Goal: Information Seeking & Learning: Find specific fact

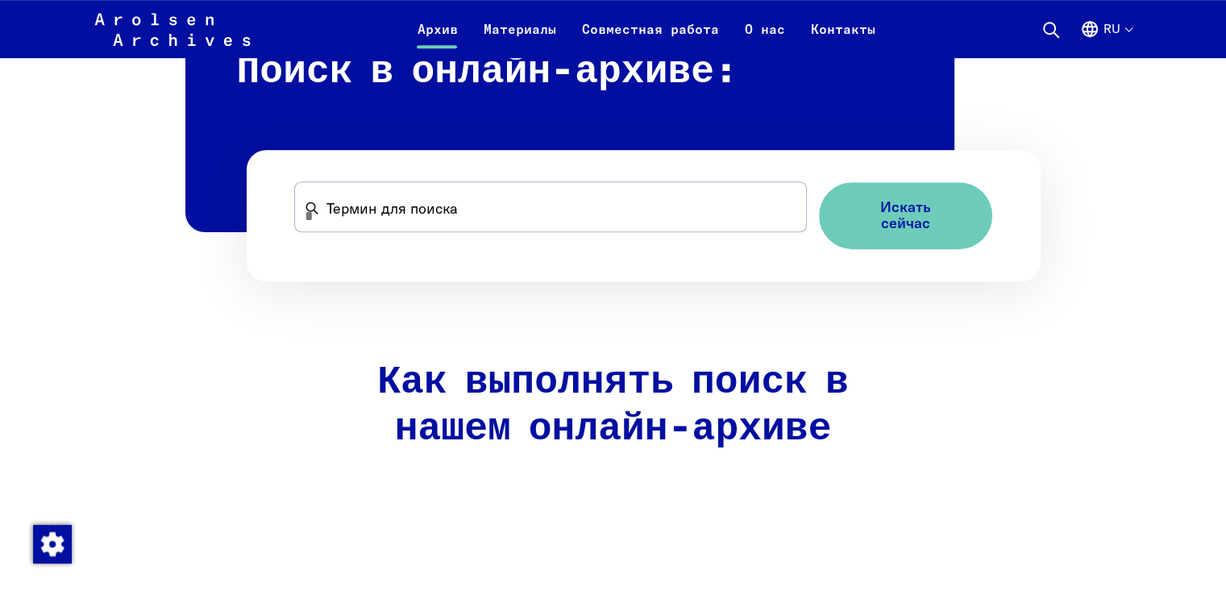
scroll to position [1047, 0]
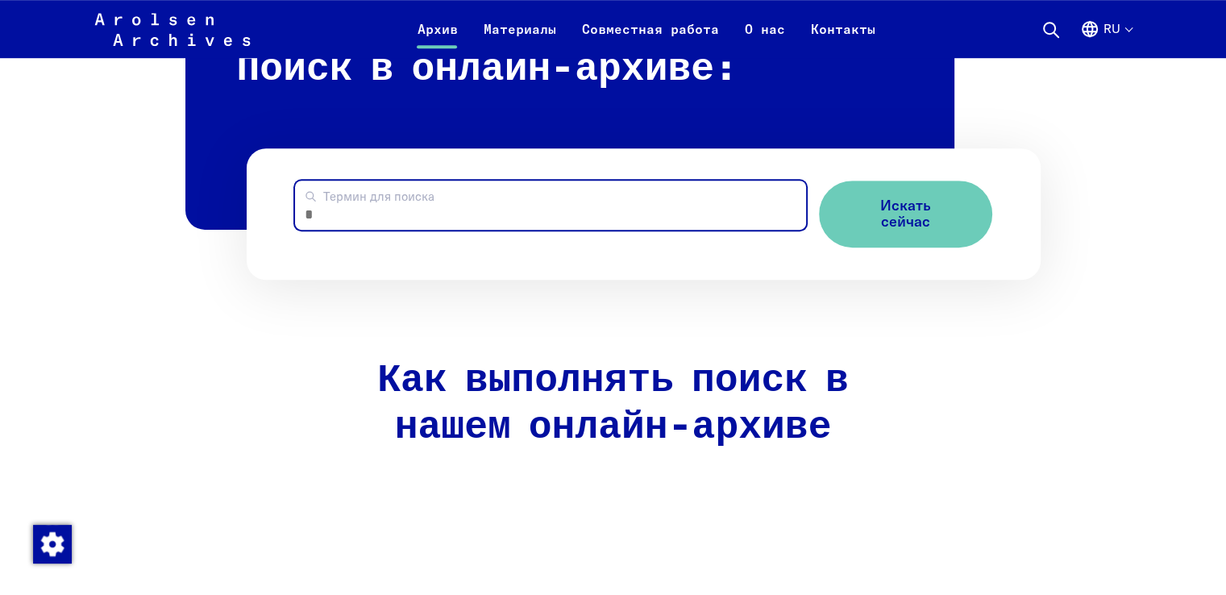
click at [429, 230] on input "Термин для поиска" at bounding box center [550, 204] width 510 height 49
type input "**********"
click at [819, 180] on button "Искать сейчас" at bounding box center [905, 213] width 173 height 67
drag, startPoint x: 405, startPoint y: 241, endPoint x: 285, endPoint y: 248, distance: 120.3
click at [285, 248] on form "**********" at bounding box center [644, 213] width 794 height 131
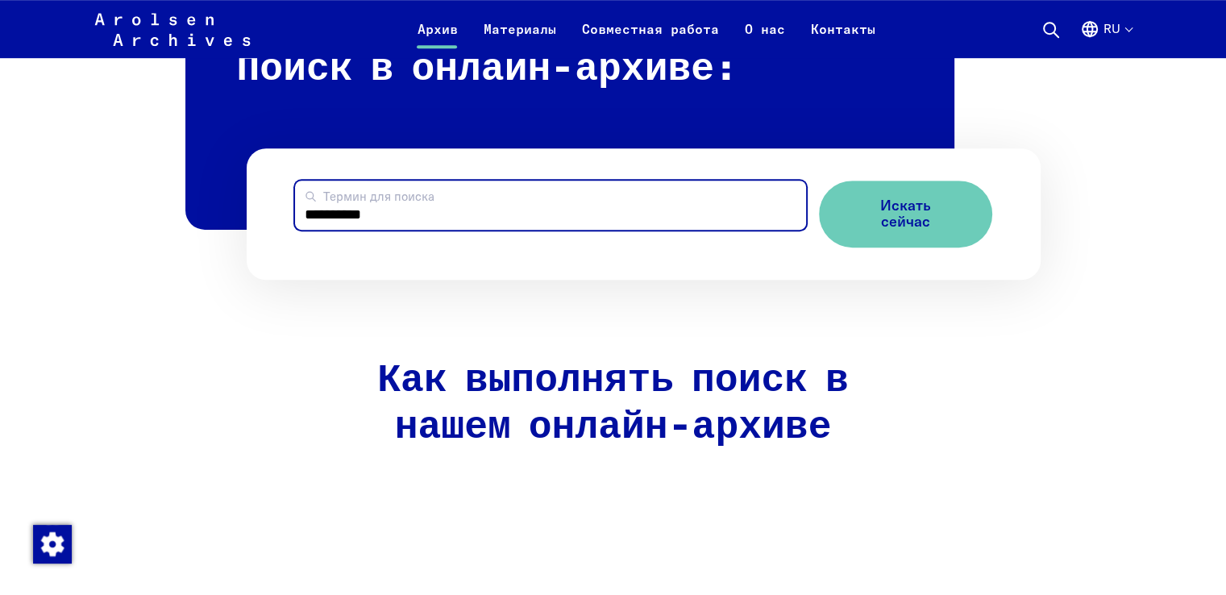
click at [428, 230] on input "**********" at bounding box center [550, 204] width 510 height 49
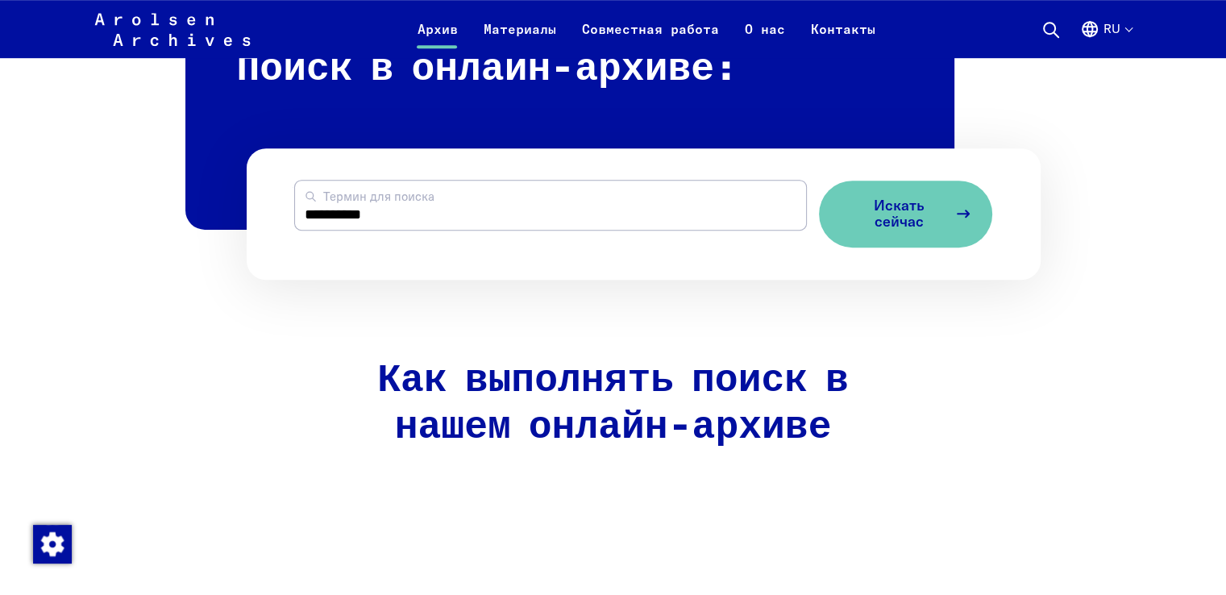
click at [902, 230] on span "Искать сейчас" at bounding box center [899, 213] width 96 height 33
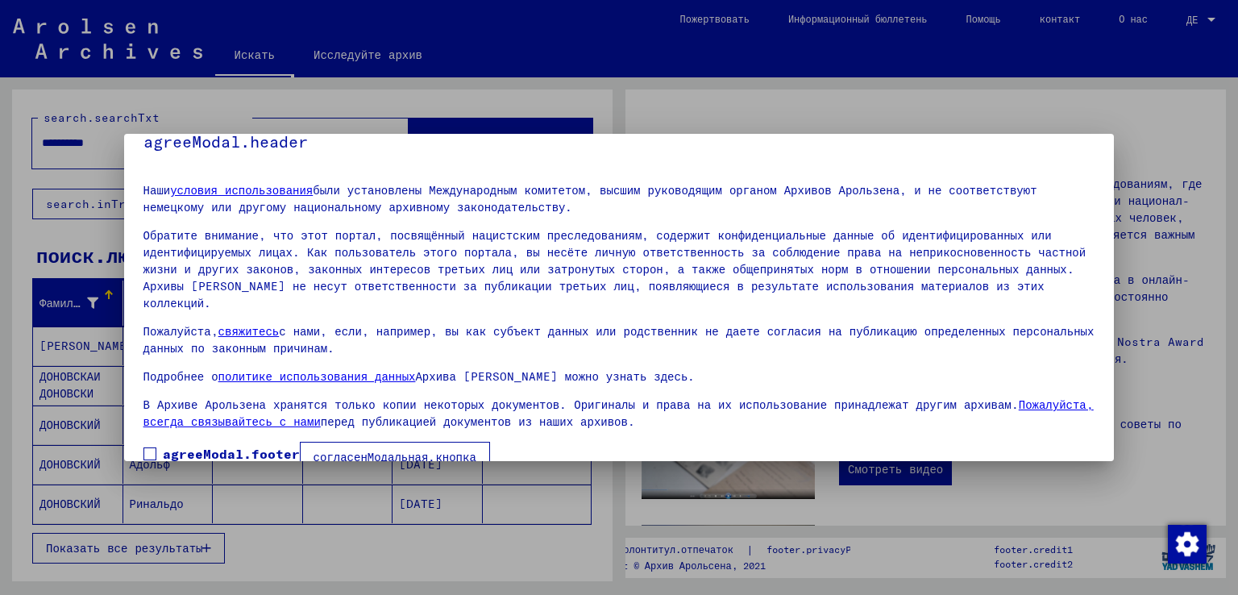
scroll to position [37, 0]
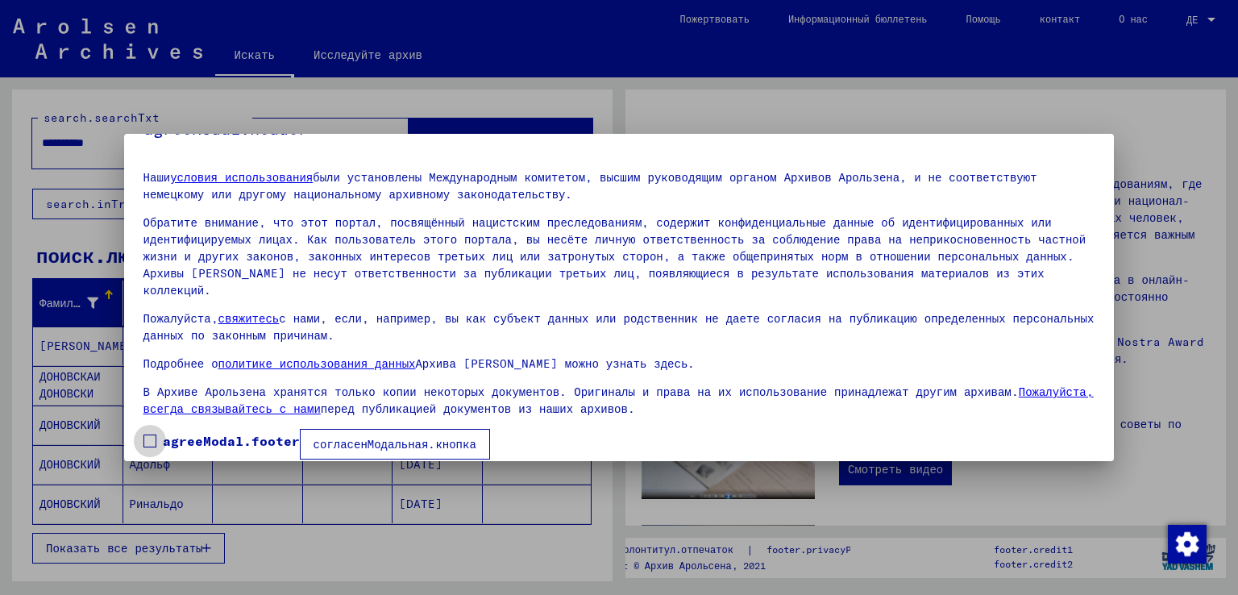
click at [147, 434] on span at bounding box center [149, 440] width 13 height 13
click at [438, 437] on font "согласенМодальная.кнопка" at bounding box center [394, 444] width 163 height 15
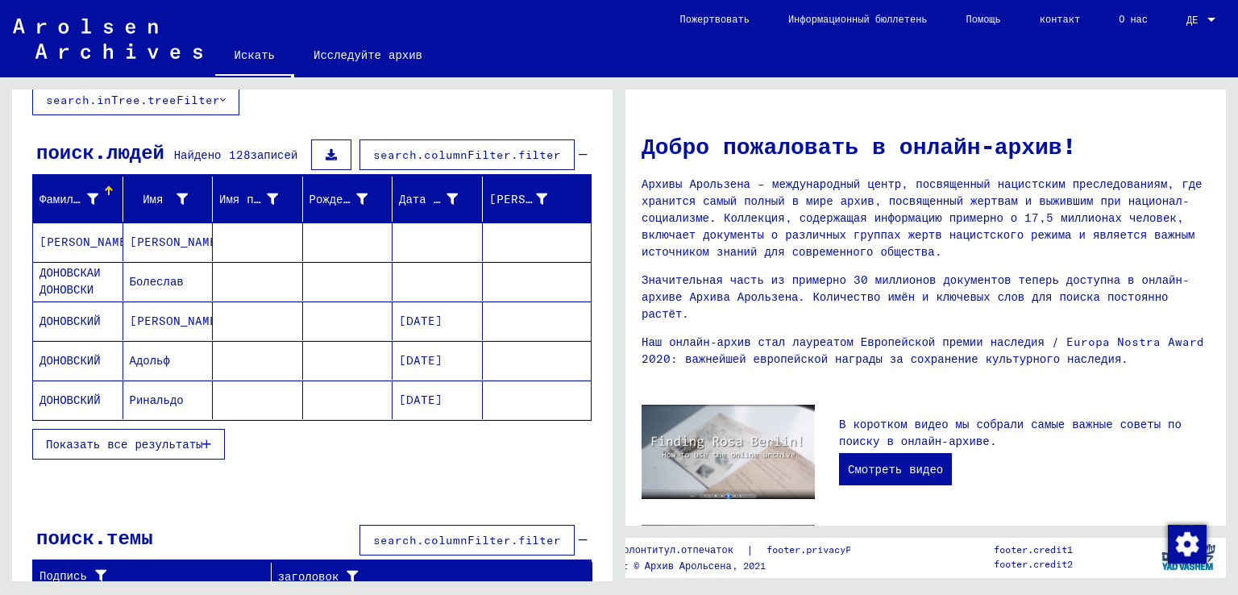
scroll to position [110, 0]
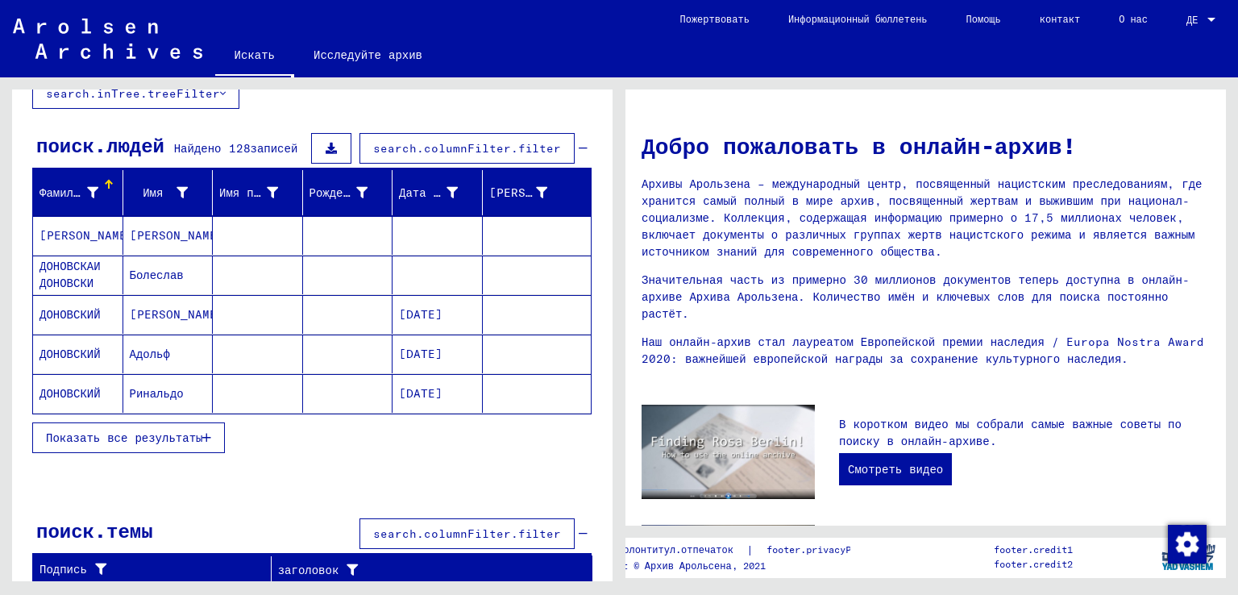
click at [147, 435] on font "Показать все результаты" at bounding box center [124, 437] width 156 height 15
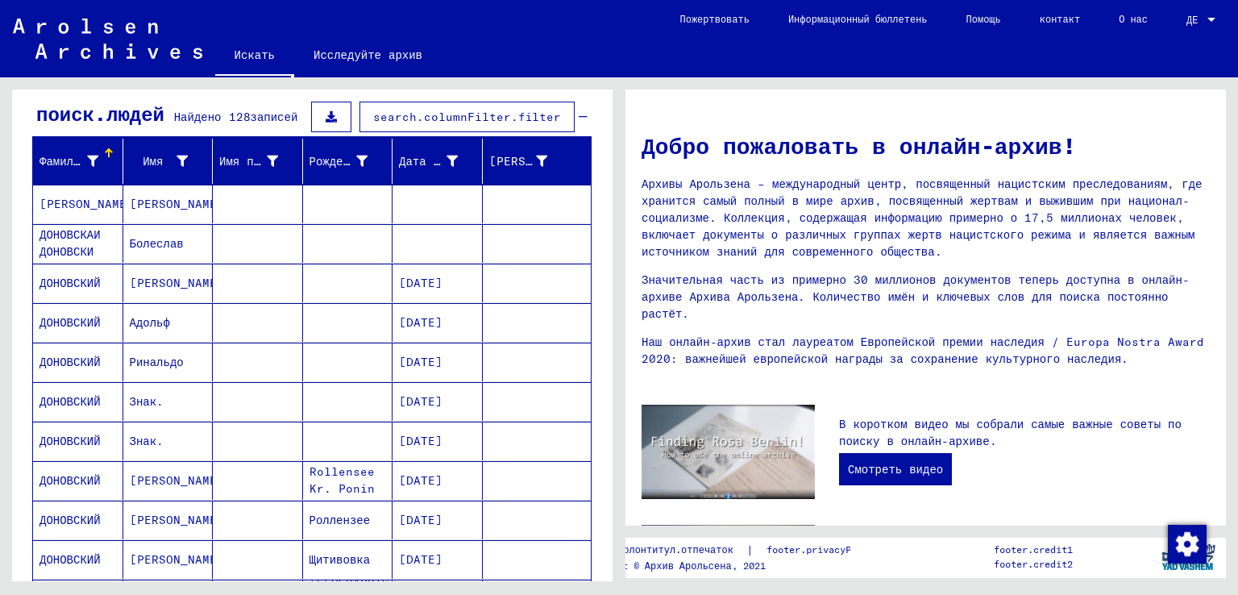
scroll to position [0, 0]
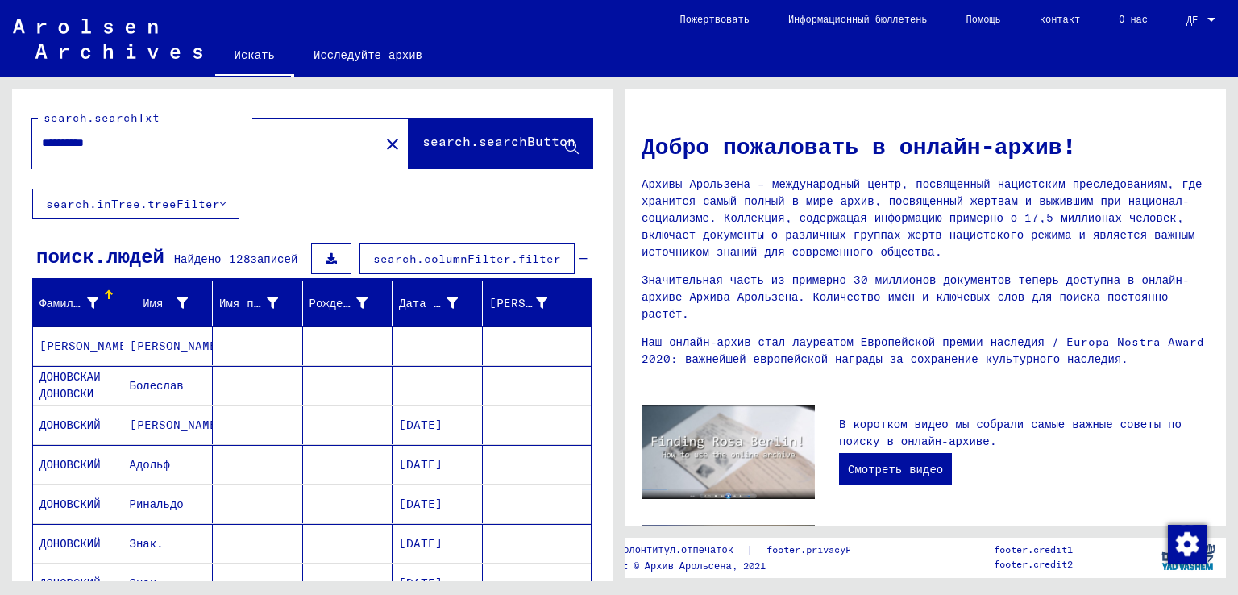
click at [146, 148] on input "**********" at bounding box center [201, 143] width 318 height 17
type input "*"
type input "******"
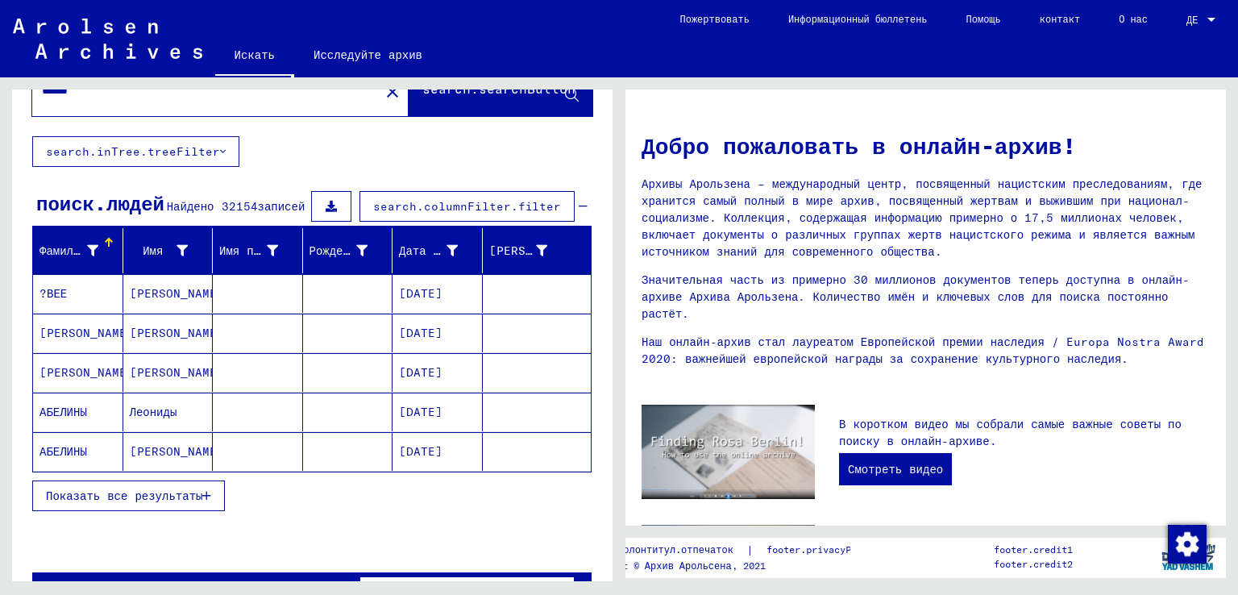
scroll to position [81, 0]
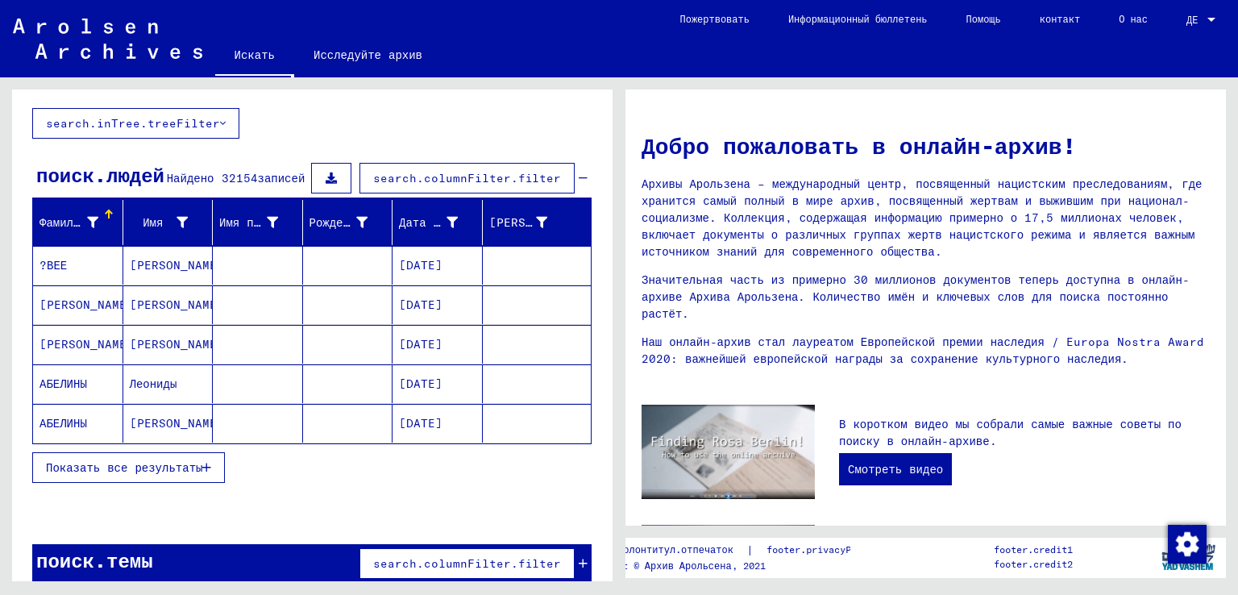
click at [151, 473] on button "Показать все результаты" at bounding box center [128, 467] width 193 height 31
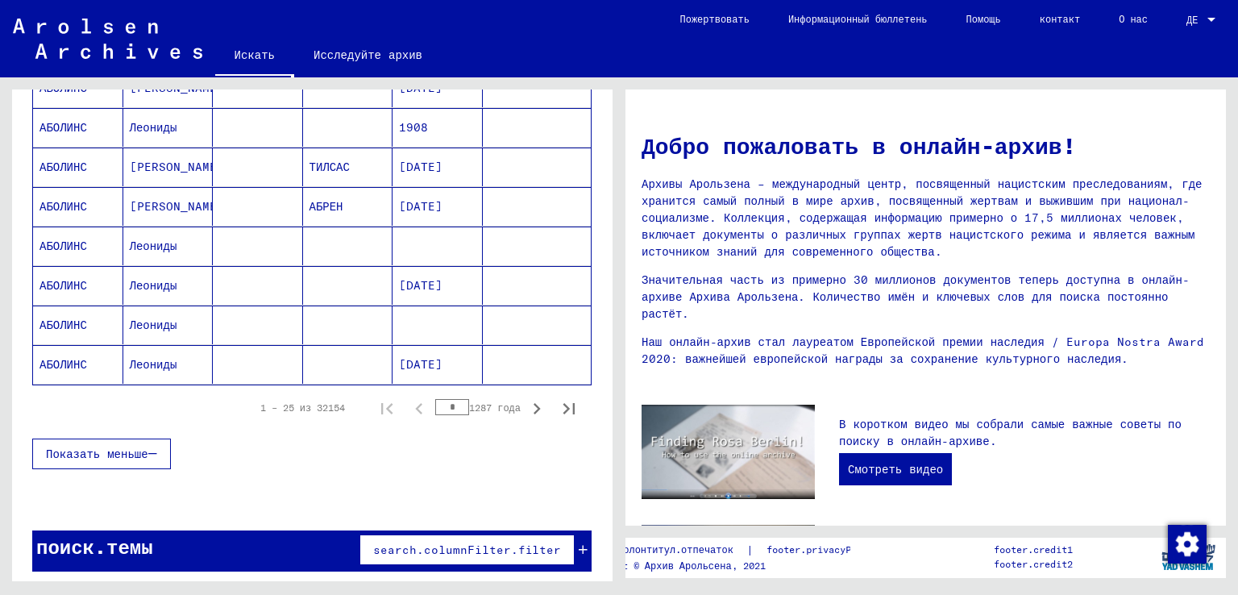
click at [148, 449] on icon "button" at bounding box center [152, 453] width 9 height 11
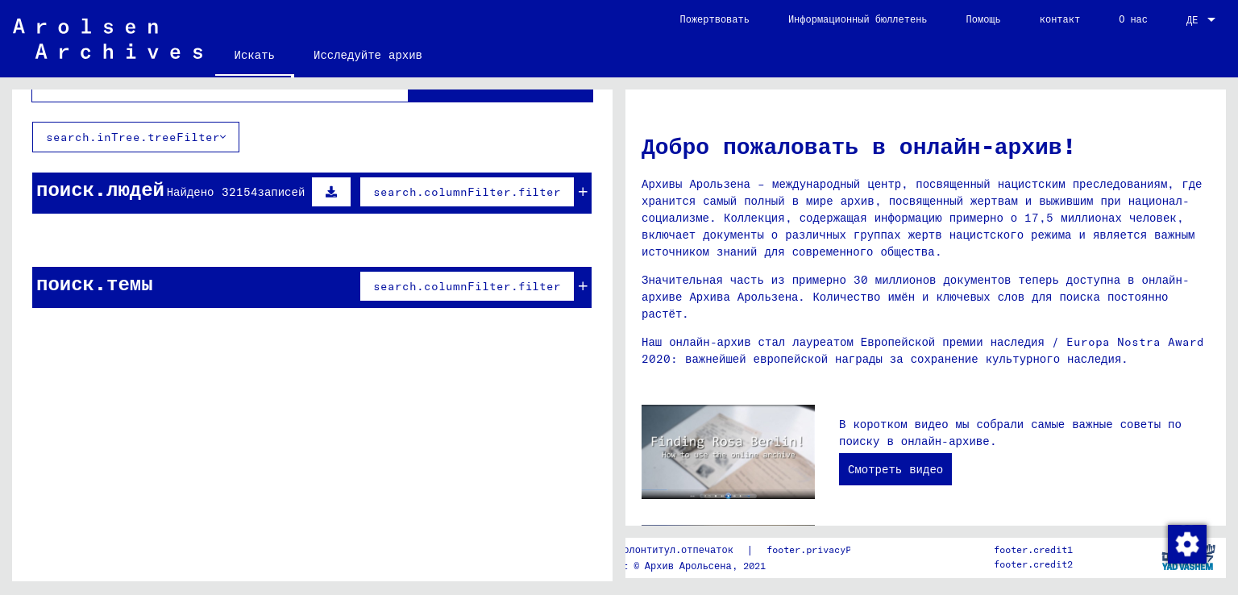
scroll to position [0, 0]
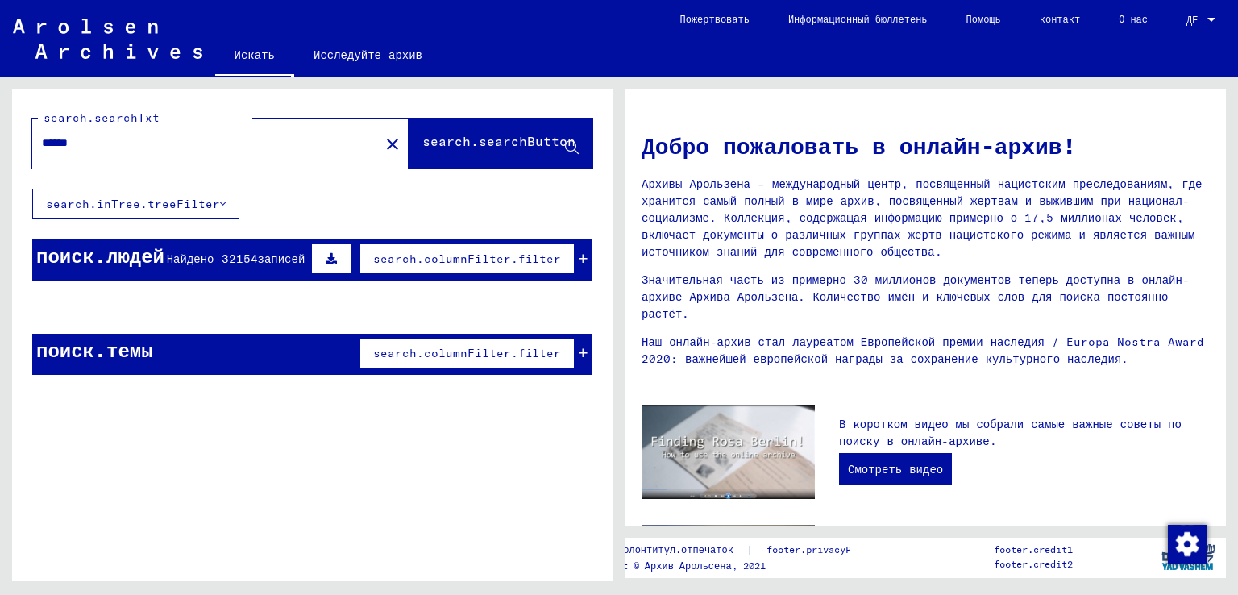
click at [156, 202] on font "search.inTree.treeFilter" at bounding box center [133, 204] width 174 height 15
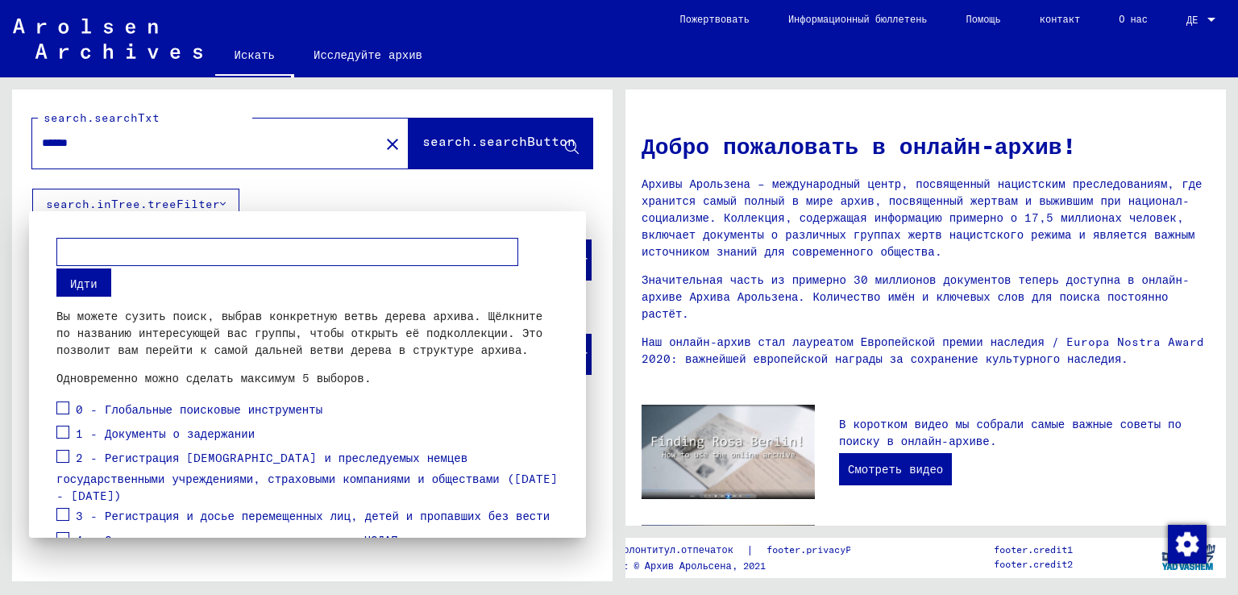
click at [342, 185] on div at bounding box center [619, 297] width 1238 height 595
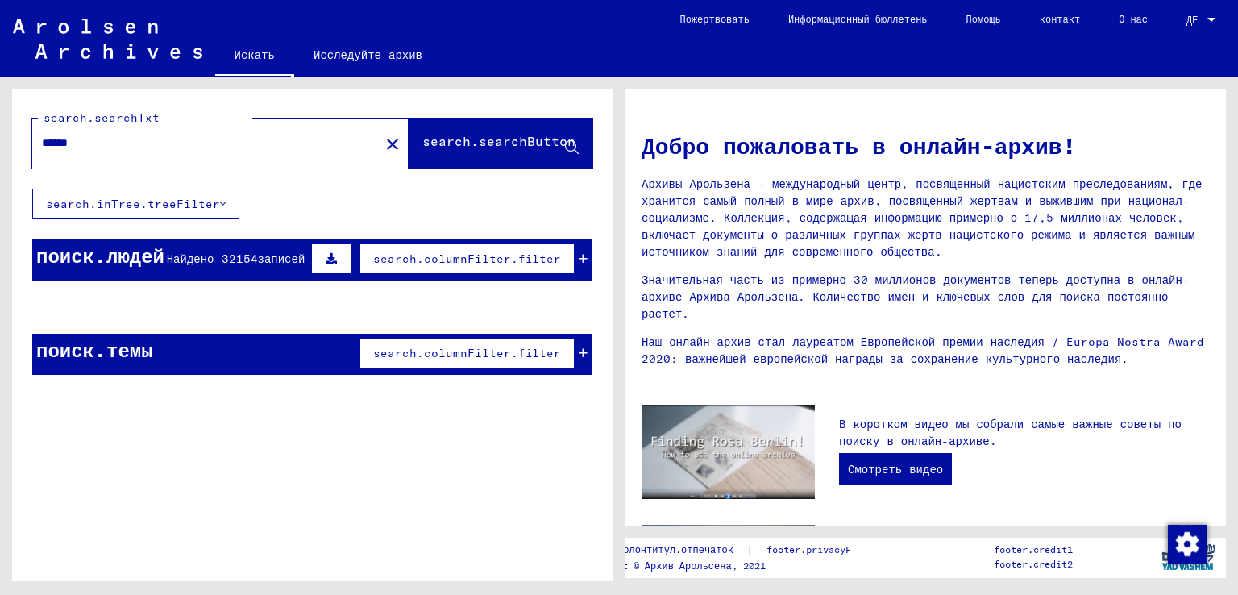
click at [538, 143] on font "search.searchButton" at bounding box center [498, 141] width 153 height 16
click at [79, 146] on input "******" at bounding box center [201, 143] width 318 height 17
click at [137, 210] on button "search.inTree.treeFilter" at bounding box center [135, 204] width 207 height 31
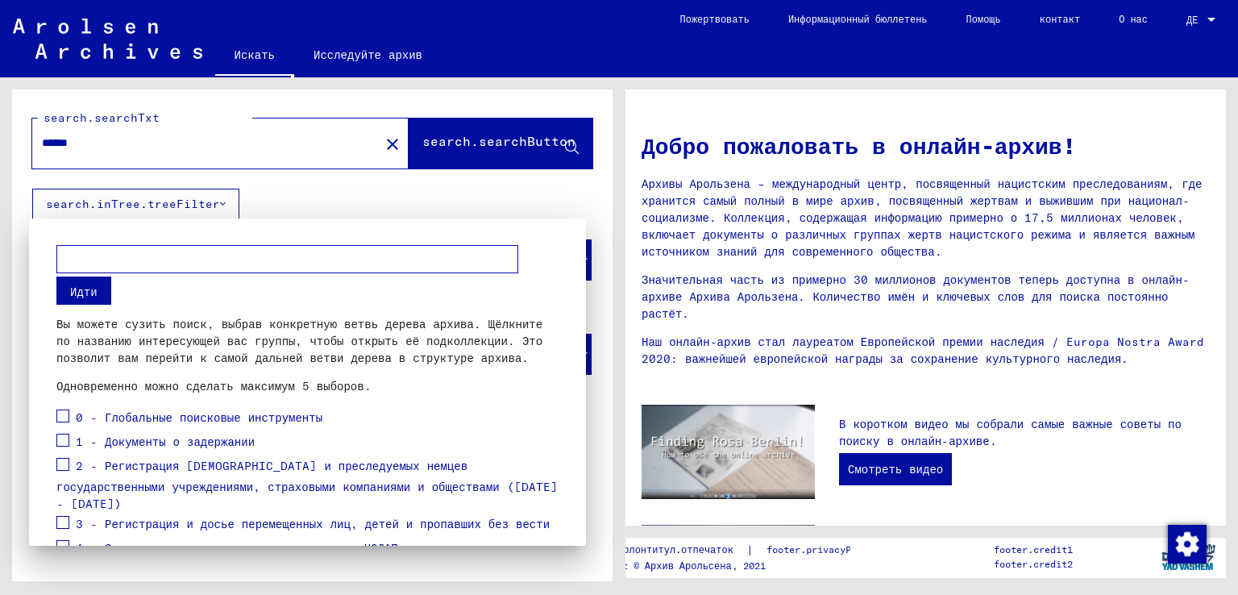
click at [137, 210] on div at bounding box center [619, 297] width 1238 height 595
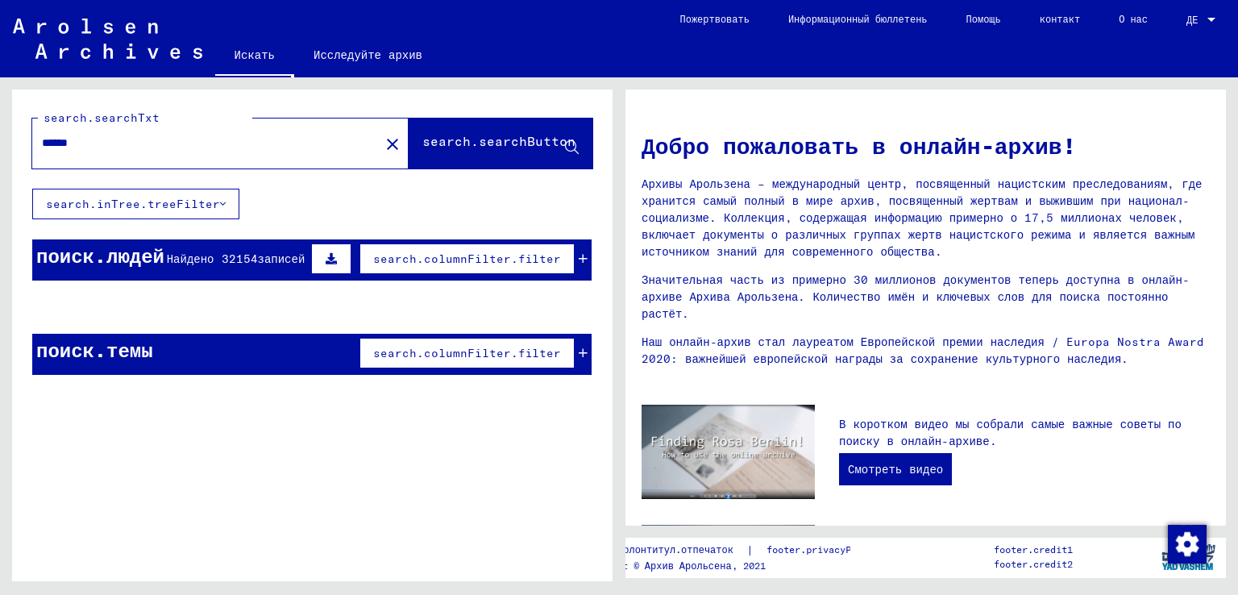
click at [338, 255] on button at bounding box center [331, 258] width 40 height 31
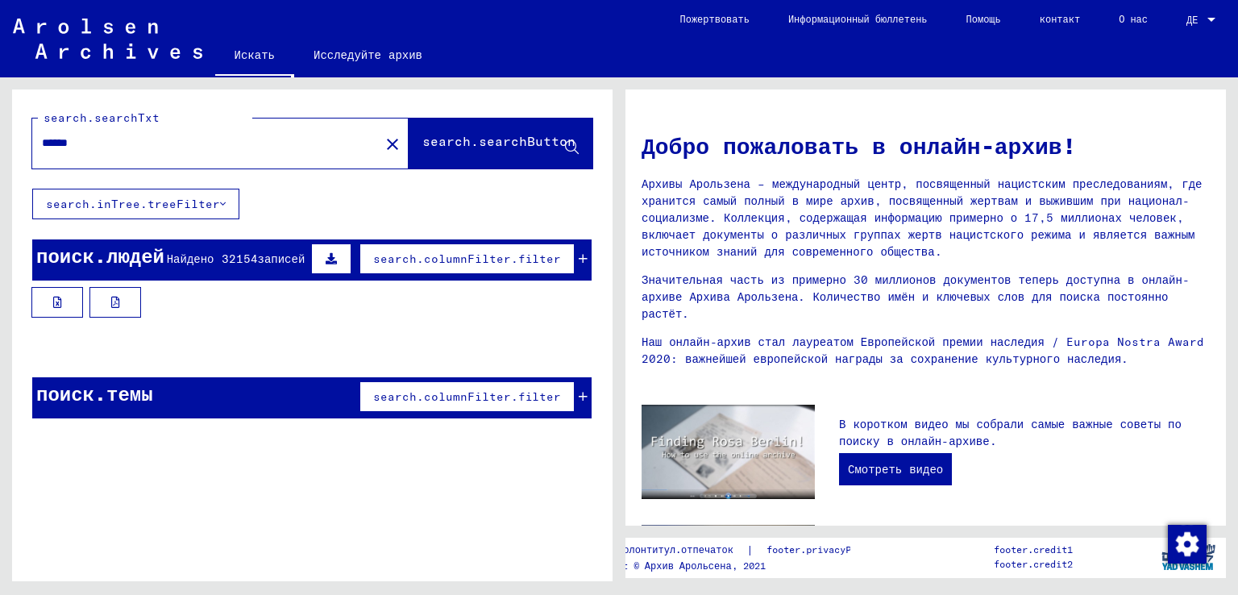
click at [192, 255] on font "Найдено 32154" at bounding box center [212, 258] width 91 height 15
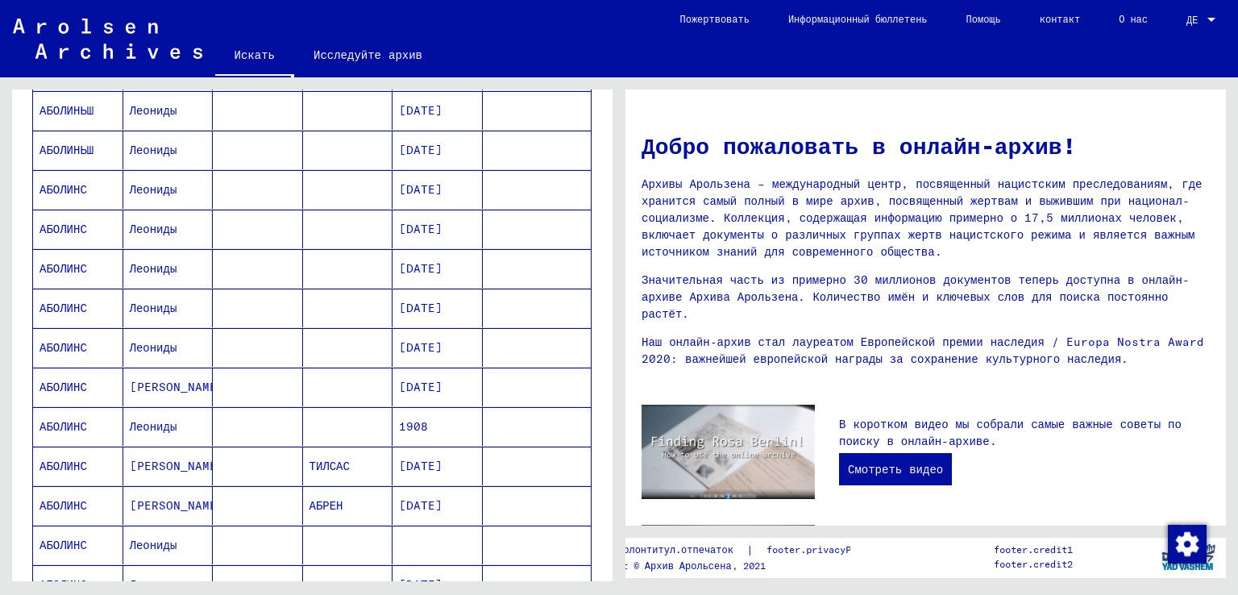
scroll to position [967, 0]
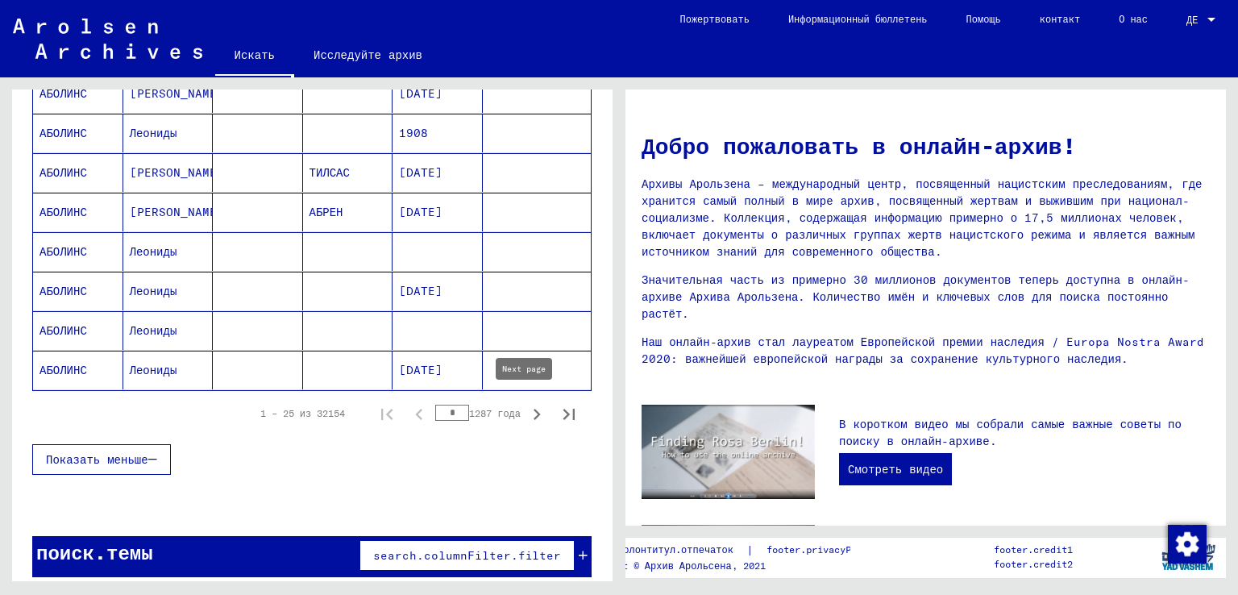
click at [529, 407] on icon "Следующая страница" at bounding box center [536, 414] width 23 height 23
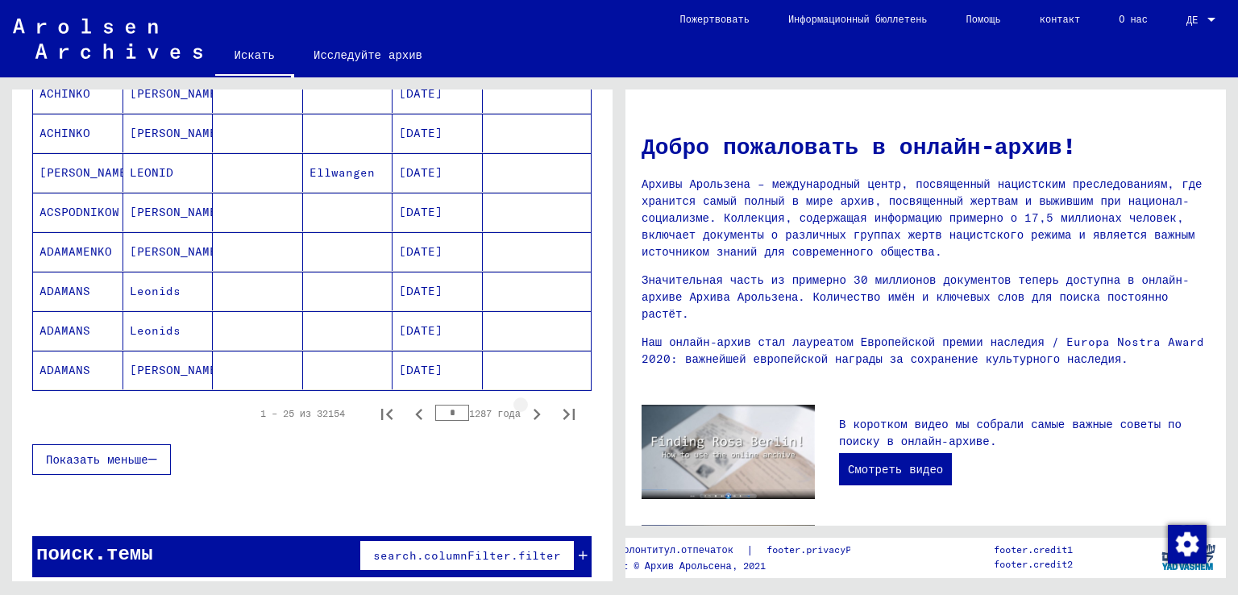
click at [529, 407] on icon "Следующая страница" at bounding box center [536, 414] width 23 height 23
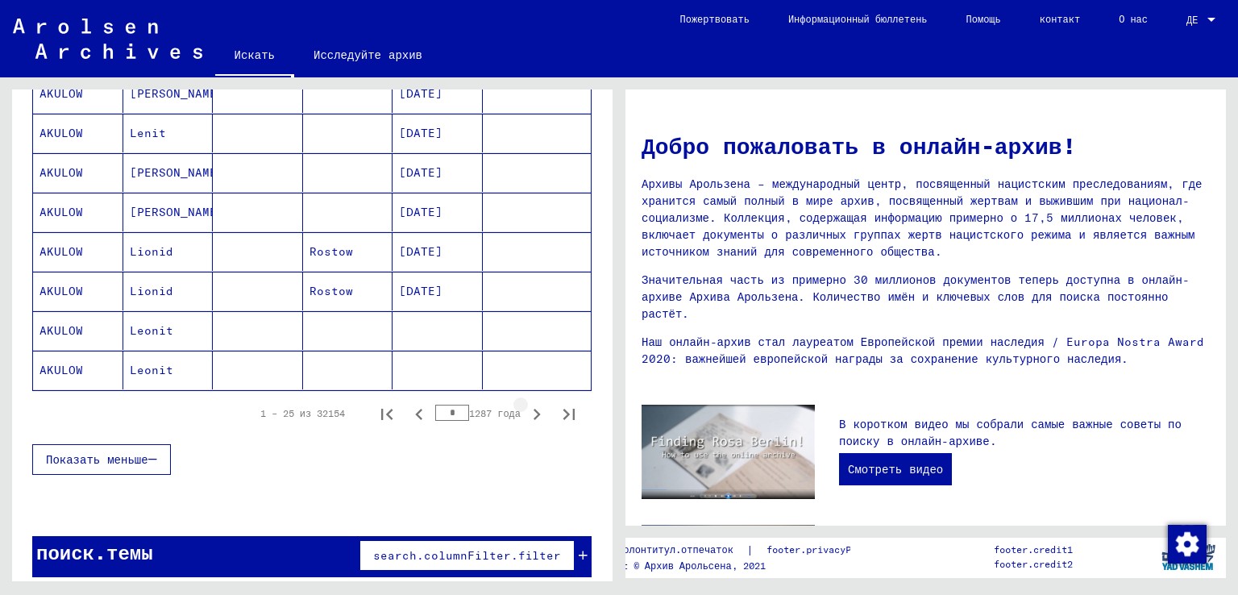
click at [529, 407] on icon "Следующая страница" at bounding box center [536, 414] width 23 height 23
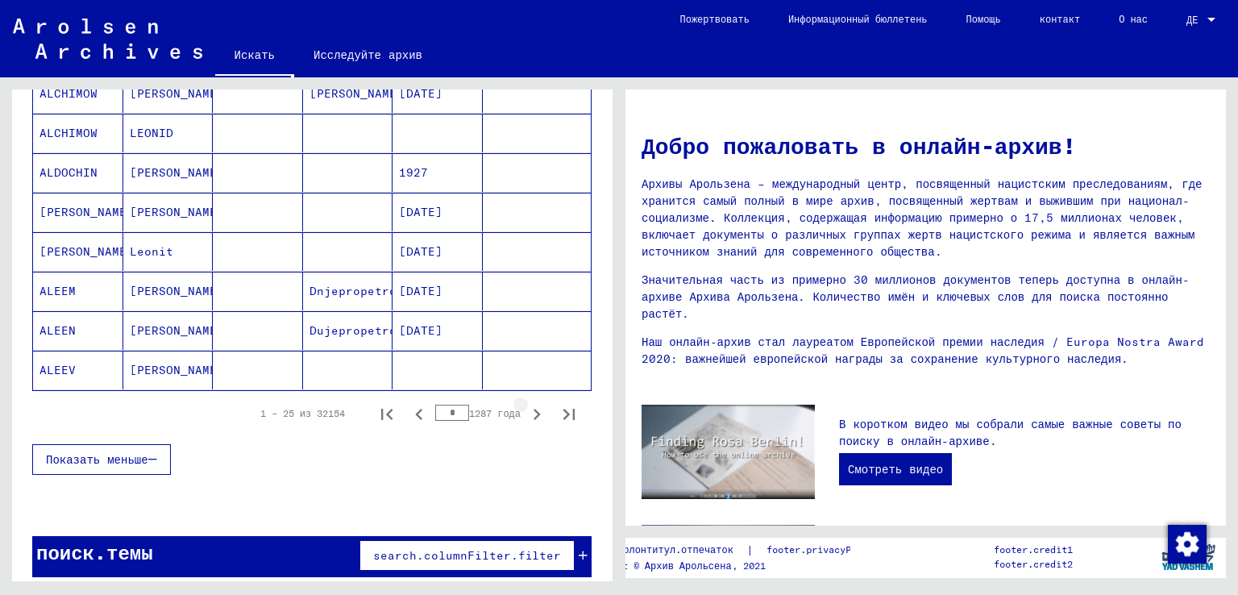
click at [529, 407] on icon "Следующая страница" at bounding box center [536, 414] width 23 height 23
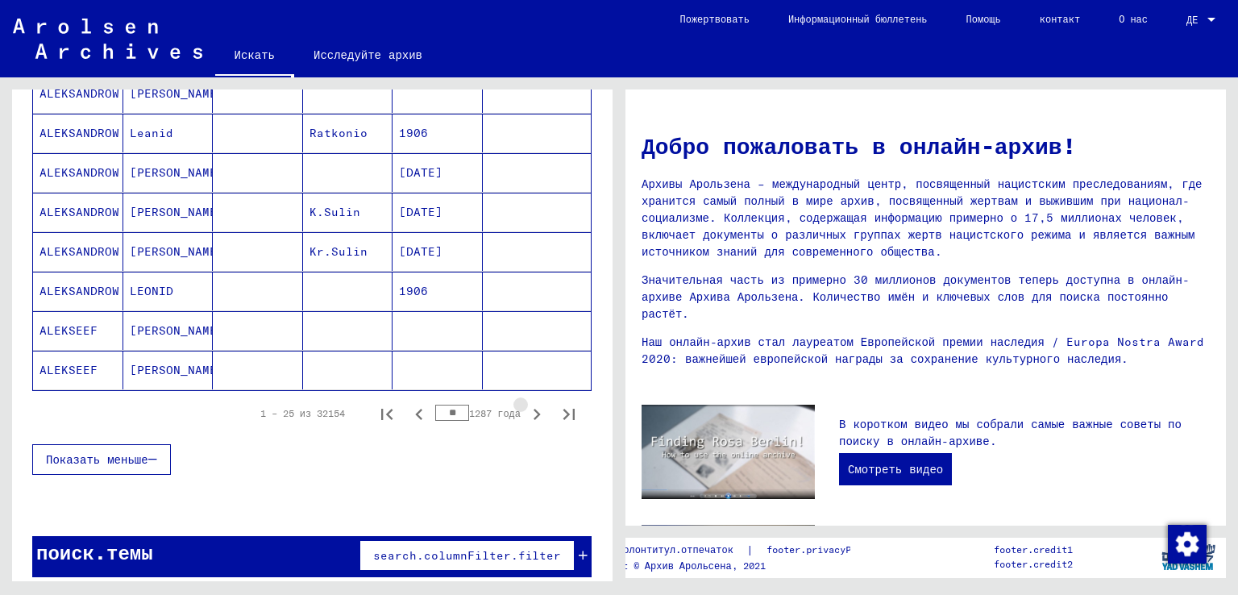
click at [529, 407] on icon "Следующая страница" at bounding box center [536, 414] width 23 height 23
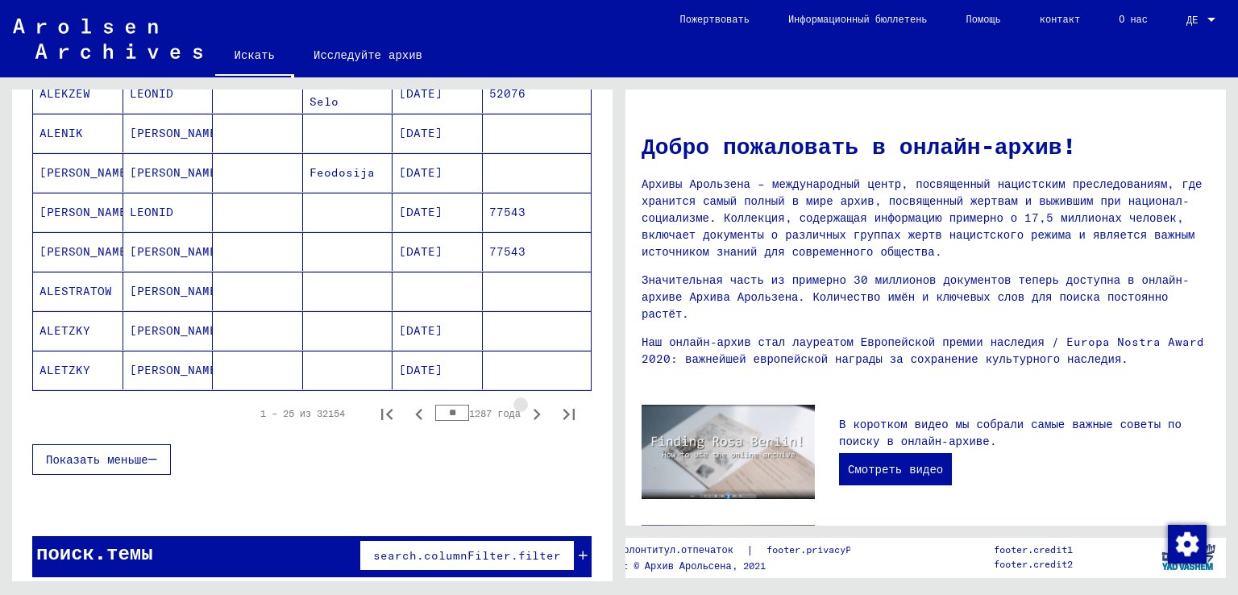
click at [529, 407] on icon "Следующая страница" at bounding box center [536, 414] width 23 height 23
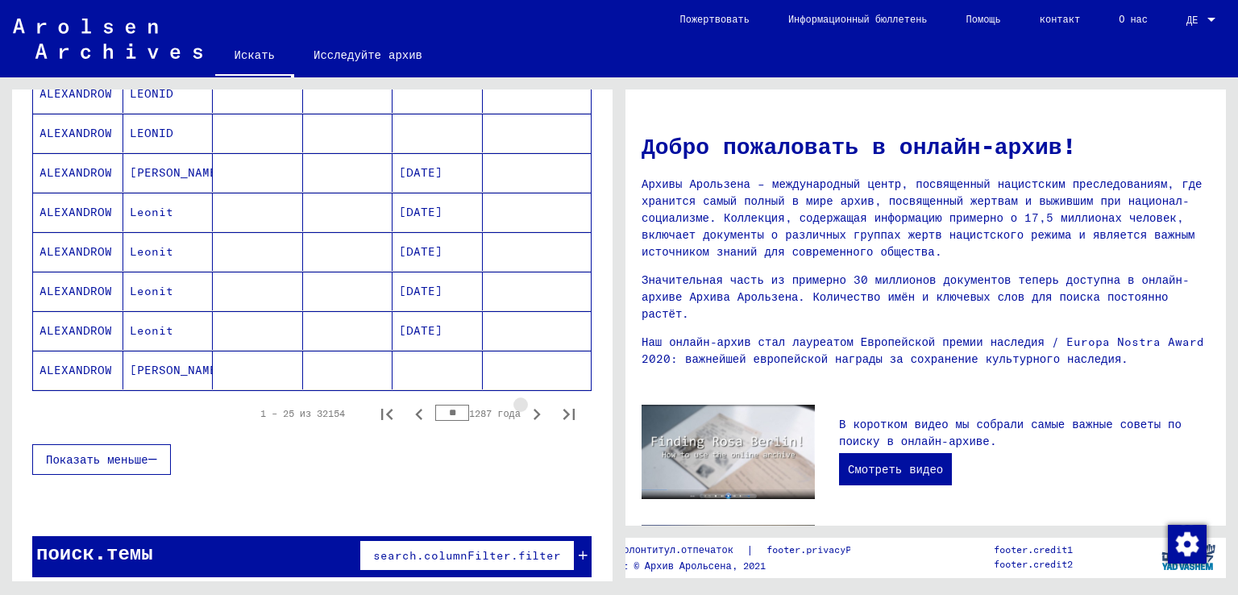
click at [529, 407] on icon "Следующая страница" at bounding box center [536, 414] width 23 height 23
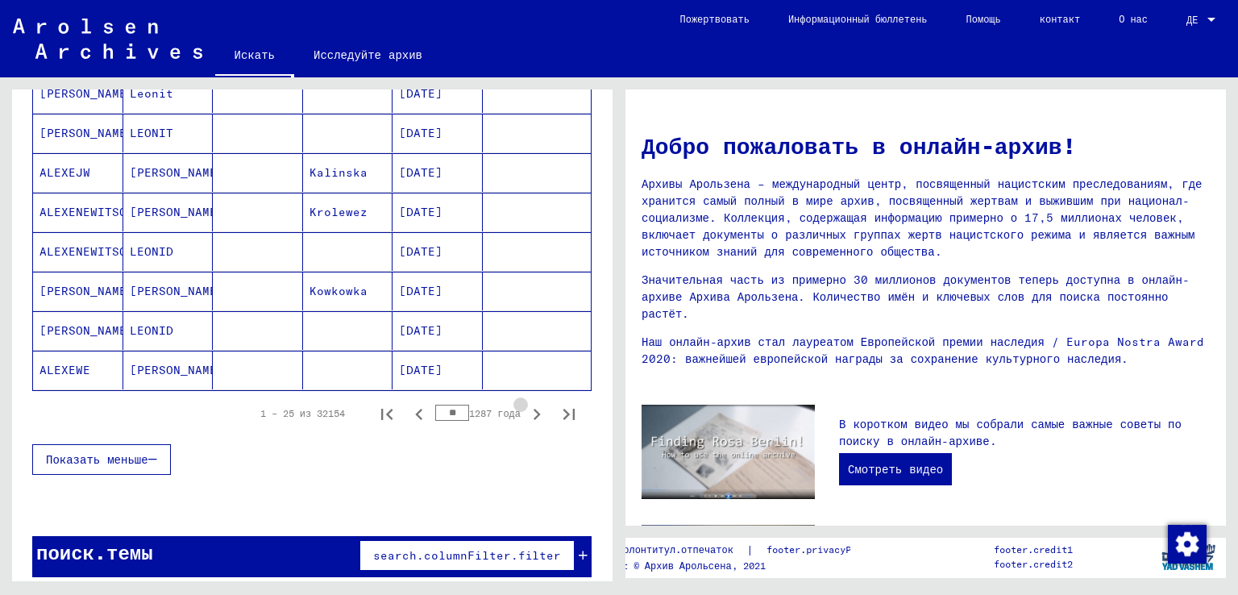
click at [529, 407] on icon "Следующая страница" at bounding box center [536, 414] width 23 height 23
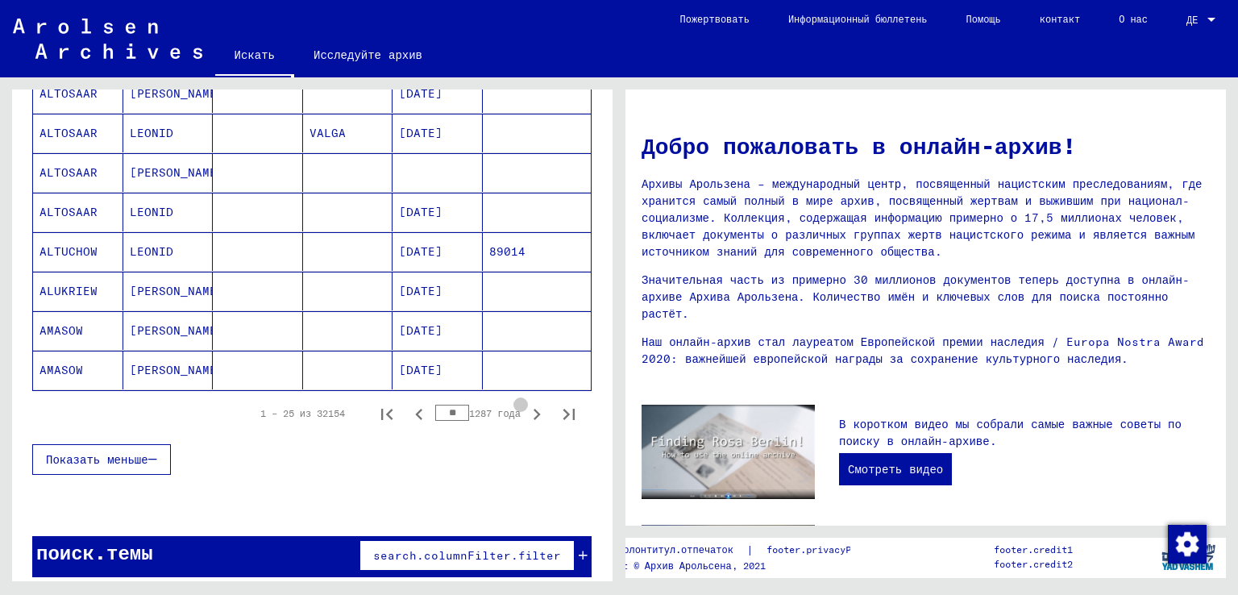
click at [529, 407] on icon "Следующая страница" at bounding box center [536, 414] width 23 height 23
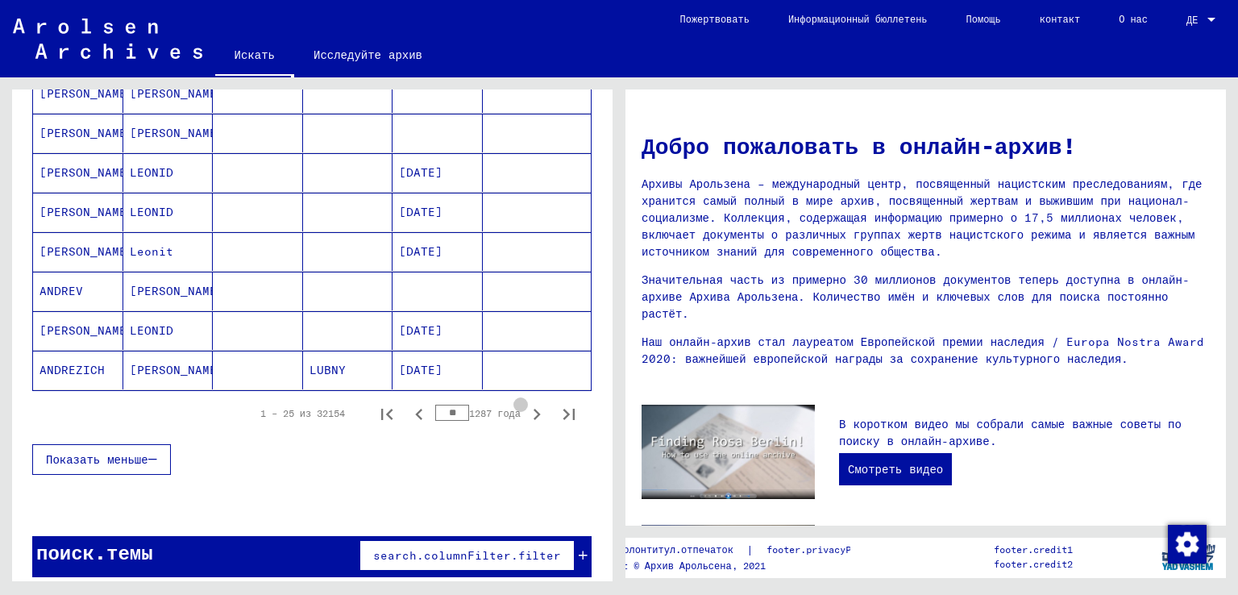
click at [529, 407] on icon "Следующая страница" at bounding box center [536, 414] width 23 height 23
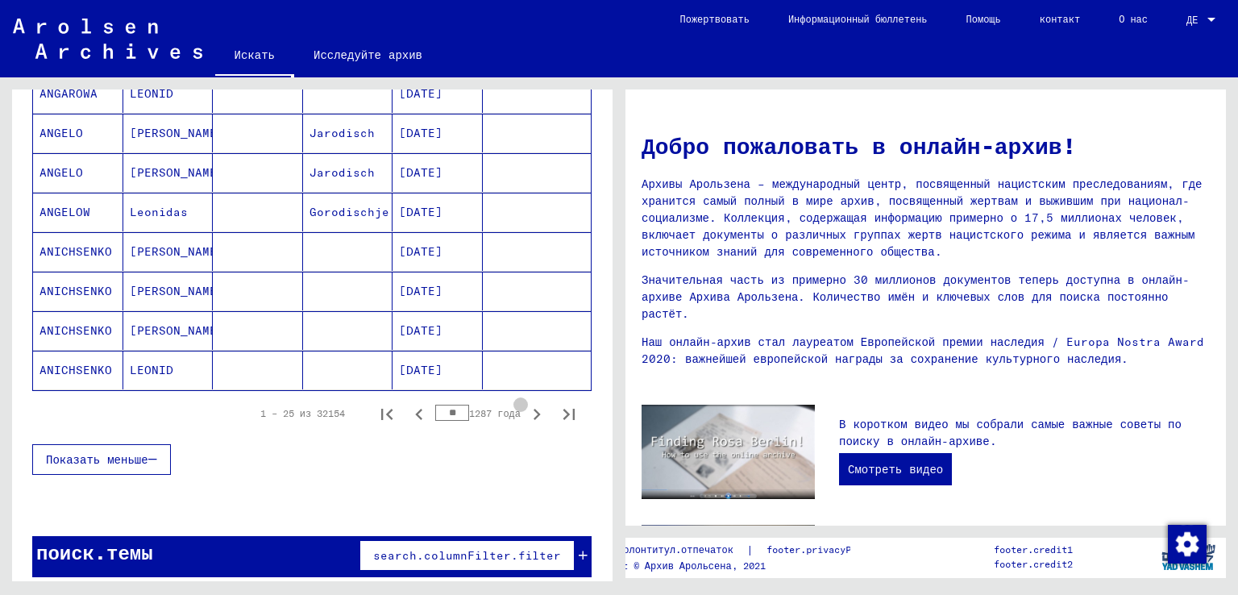
click at [529, 407] on icon "Следующая страница" at bounding box center [536, 414] width 23 height 23
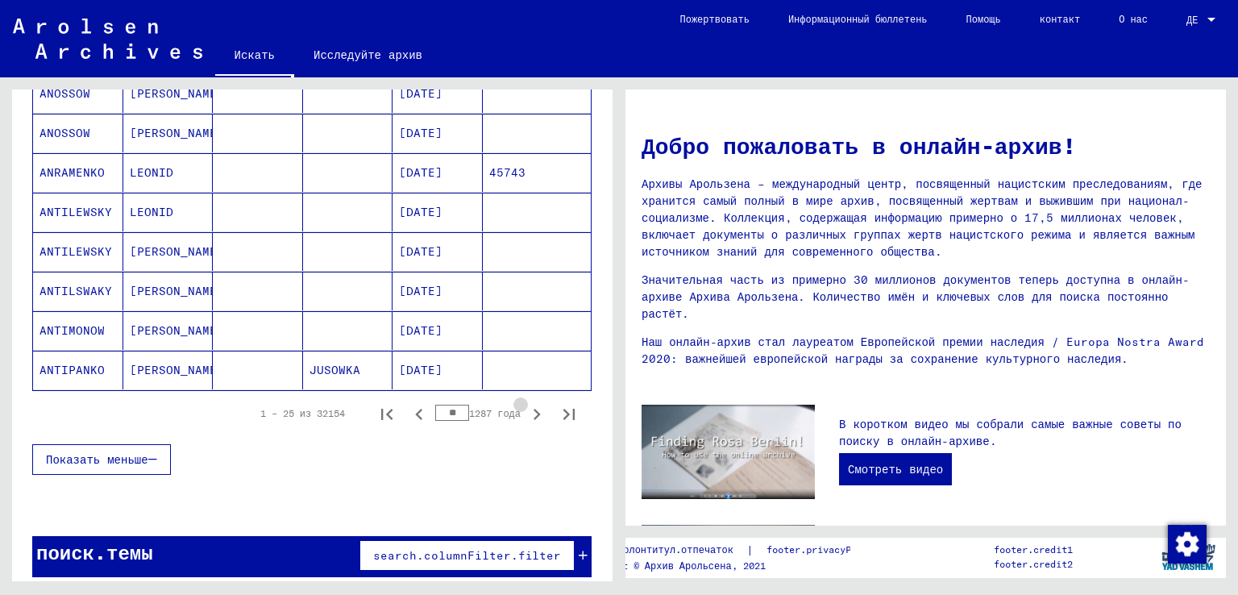
click at [529, 407] on icon "Следующая страница" at bounding box center [536, 414] width 23 height 23
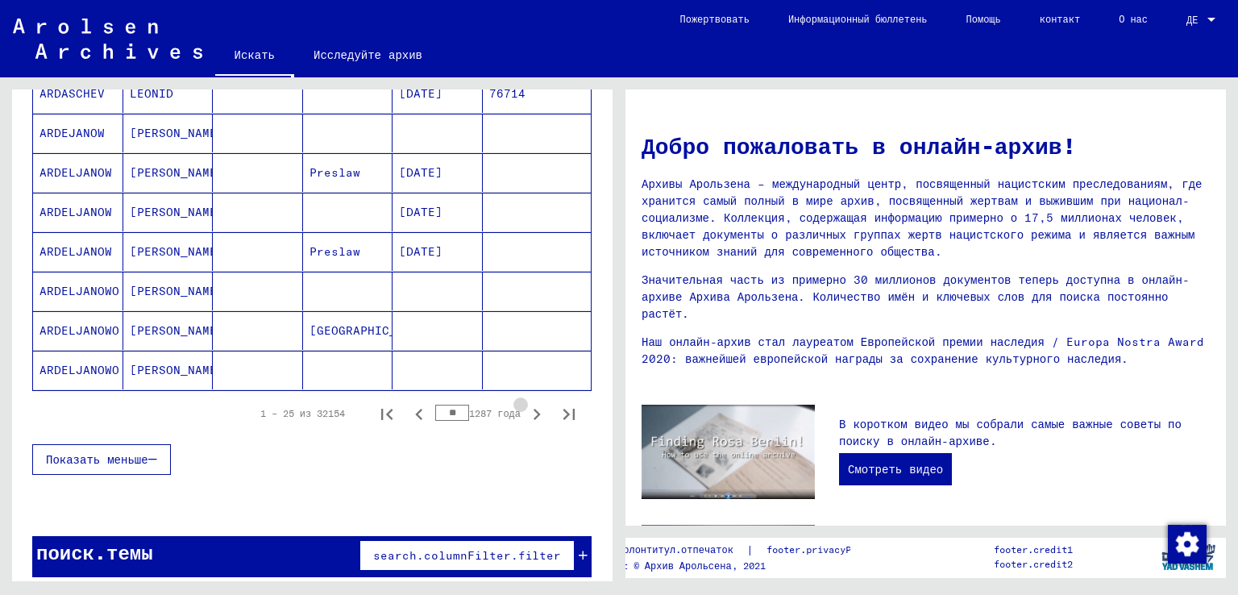
click at [529, 407] on icon "Следующая страница" at bounding box center [536, 414] width 23 height 23
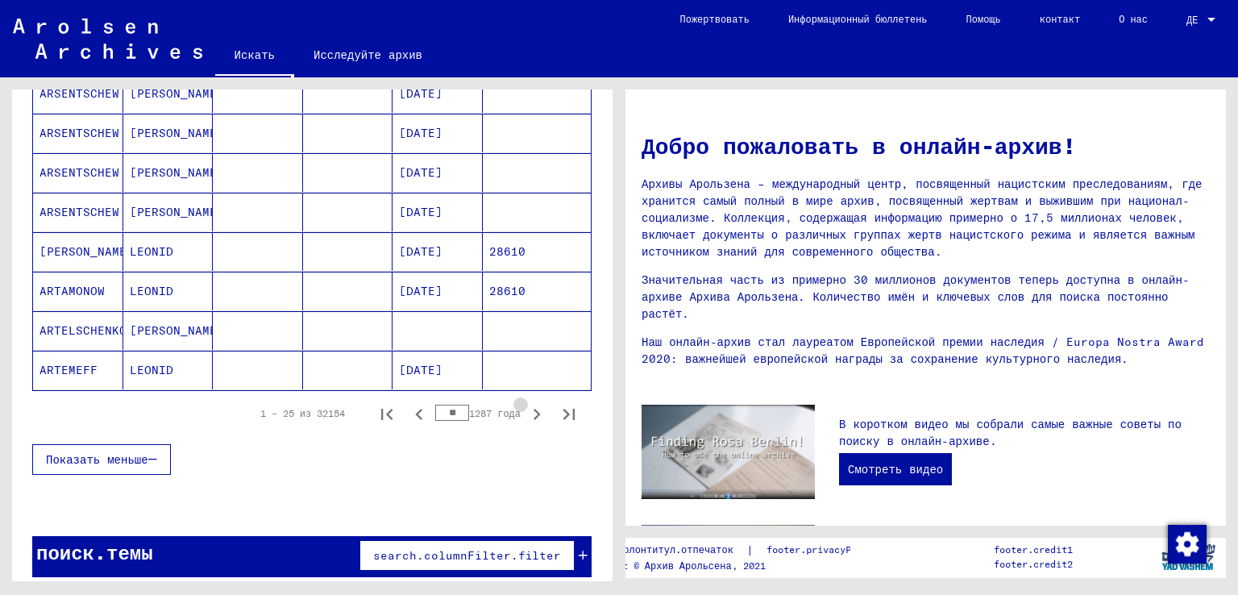
click at [529, 407] on icon "Следующая страница" at bounding box center [536, 414] width 23 height 23
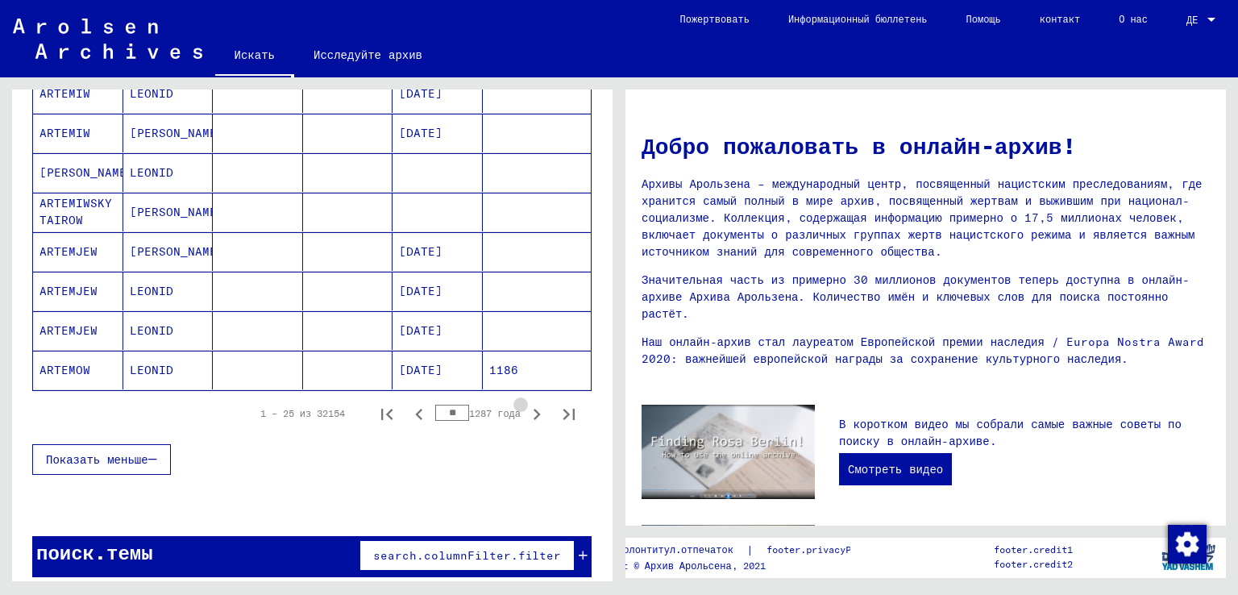
click at [529, 407] on icon "Следующая страница" at bounding box center [536, 414] width 23 height 23
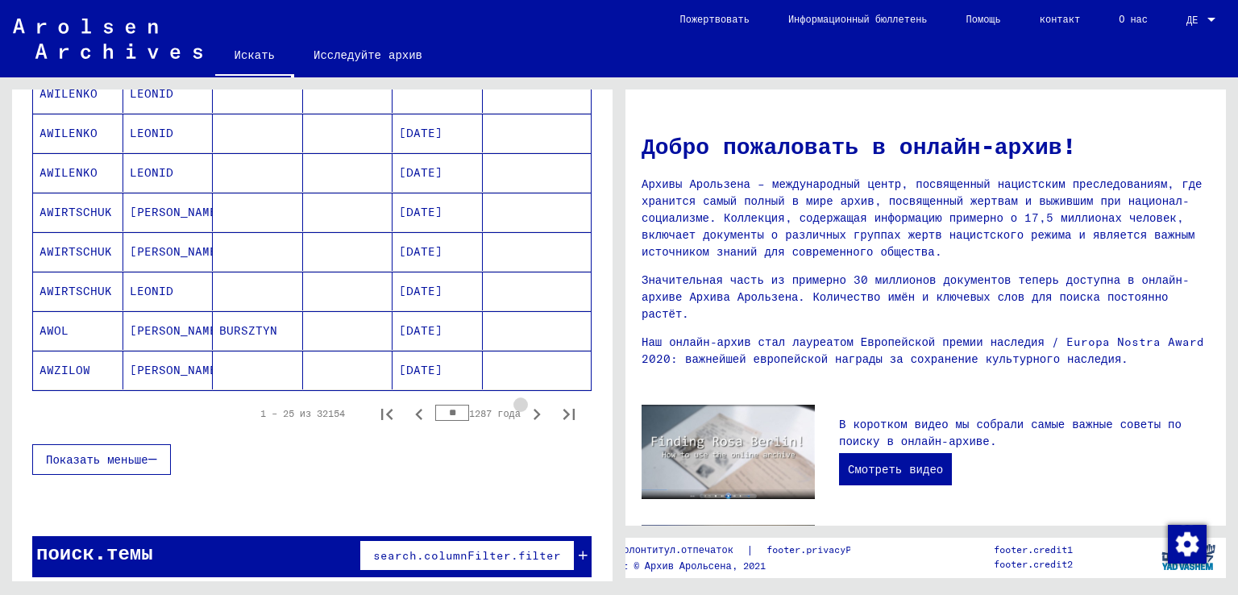
click at [529, 407] on icon "Следующая страница" at bounding box center [536, 414] width 23 height 23
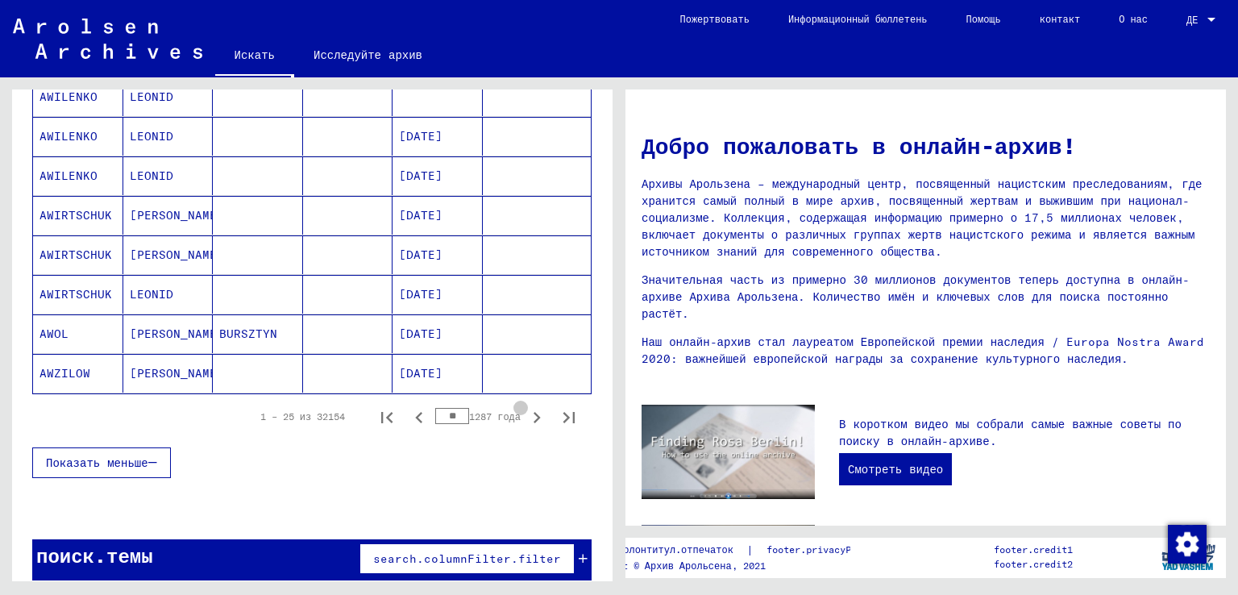
scroll to position [970, 0]
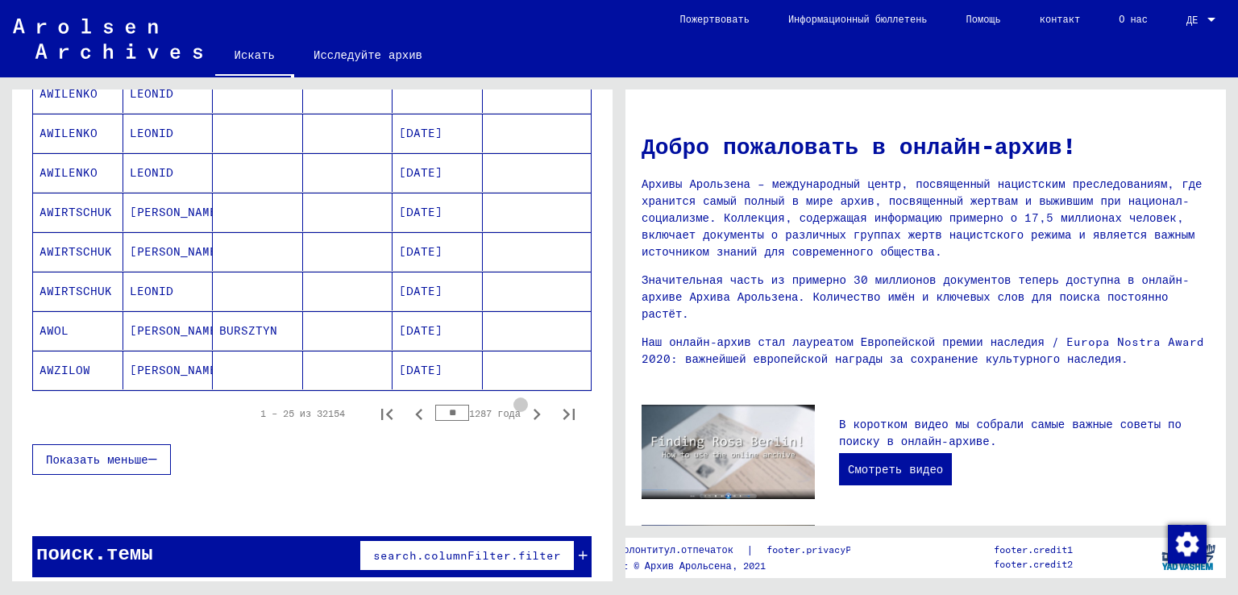
click at [529, 407] on icon "Следующая страница" at bounding box center [536, 414] width 23 height 23
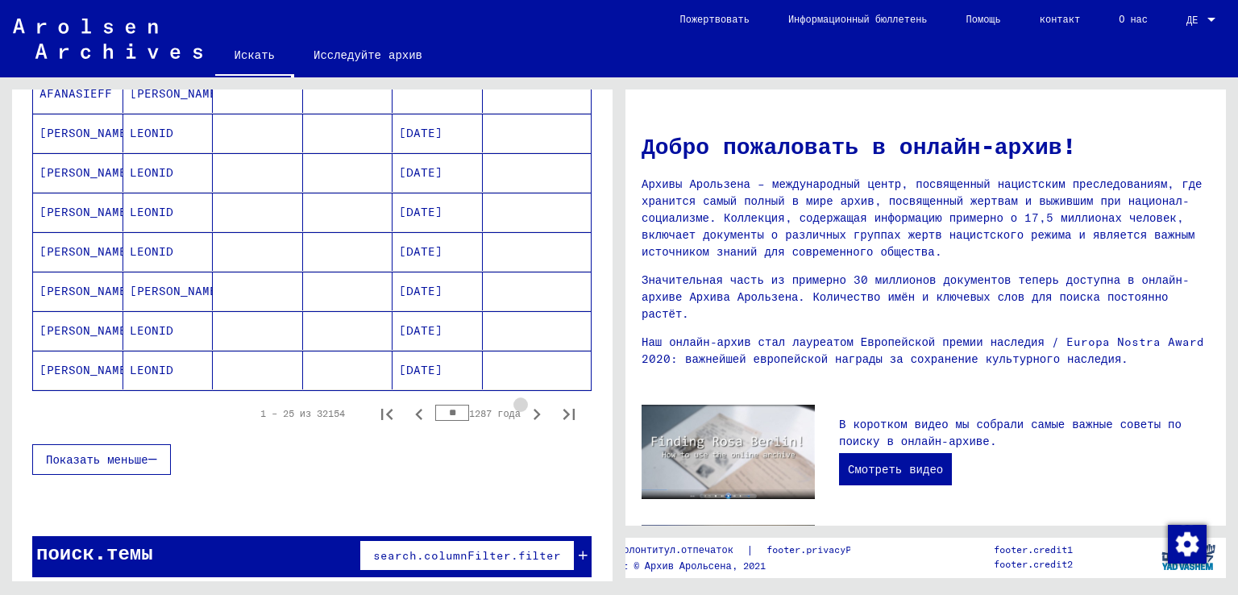
click at [529, 407] on icon "Следующая страница" at bounding box center [536, 414] width 23 height 23
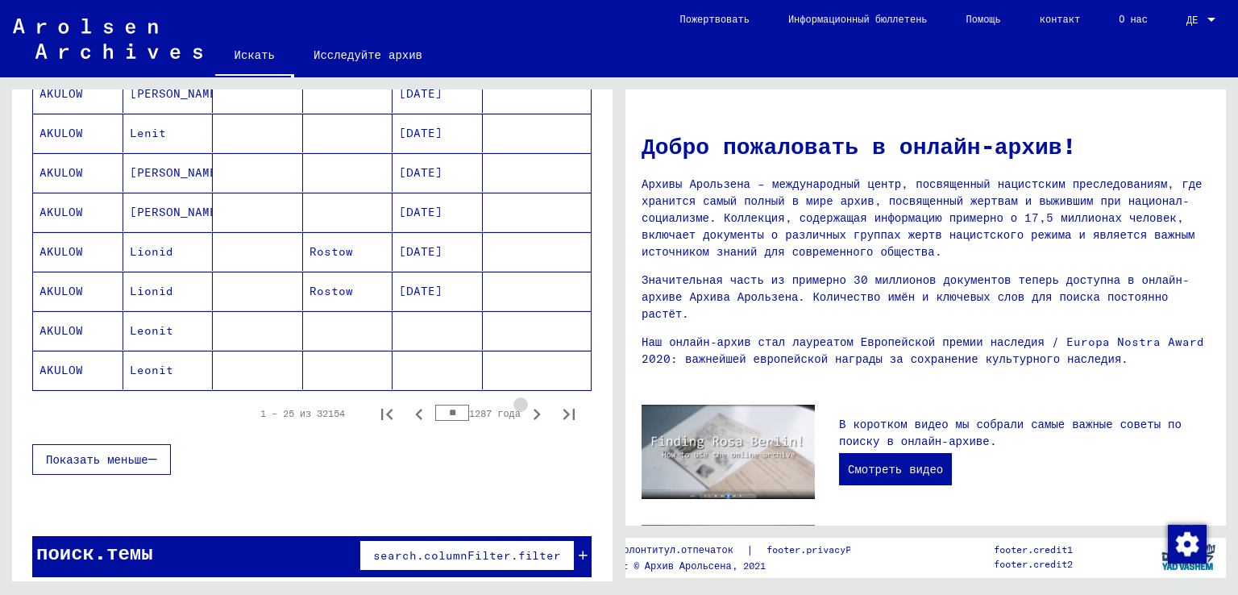
click at [529, 407] on icon "Следующая страница" at bounding box center [536, 414] width 23 height 23
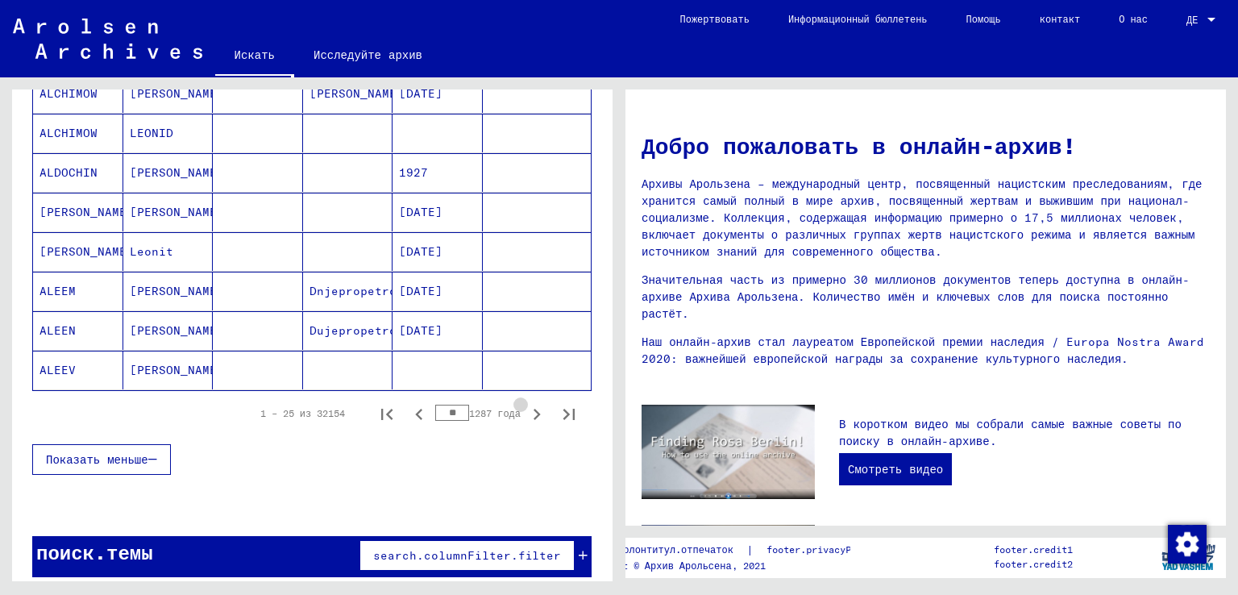
click at [529, 407] on icon "Следующая страница" at bounding box center [536, 414] width 23 height 23
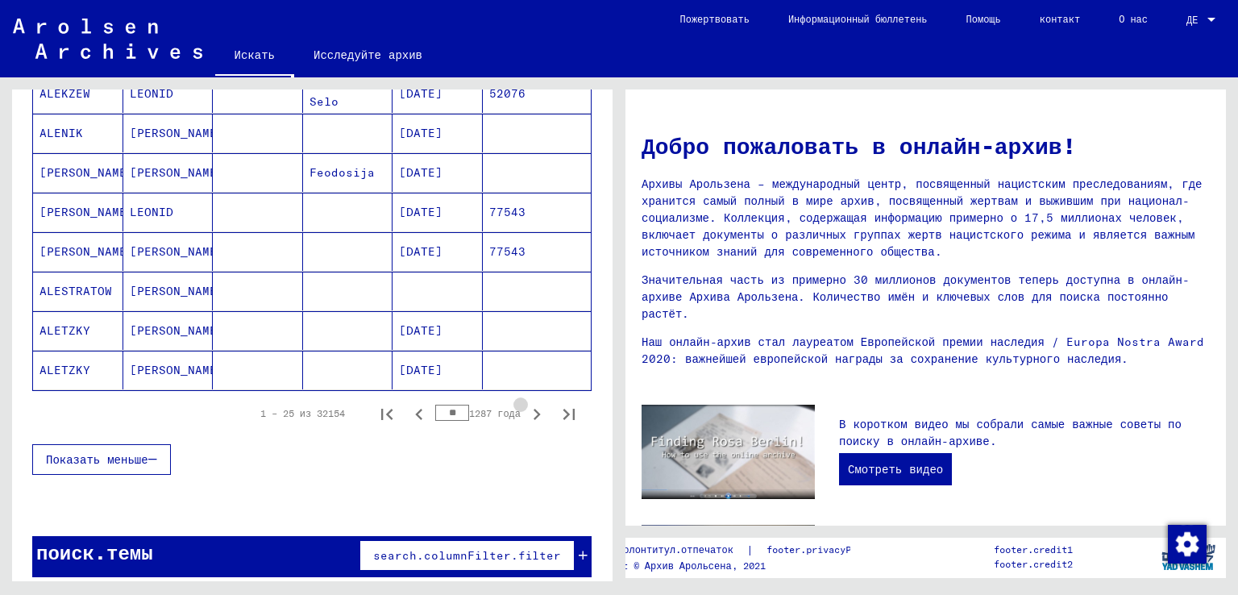
click at [529, 407] on icon "Следующая страница" at bounding box center [536, 414] width 23 height 23
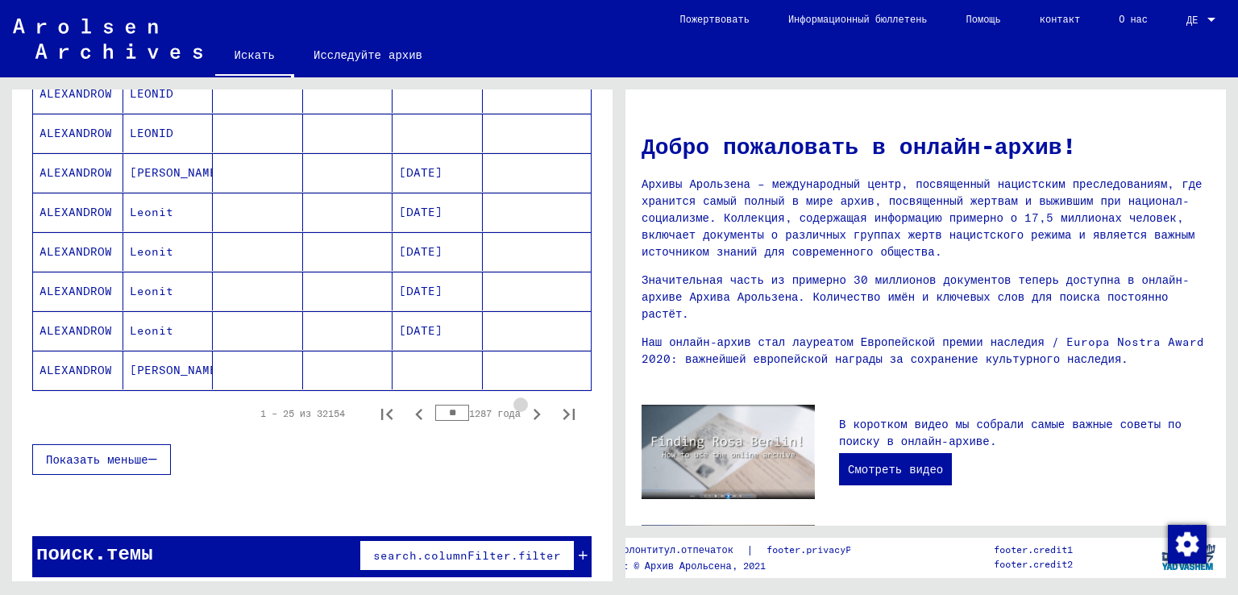
click at [529, 407] on icon "Следующая страница" at bounding box center [536, 414] width 23 height 23
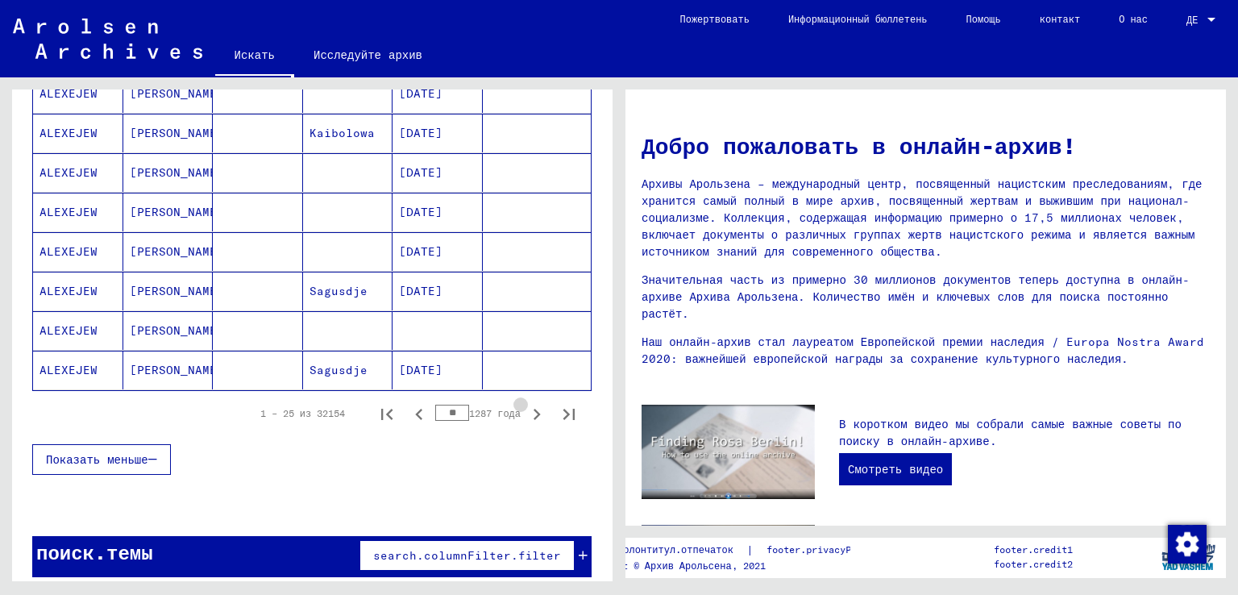
click at [529, 407] on icon "Следующая страница" at bounding box center [536, 414] width 23 height 23
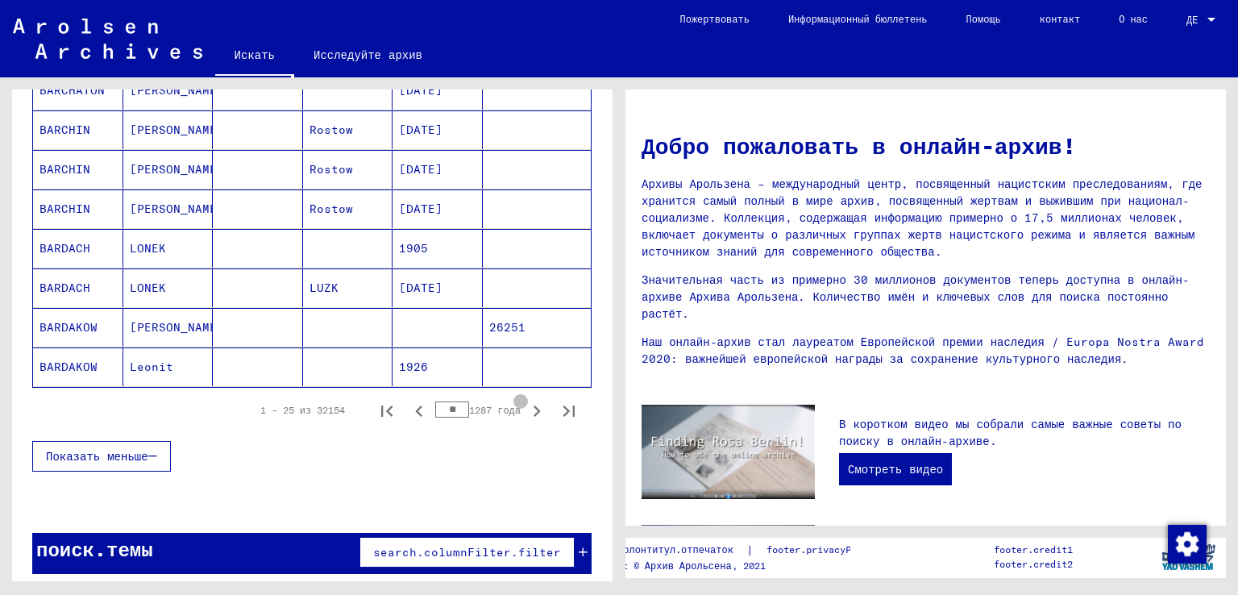
click at [529, 407] on icon "Следующая страница" at bounding box center [536, 411] width 23 height 23
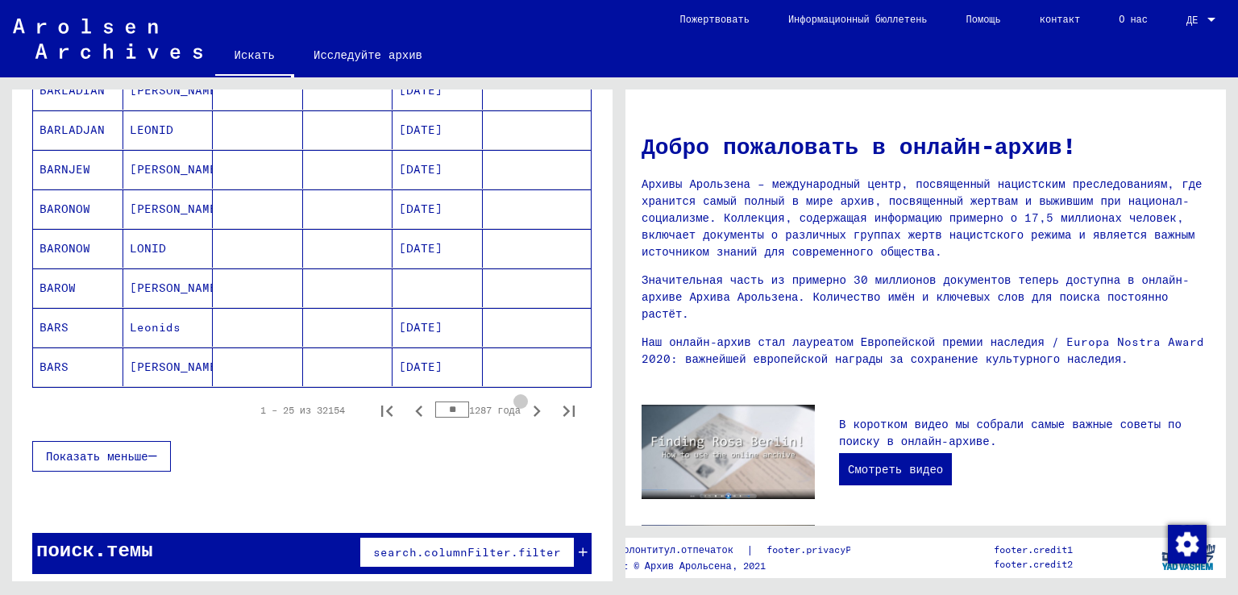
click at [529, 407] on icon "Следующая страница" at bounding box center [536, 411] width 23 height 23
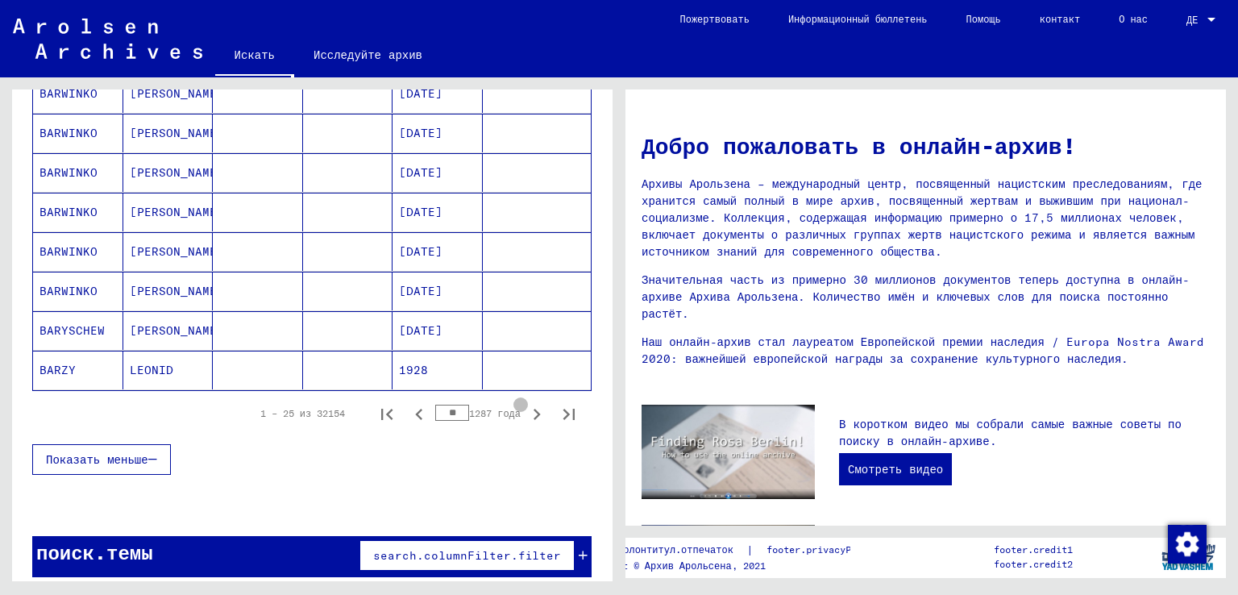
click at [529, 407] on icon "Следующая страница" at bounding box center [536, 414] width 23 height 23
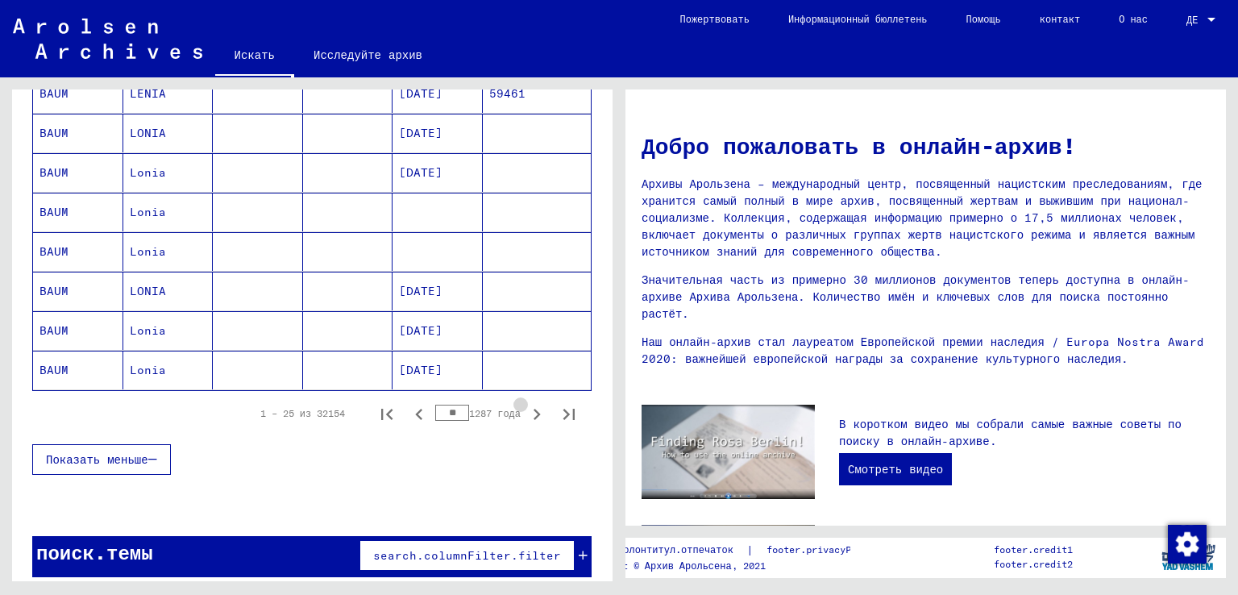
click at [529, 407] on icon "Следующая страница" at bounding box center [536, 414] width 23 height 23
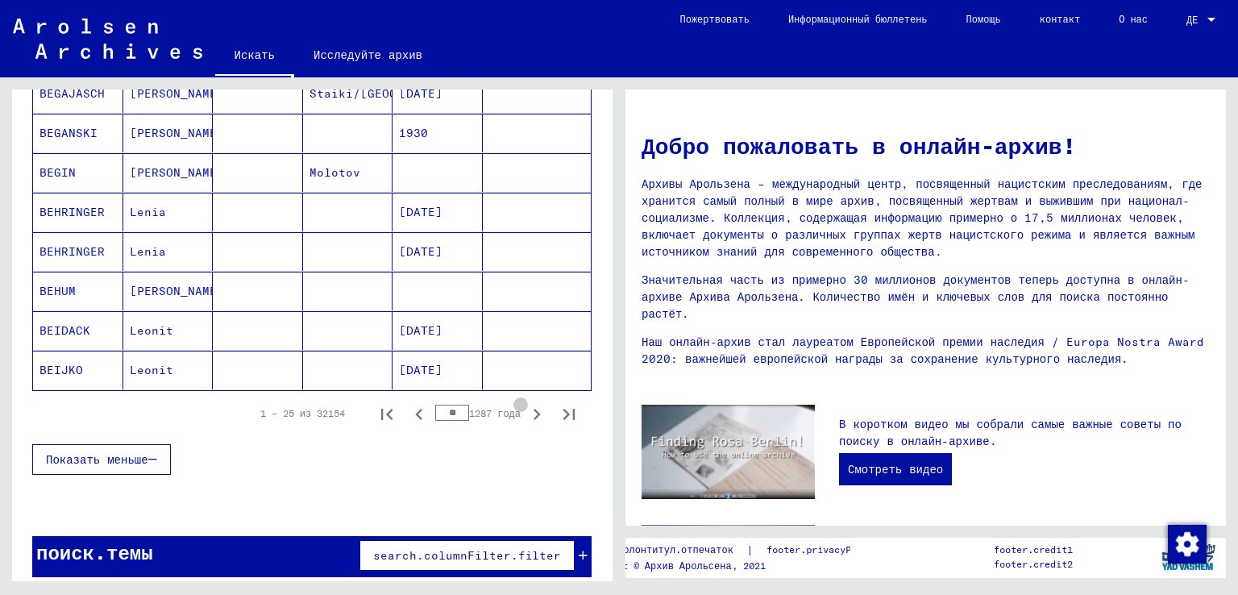
click at [529, 407] on icon "Следующая страница" at bounding box center [536, 414] width 23 height 23
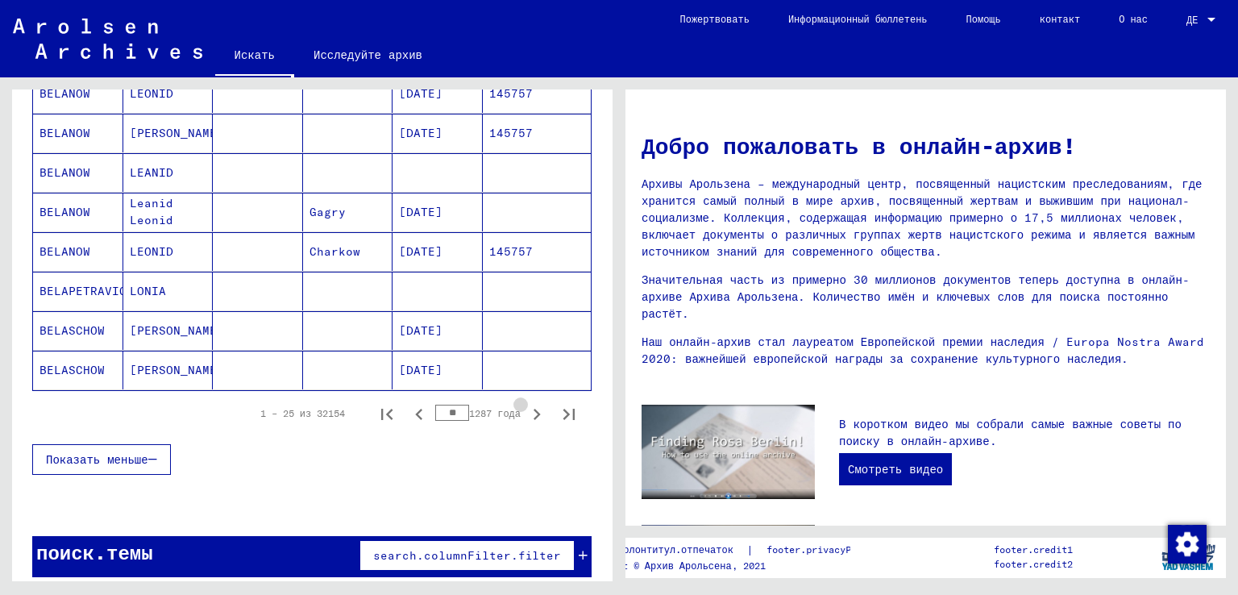
click at [529, 407] on icon "Следующая страница" at bounding box center [536, 414] width 23 height 23
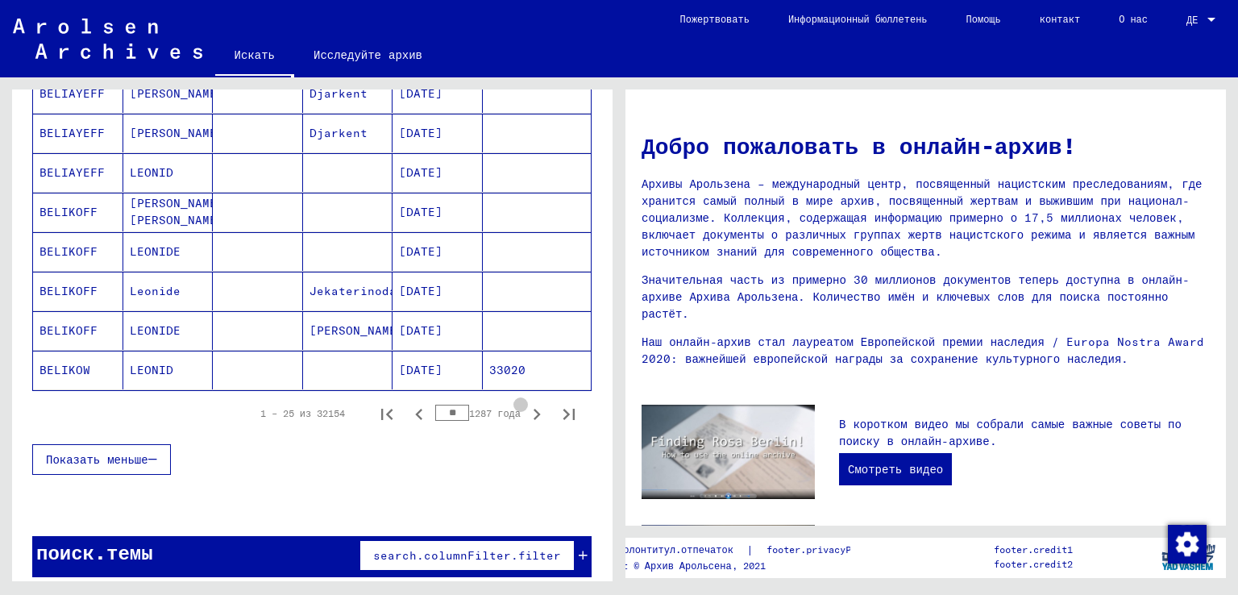
click at [529, 407] on icon "Следующая страница" at bounding box center [536, 414] width 23 height 23
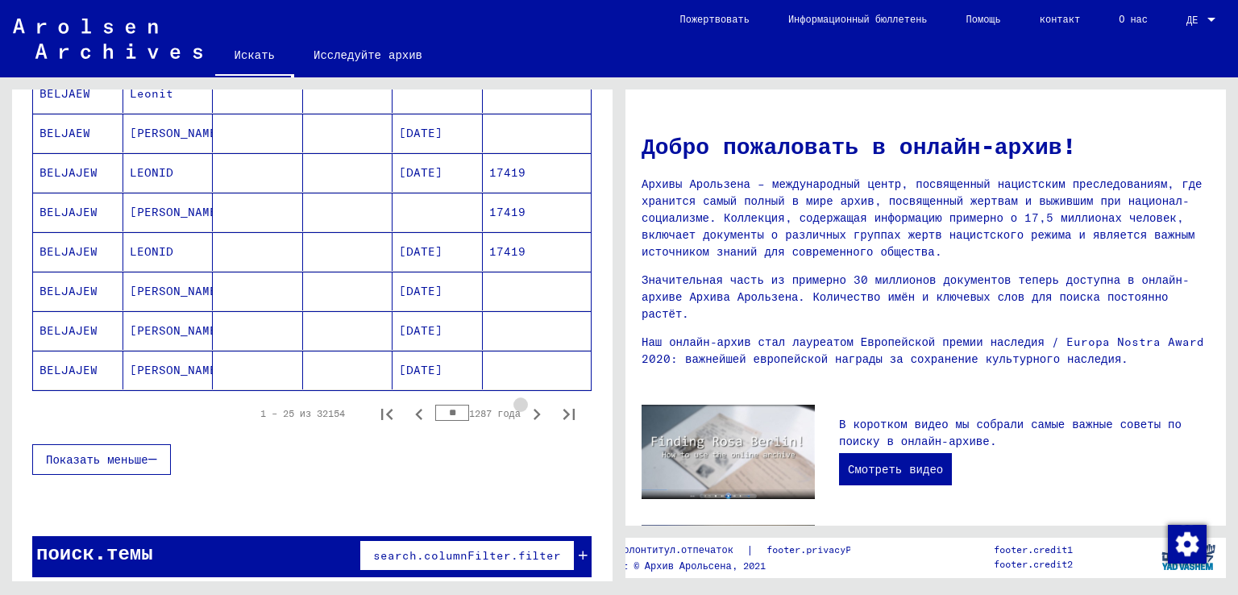
click at [529, 407] on icon "Следующая страница" at bounding box center [536, 414] width 23 height 23
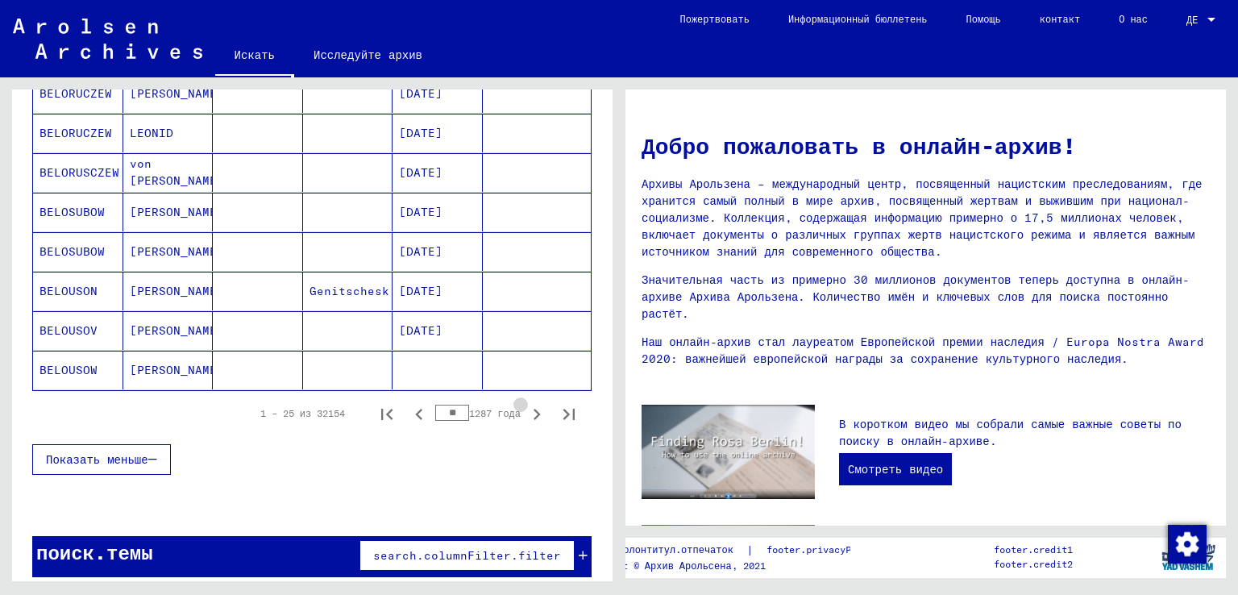
click at [529, 407] on icon "Следующая страница" at bounding box center [536, 414] width 23 height 23
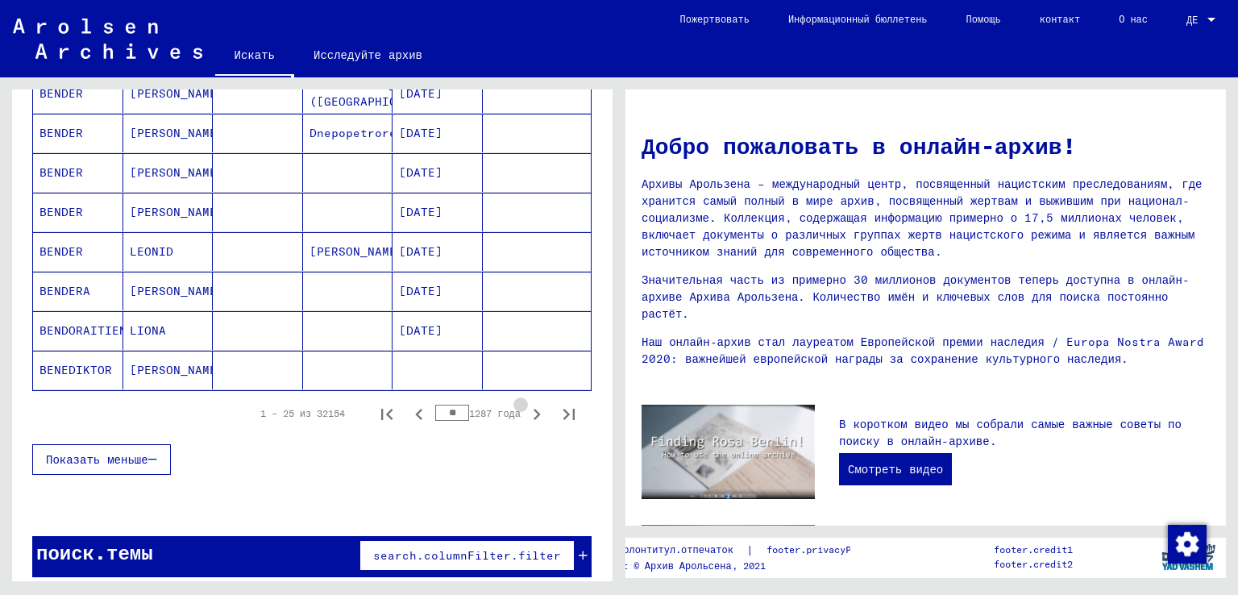
click at [529, 407] on icon "Следующая страница" at bounding box center [536, 414] width 23 height 23
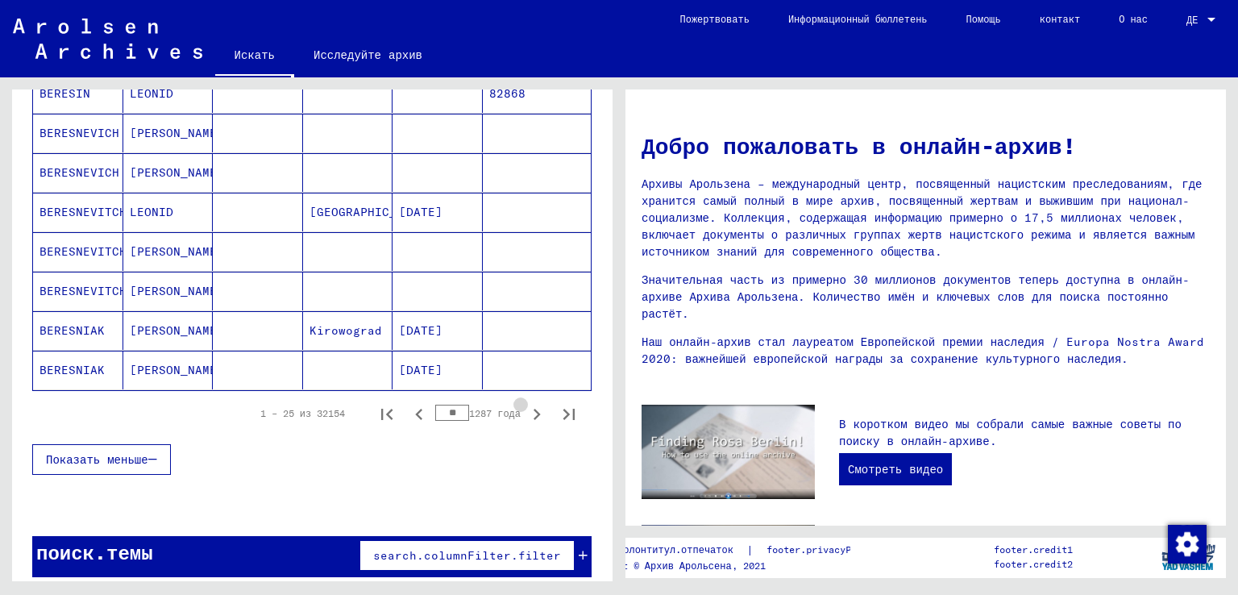
click at [529, 407] on icon "Следующая страница" at bounding box center [536, 414] width 23 height 23
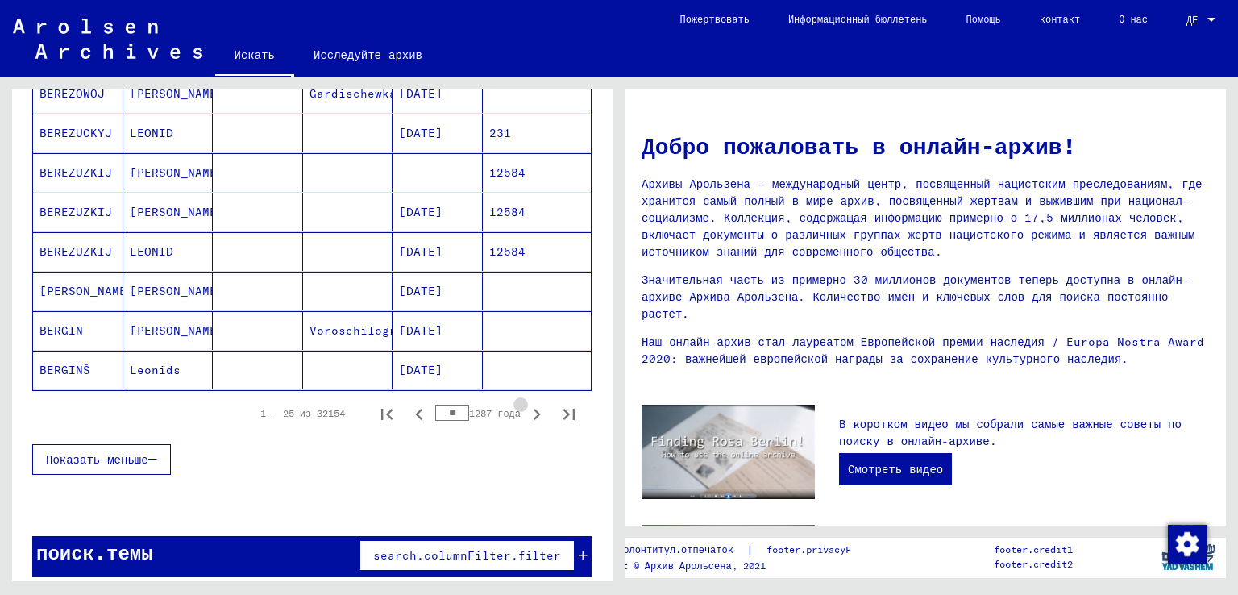
click at [529, 407] on icon "Следующая страница" at bounding box center [536, 414] width 23 height 23
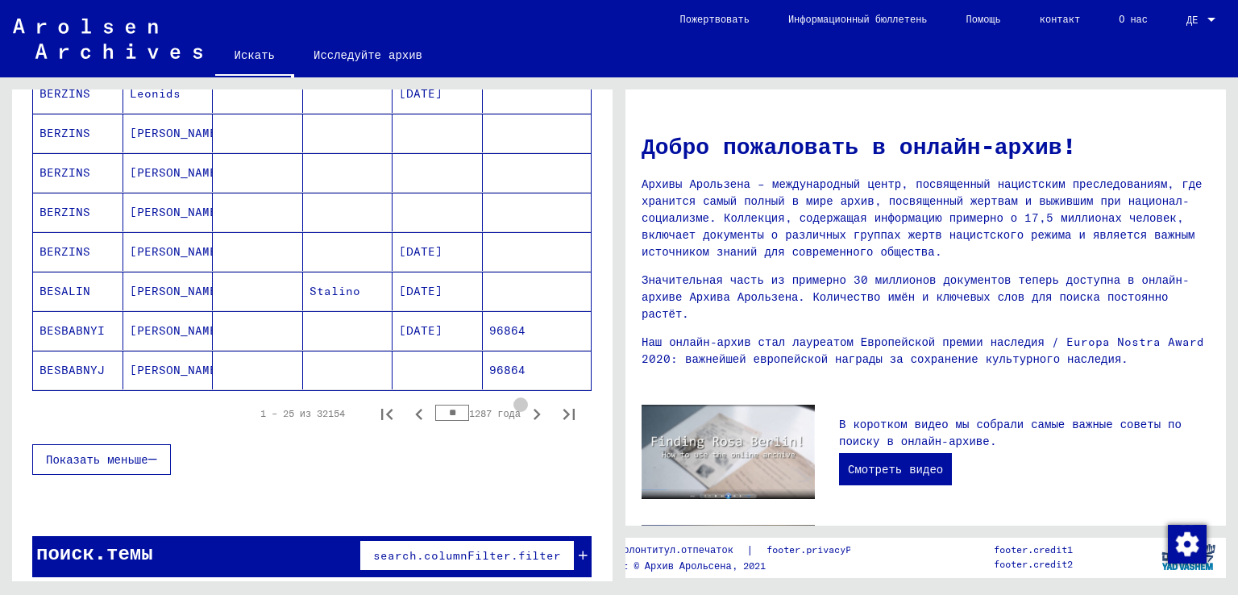
click at [529, 407] on icon "Следующая страница" at bounding box center [536, 414] width 23 height 23
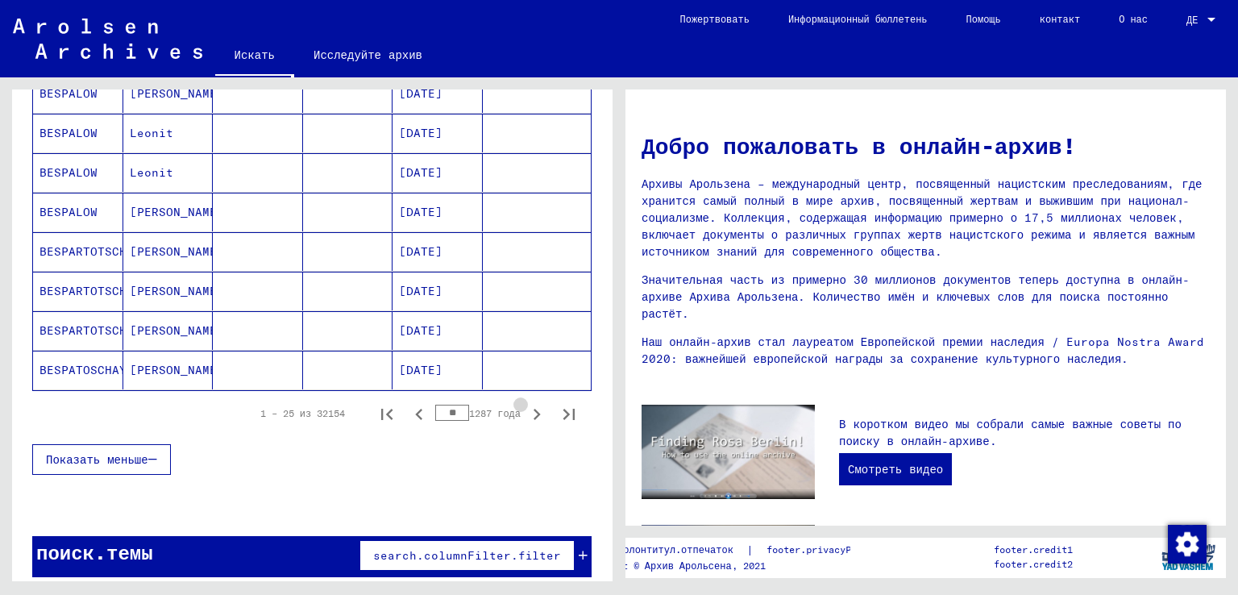
click at [529, 407] on icon "Следующая страница" at bounding box center [536, 414] width 23 height 23
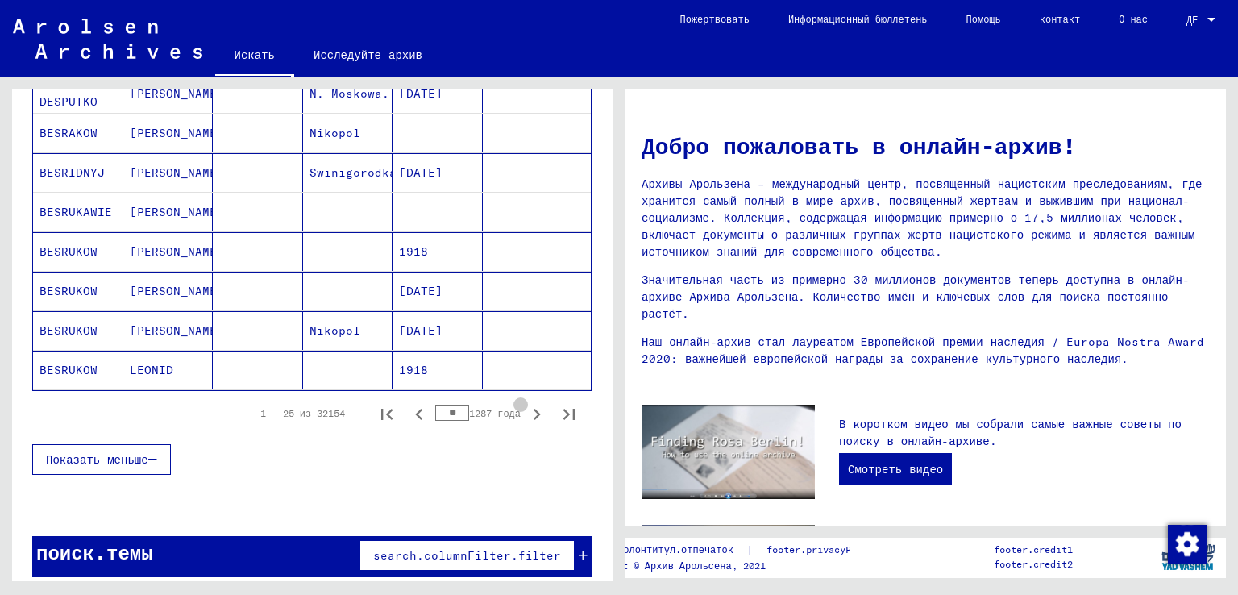
click at [529, 407] on icon "Следующая страница" at bounding box center [536, 414] width 23 height 23
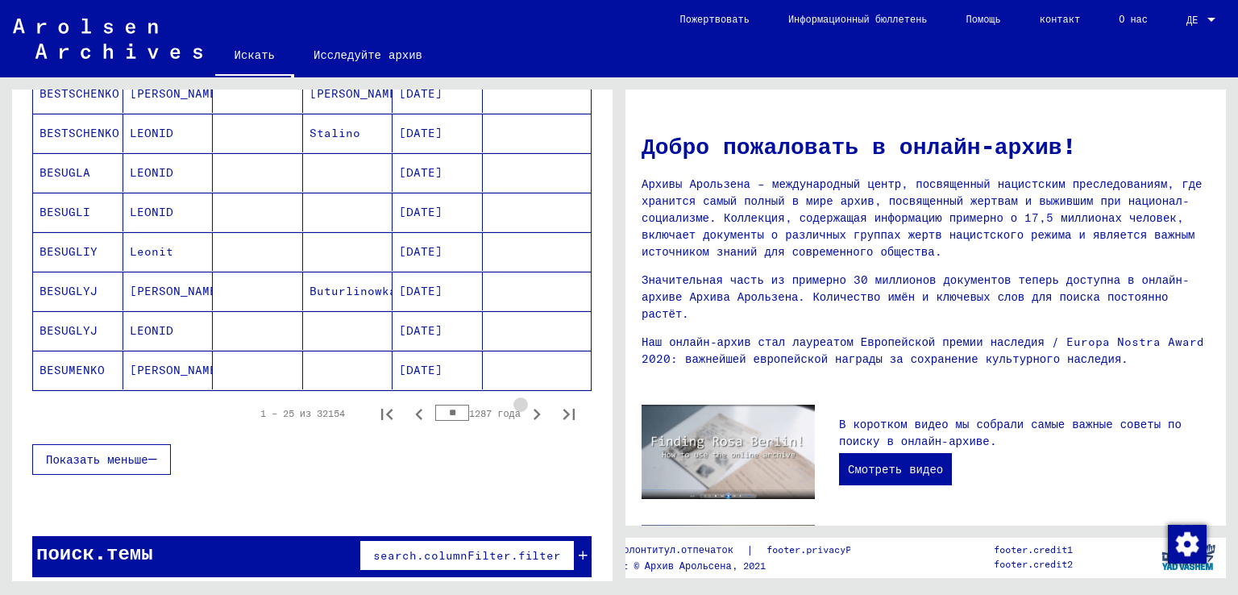
click at [529, 407] on icon "Следующая страница" at bounding box center [536, 414] width 23 height 23
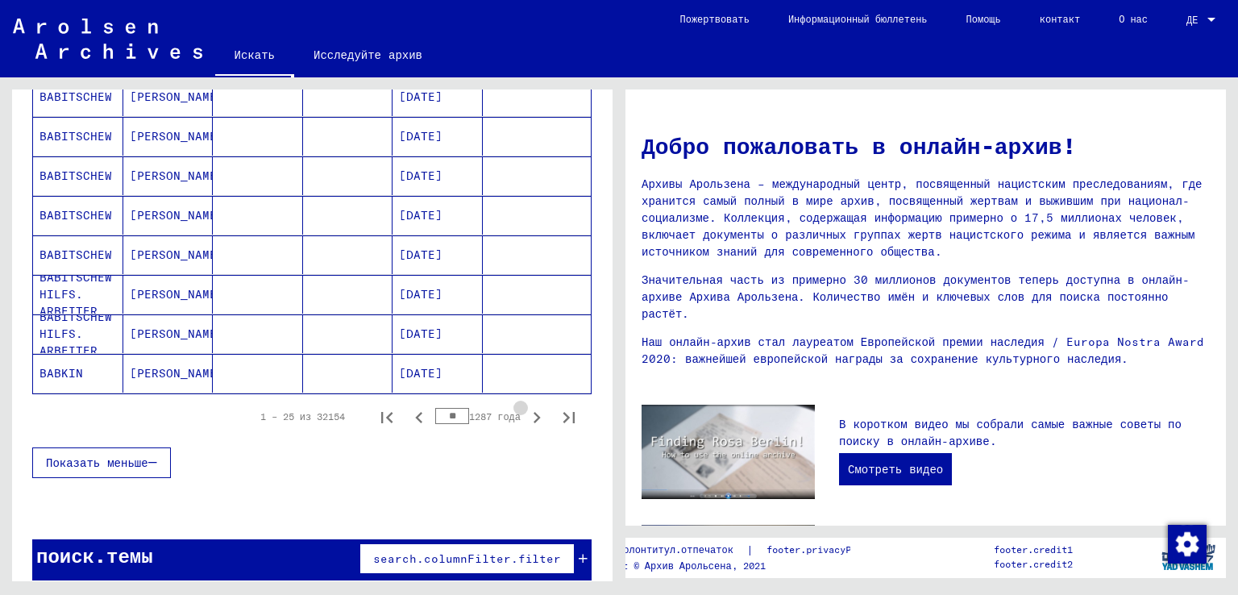
click at [529, 407] on icon "Следующая страница" at bounding box center [536, 417] width 23 height 23
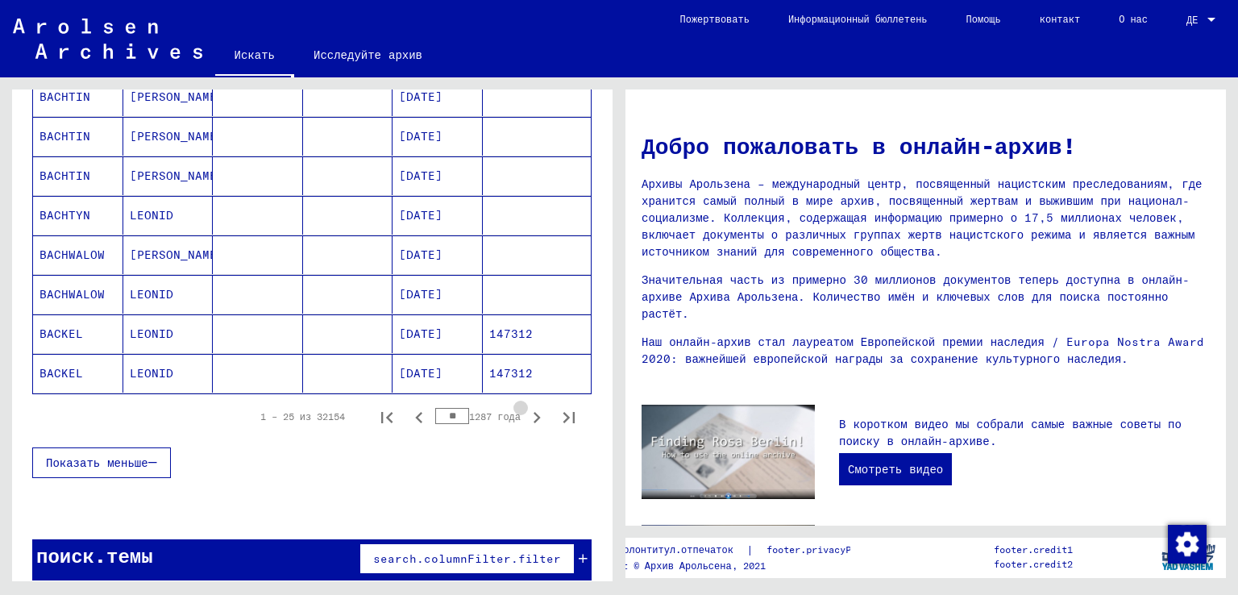
click at [529, 407] on icon "Следующая страница" at bounding box center [536, 417] width 23 height 23
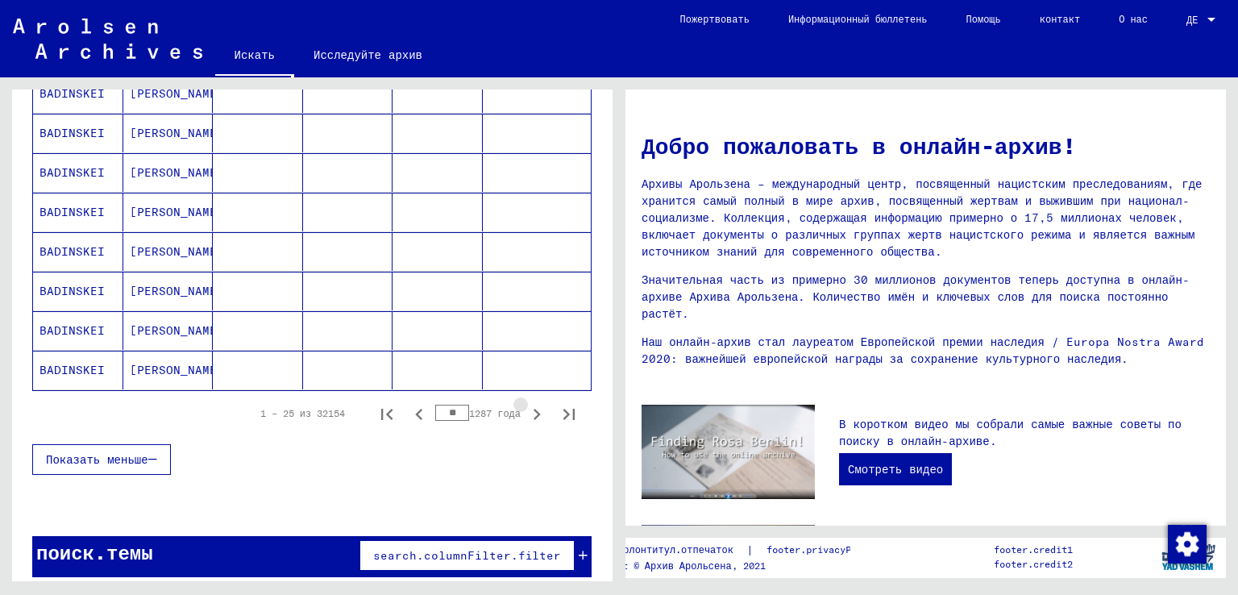
click at [529, 407] on icon "Следующая страница" at bounding box center [536, 414] width 23 height 23
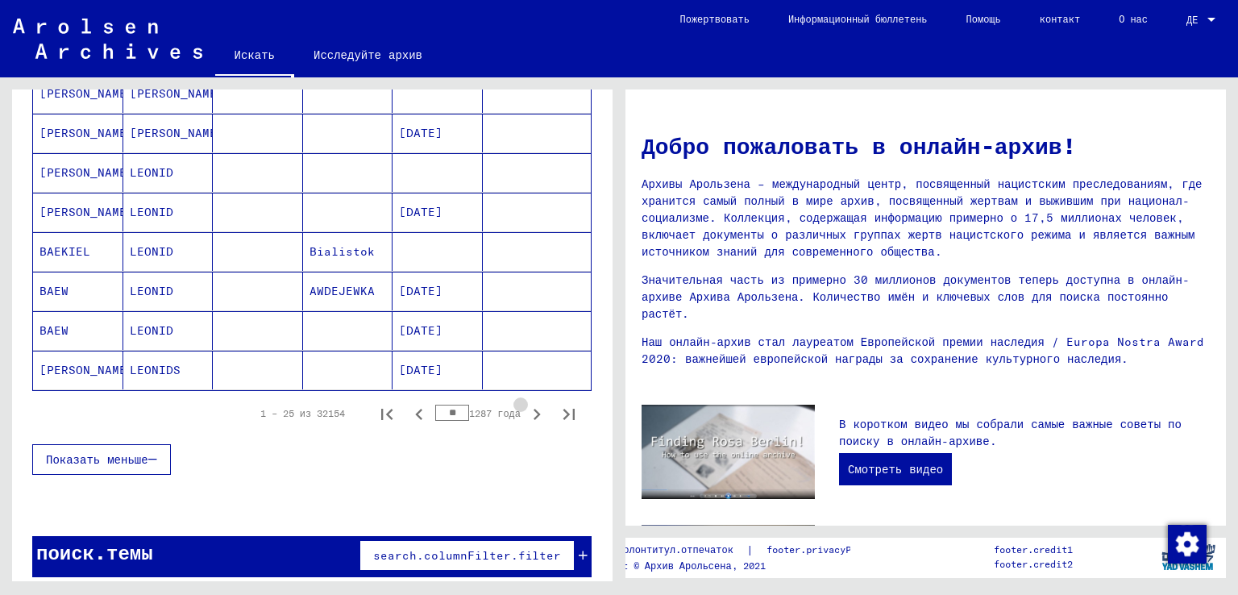
click at [529, 407] on icon "Следующая страница" at bounding box center [536, 414] width 23 height 23
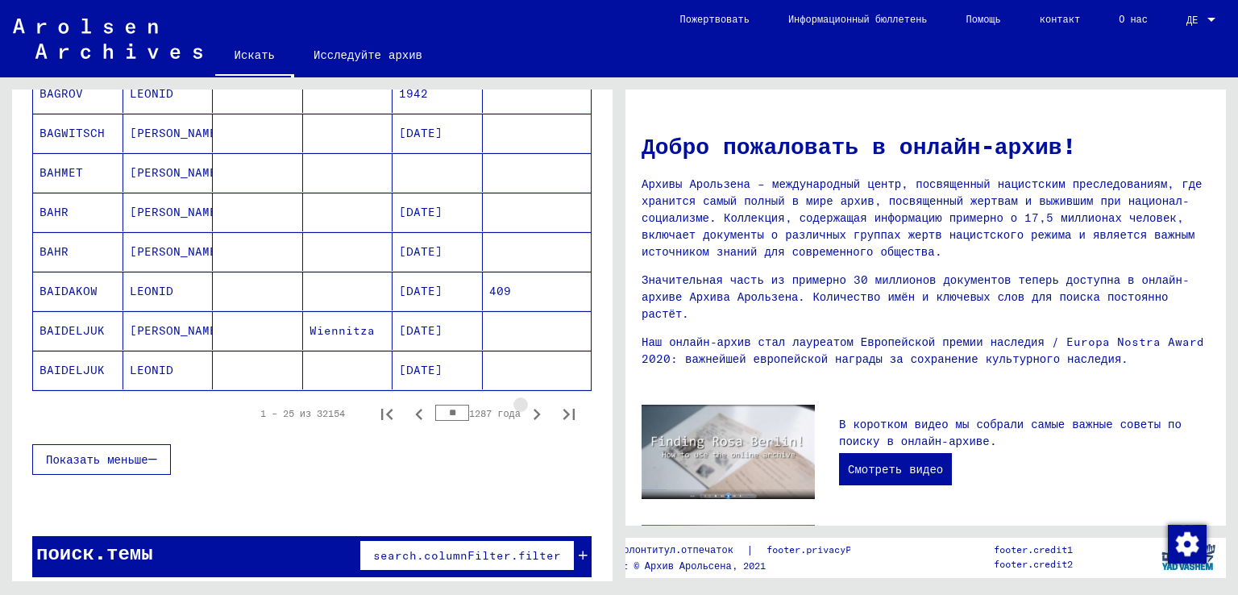
click at [529, 407] on icon "Следующая страница" at bounding box center [536, 414] width 23 height 23
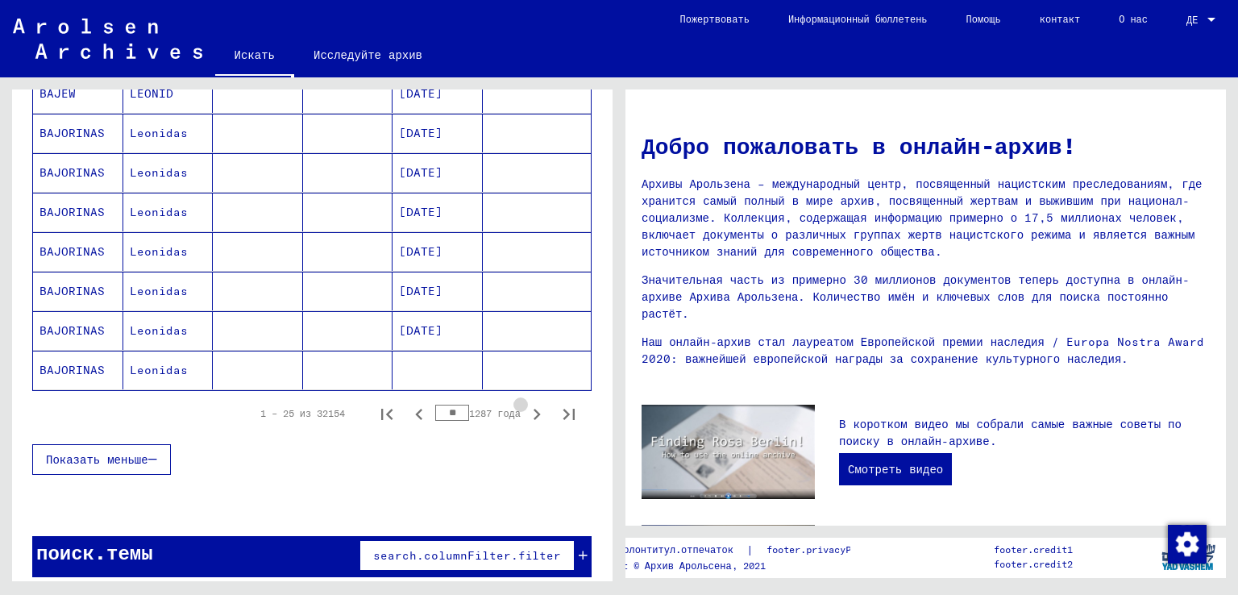
click at [529, 407] on icon "Следующая страница" at bounding box center [536, 414] width 23 height 23
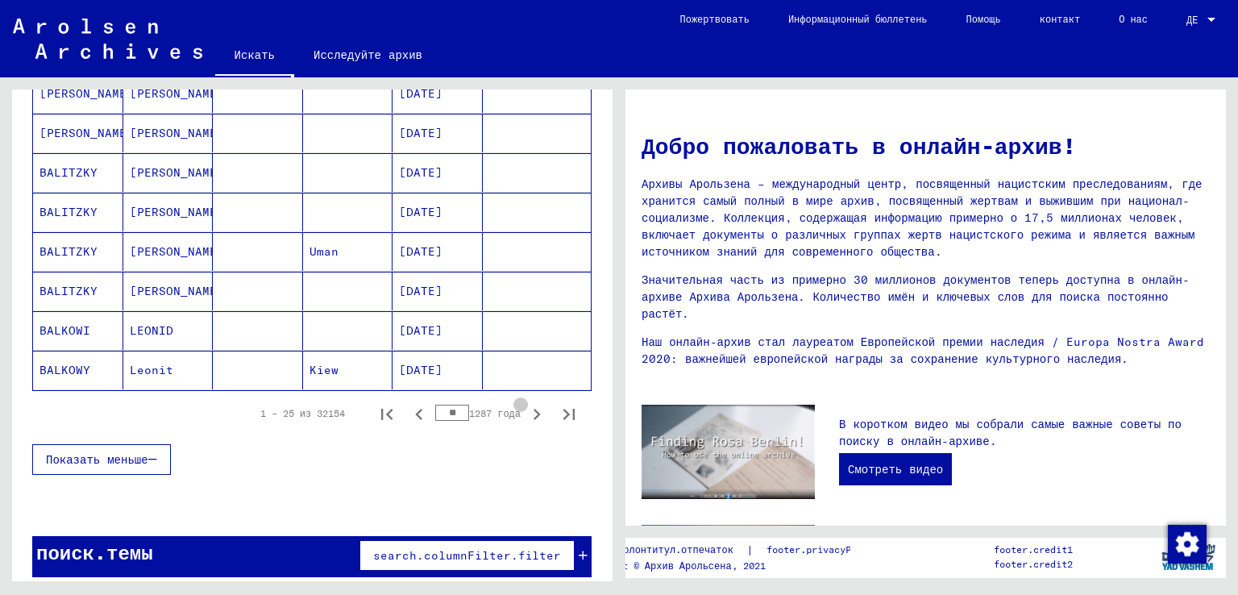
click at [529, 407] on icon "Следующая страница" at bounding box center [536, 414] width 23 height 23
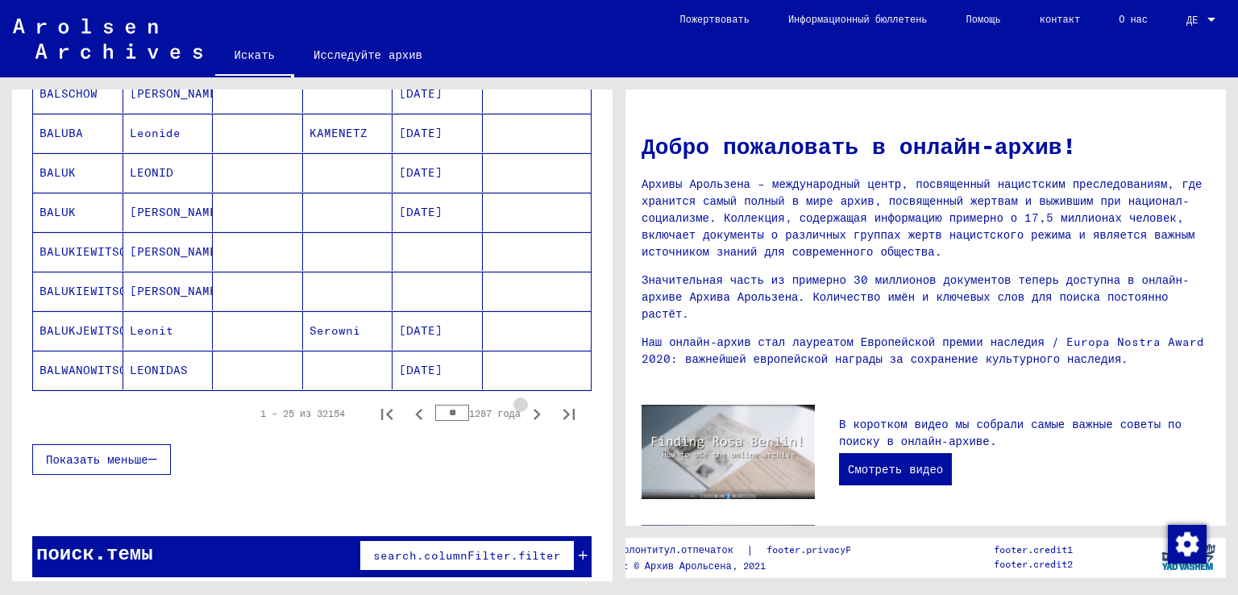
click at [529, 407] on icon "Следующая страница" at bounding box center [536, 414] width 23 height 23
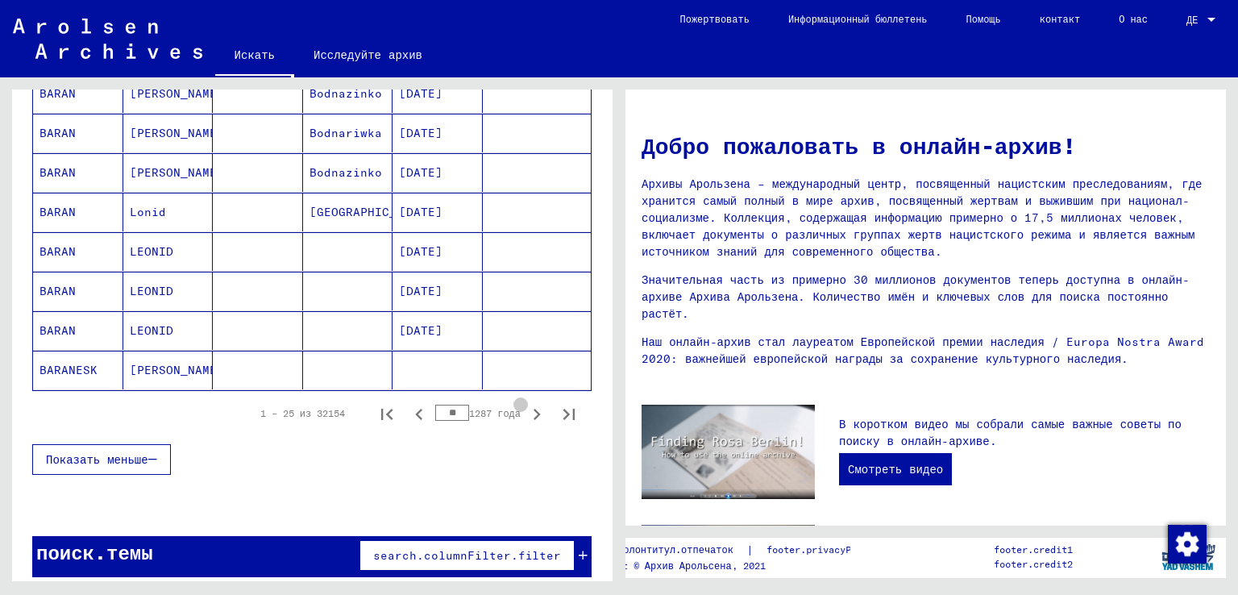
click at [529, 407] on icon "Следующая страница" at bounding box center [536, 414] width 23 height 23
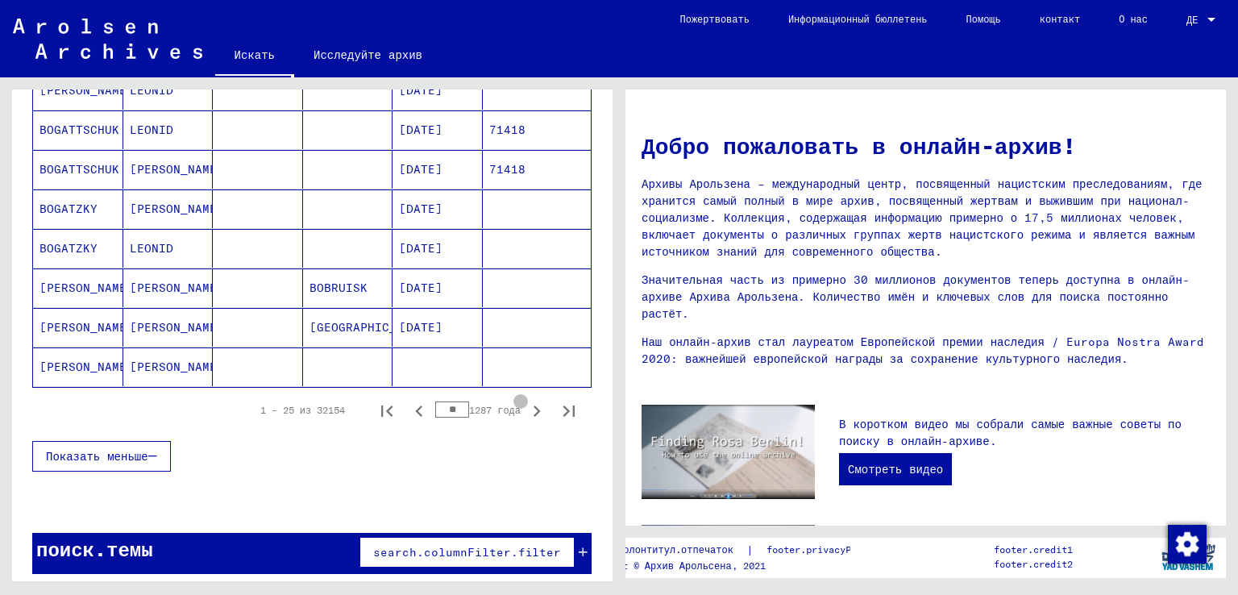
click at [529, 407] on icon "Следующая страница" at bounding box center [536, 411] width 23 height 23
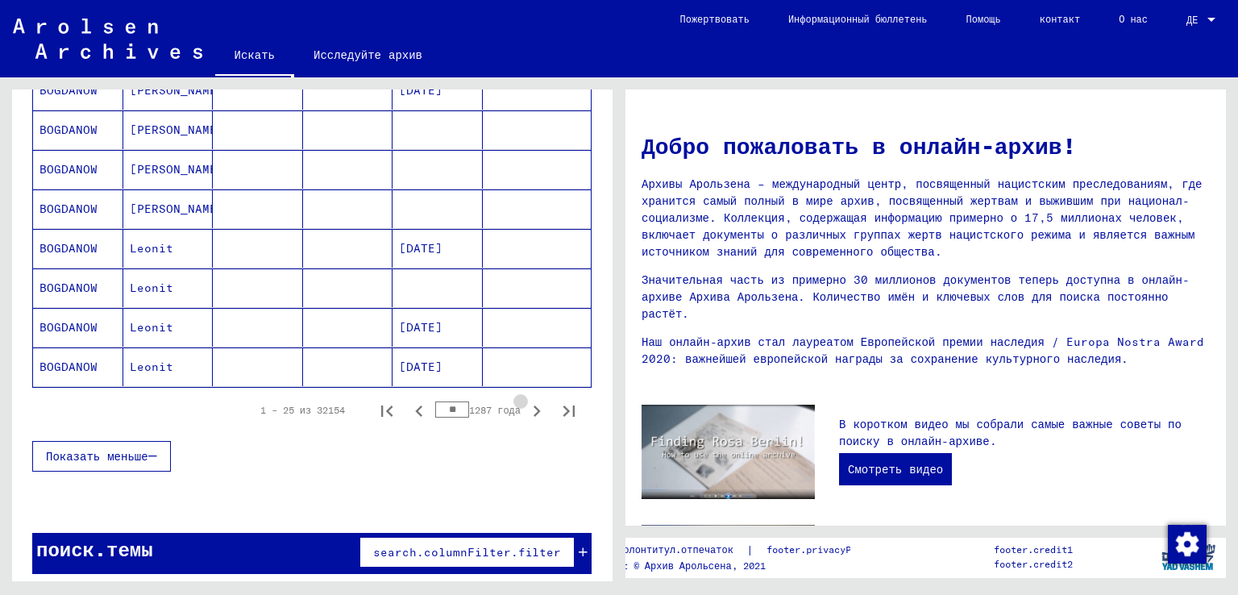
click at [529, 407] on icon "Следующая страница" at bounding box center [536, 411] width 23 height 23
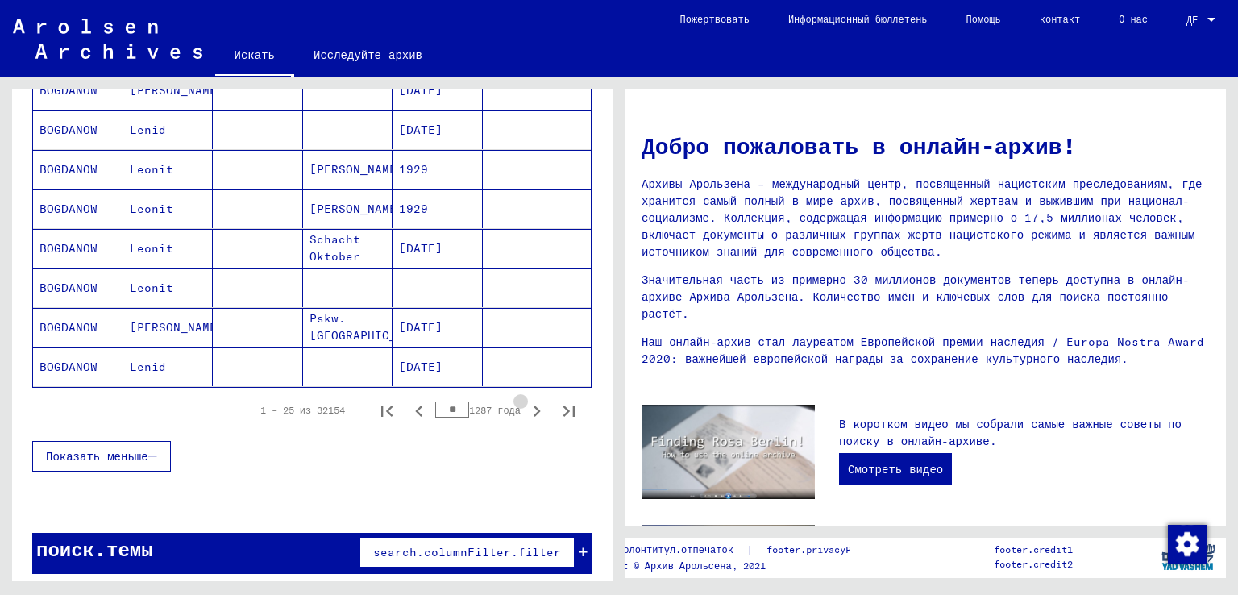
click at [529, 407] on icon "Следующая страница" at bounding box center [536, 411] width 23 height 23
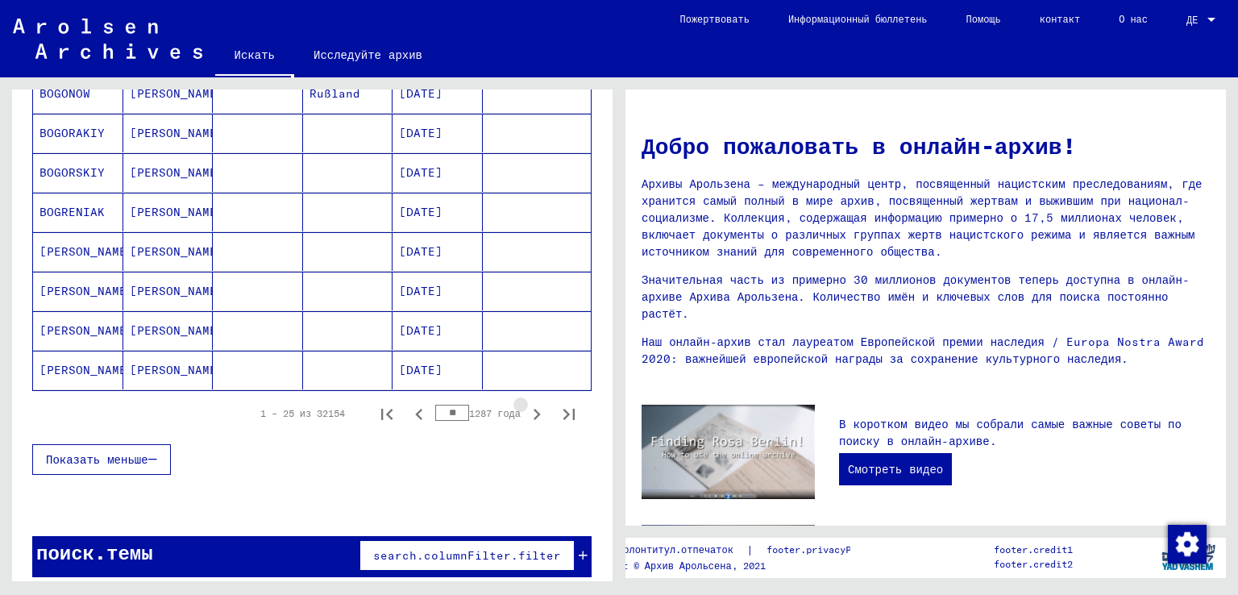
click at [529, 407] on icon "Следующая страница" at bounding box center [536, 414] width 23 height 23
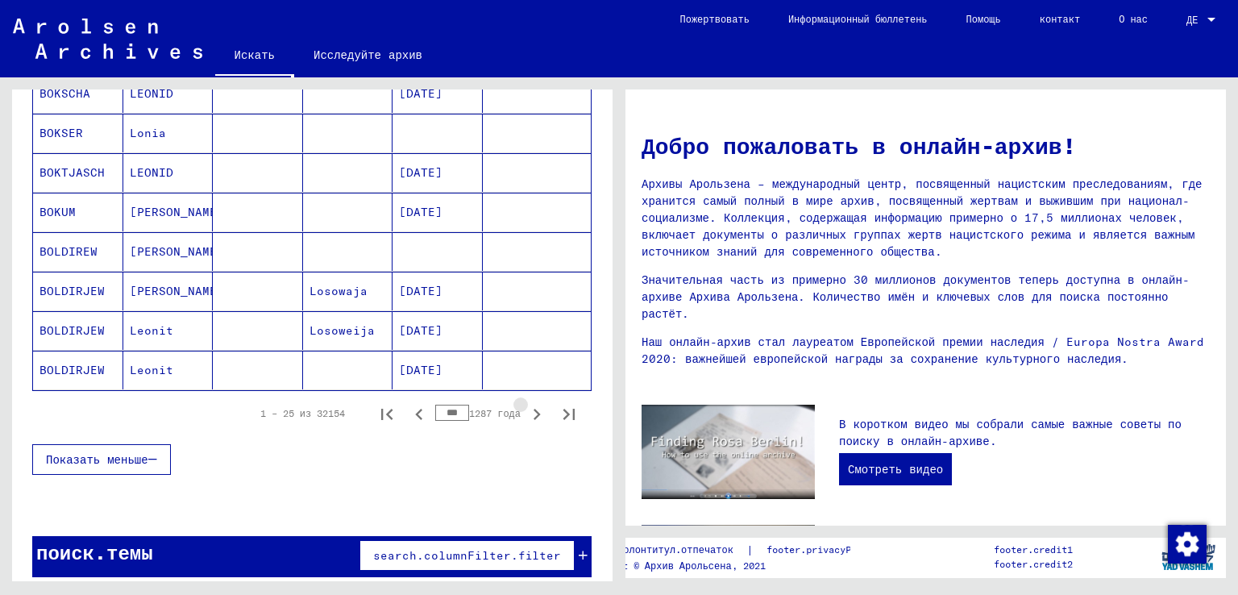
click at [529, 407] on icon "Следующая страница" at bounding box center [536, 414] width 23 height 23
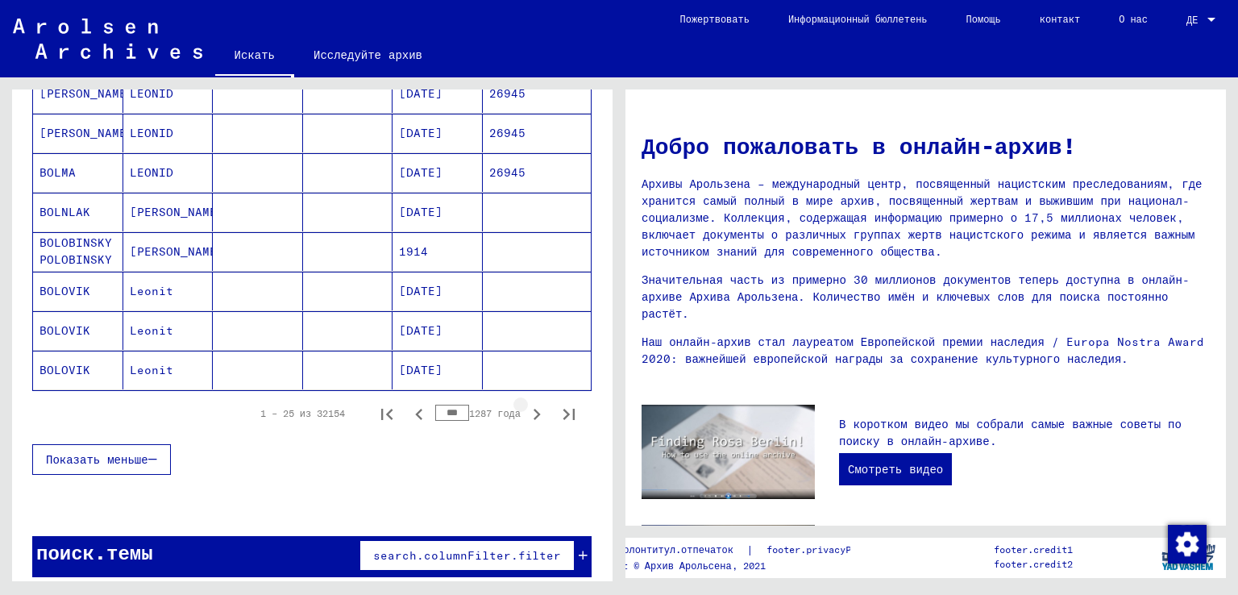
click at [529, 407] on icon "Следующая страница" at bounding box center [536, 414] width 23 height 23
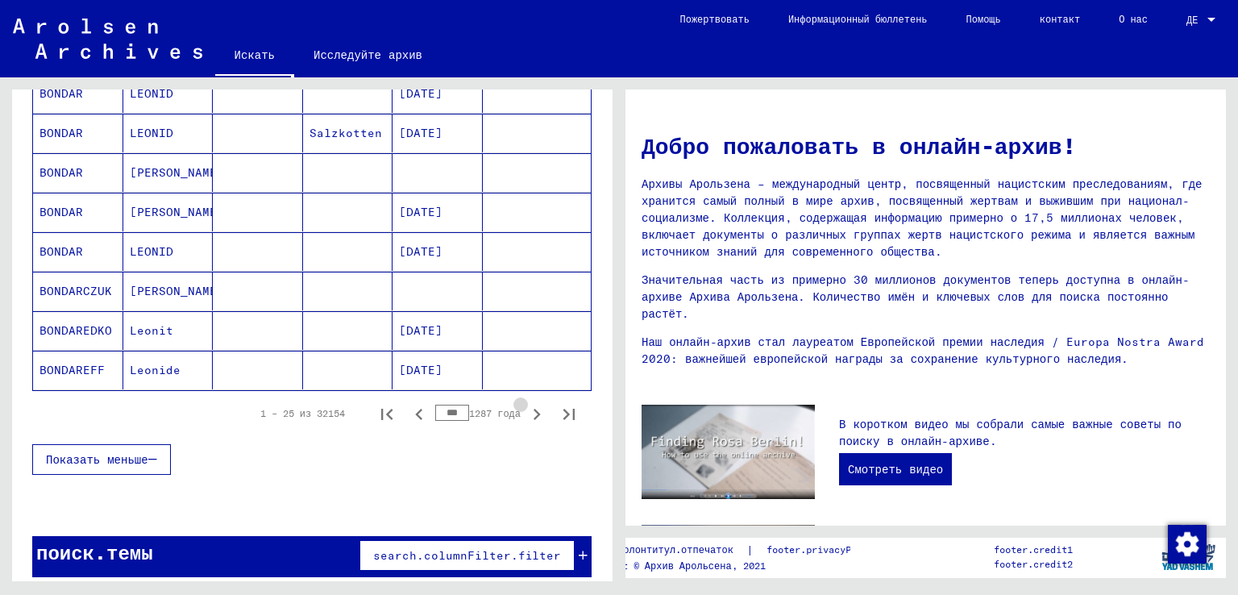
click at [529, 407] on icon "Следующая страница" at bounding box center [536, 414] width 23 height 23
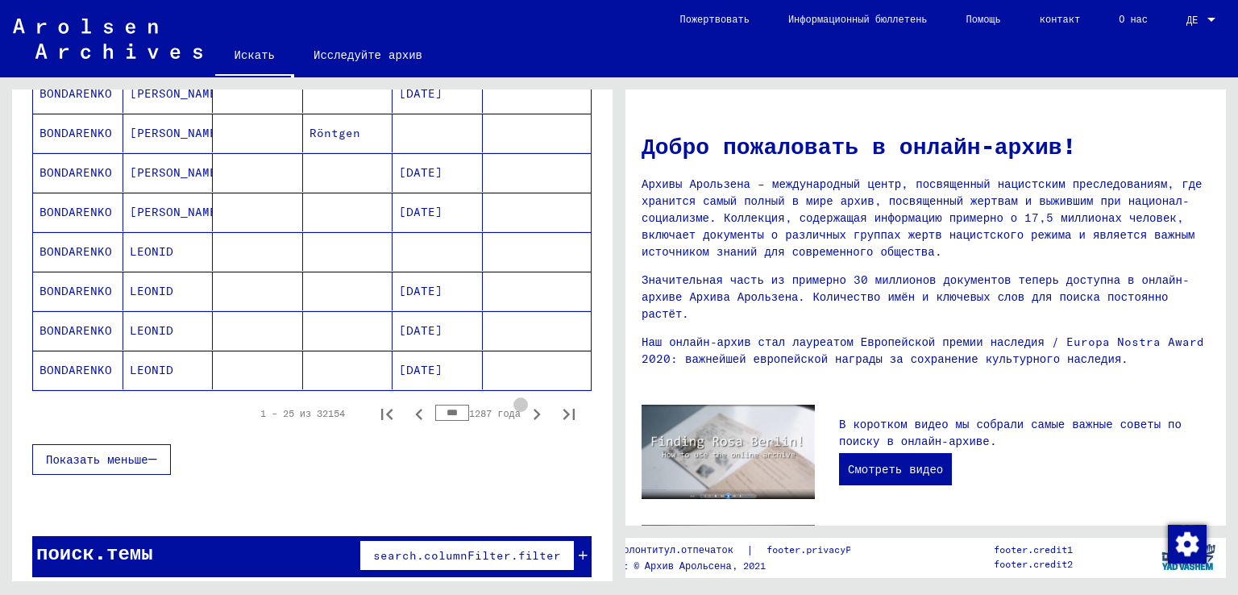
click at [529, 407] on icon "Следующая страница" at bounding box center [536, 414] width 23 height 23
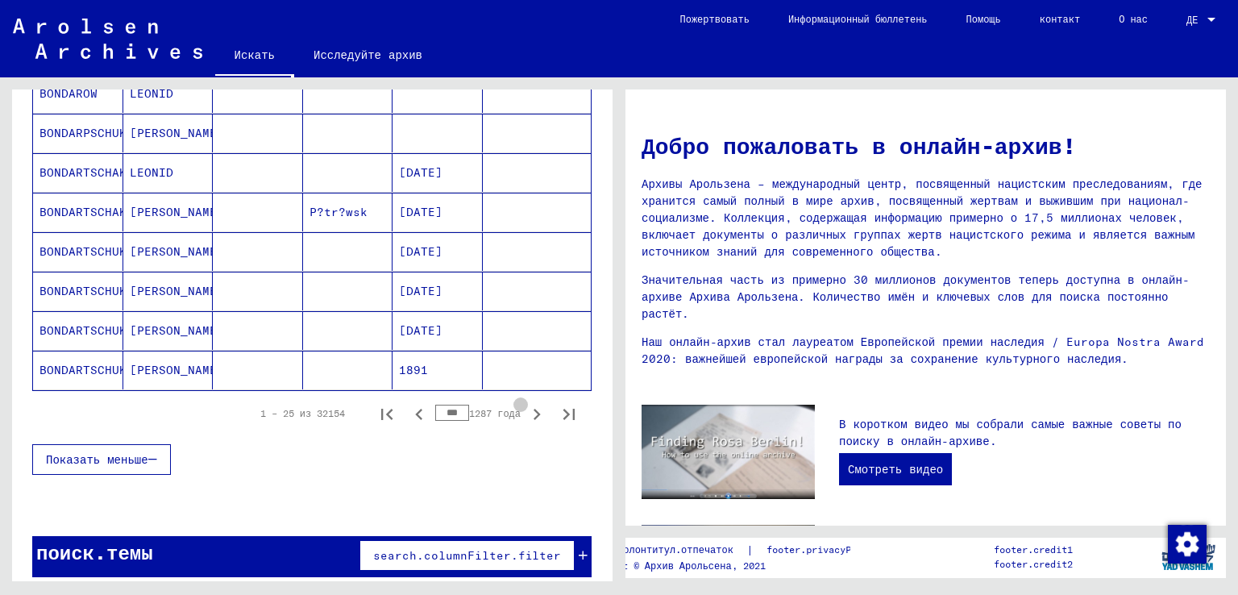
click at [529, 407] on icon "Следующая страница" at bounding box center [536, 414] width 23 height 23
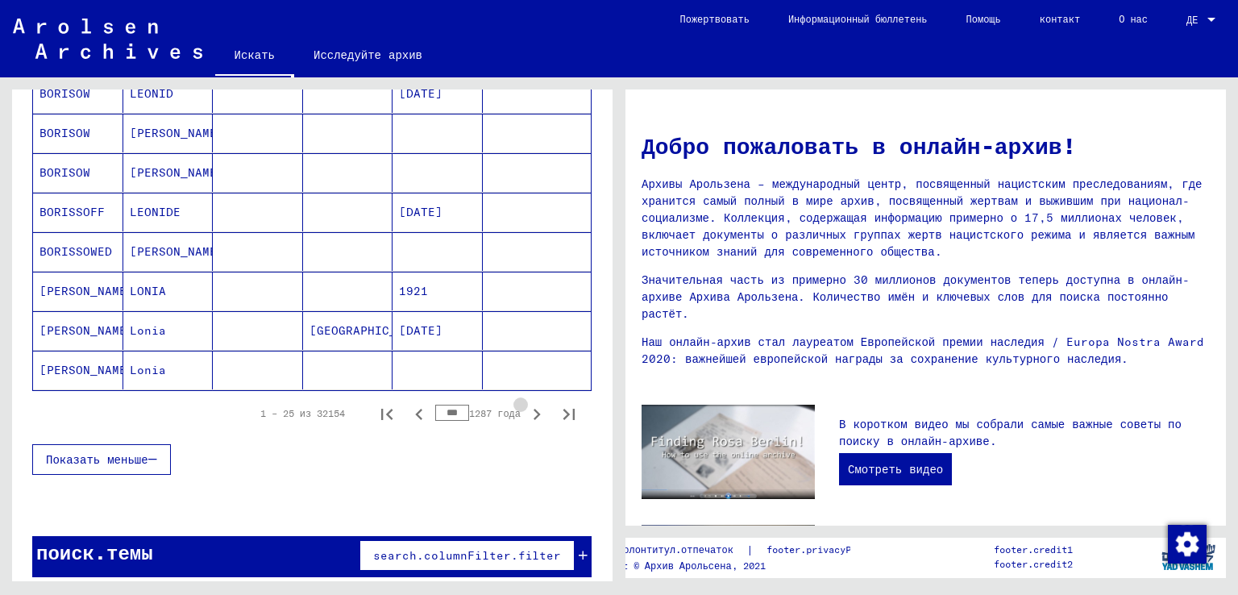
click at [529, 407] on icon "Следующая страница" at bounding box center [536, 414] width 23 height 23
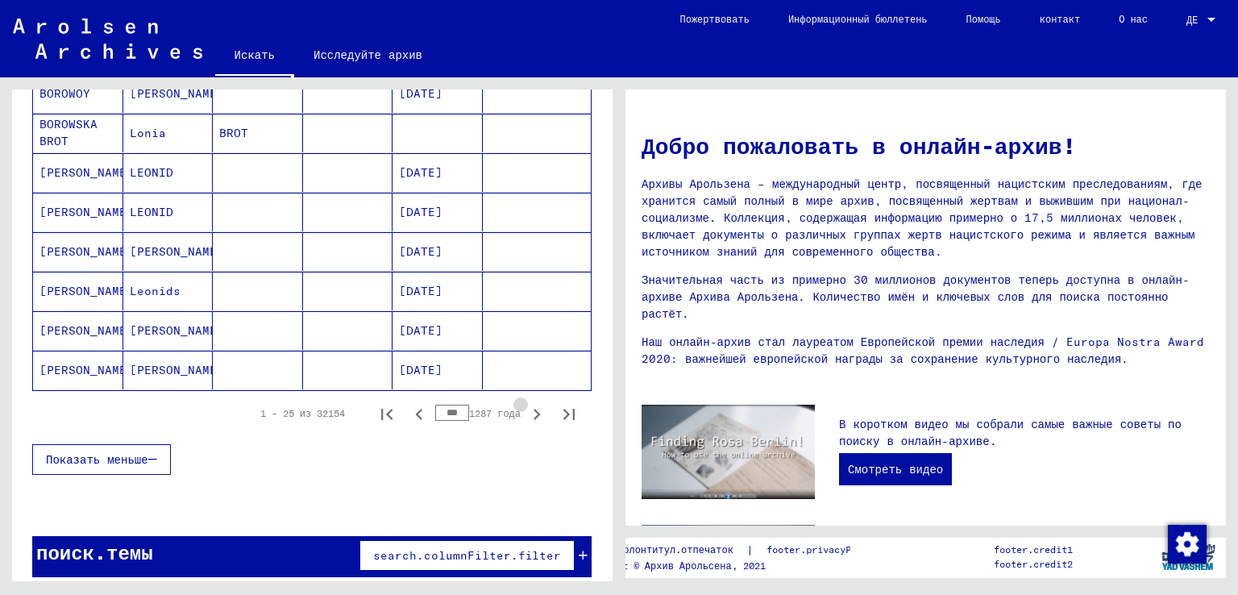
click at [529, 407] on icon "Следующая страница" at bounding box center [536, 414] width 23 height 23
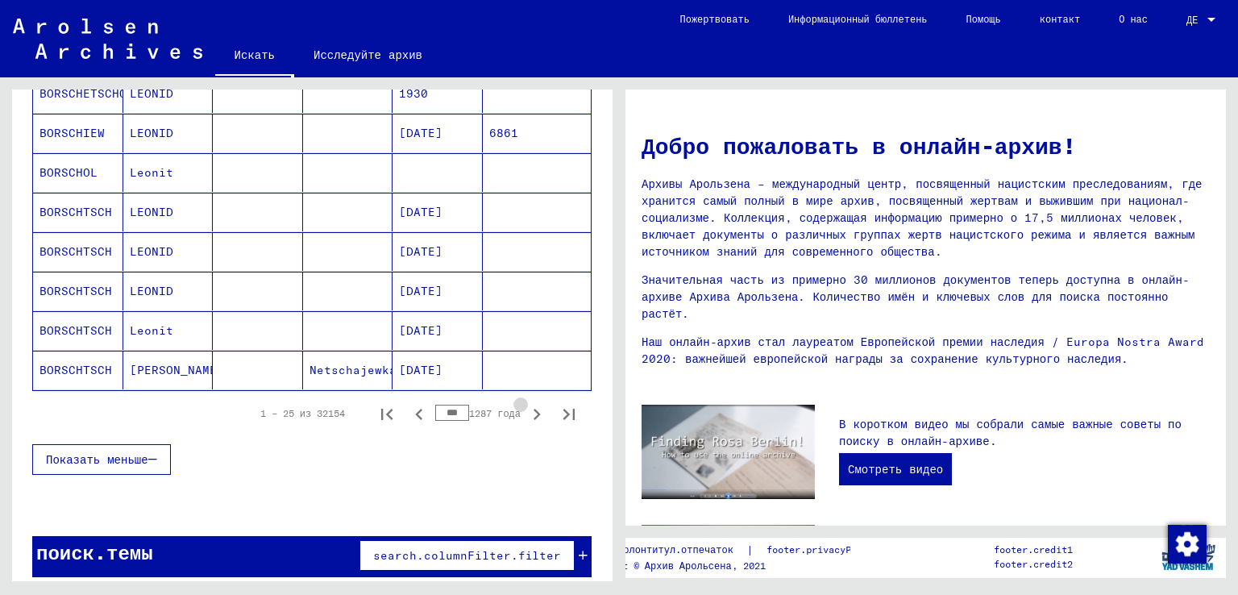
click at [529, 407] on icon "Следующая страница" at bounding box center [536, 414] width 23 height 23
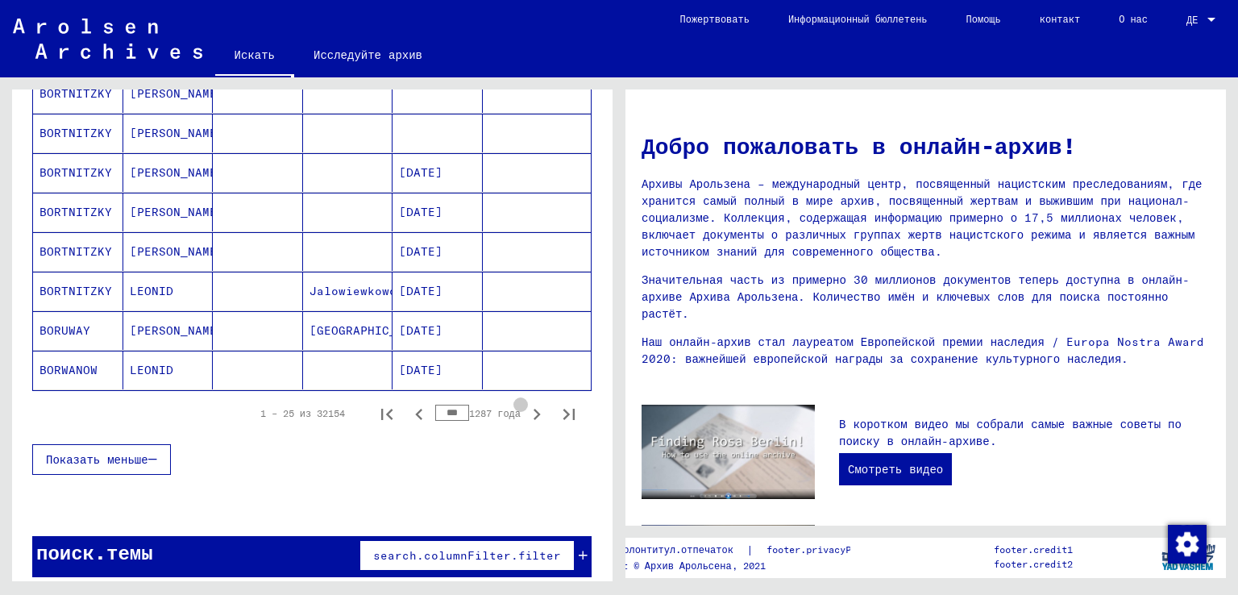
click at [529, 407] on icon "Следующая страница" at bounding box center [536, 414] width 23 height 23
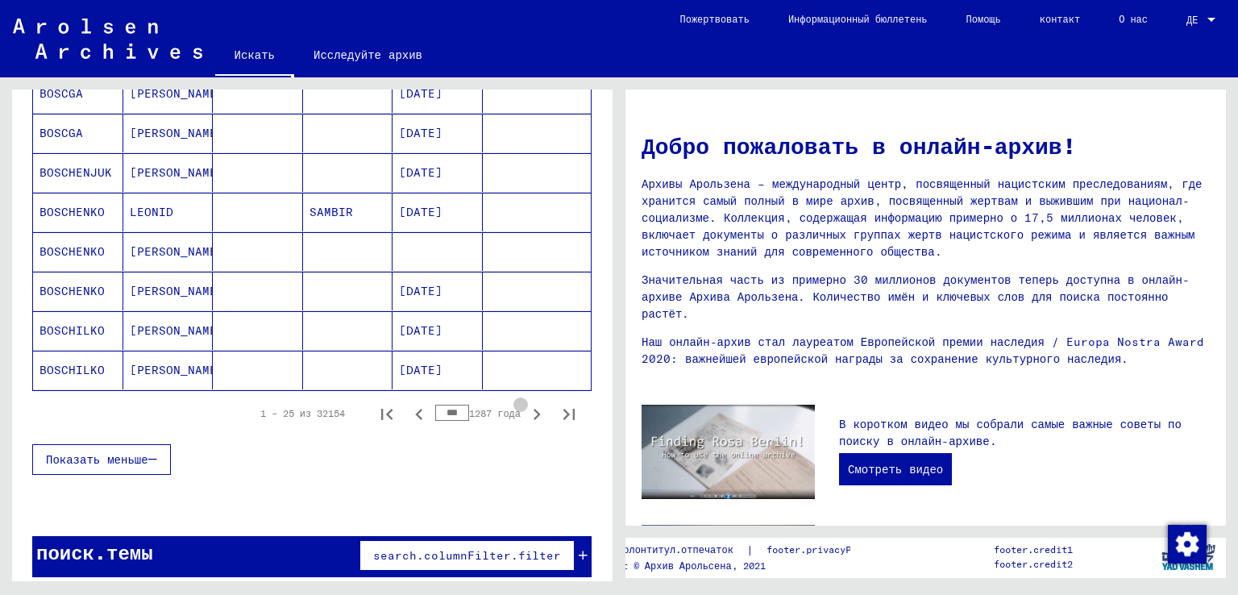
click at [529, 407] on icon "Следующая страница" at bounding box center [536, 414] width 23 height 23
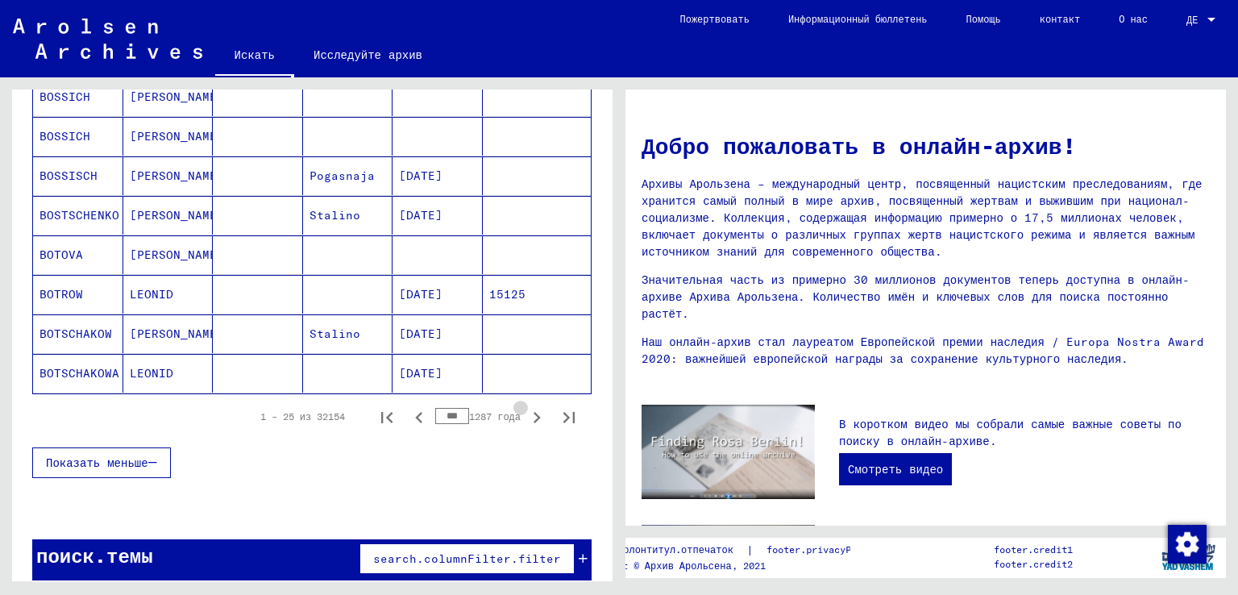
click at [529, 407] on icon "Следующая страница" at bounding box center [536, 417] width 23 height 23
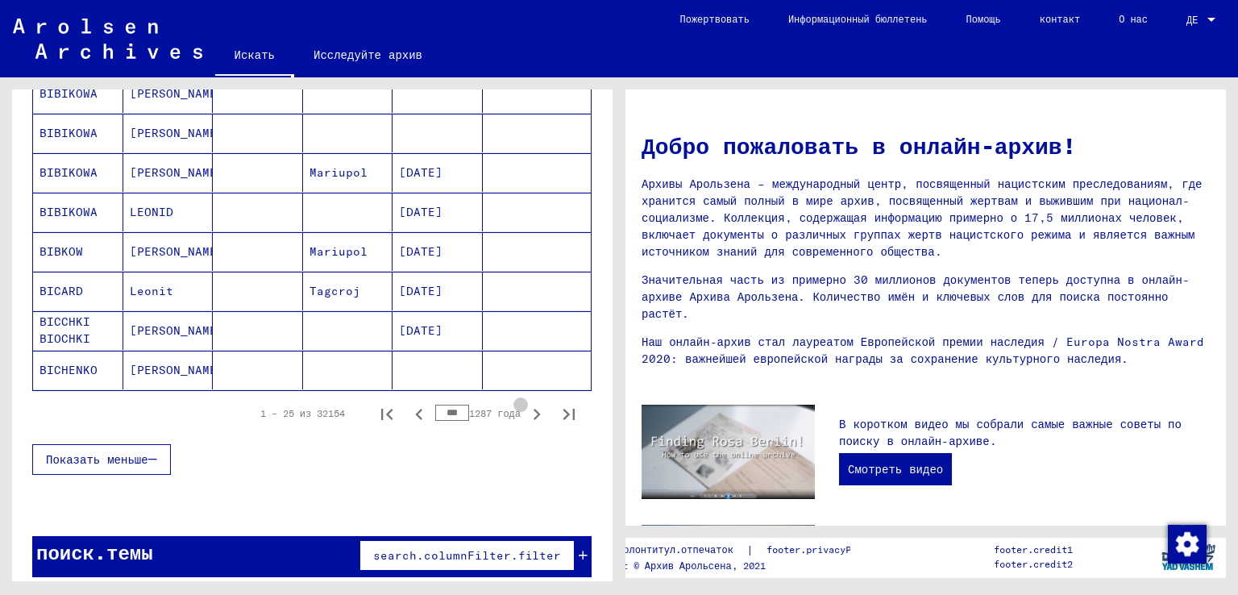
click at [529, 407] on icon "Следующая страница" at bounding box center [536, 414] width 23 height 23
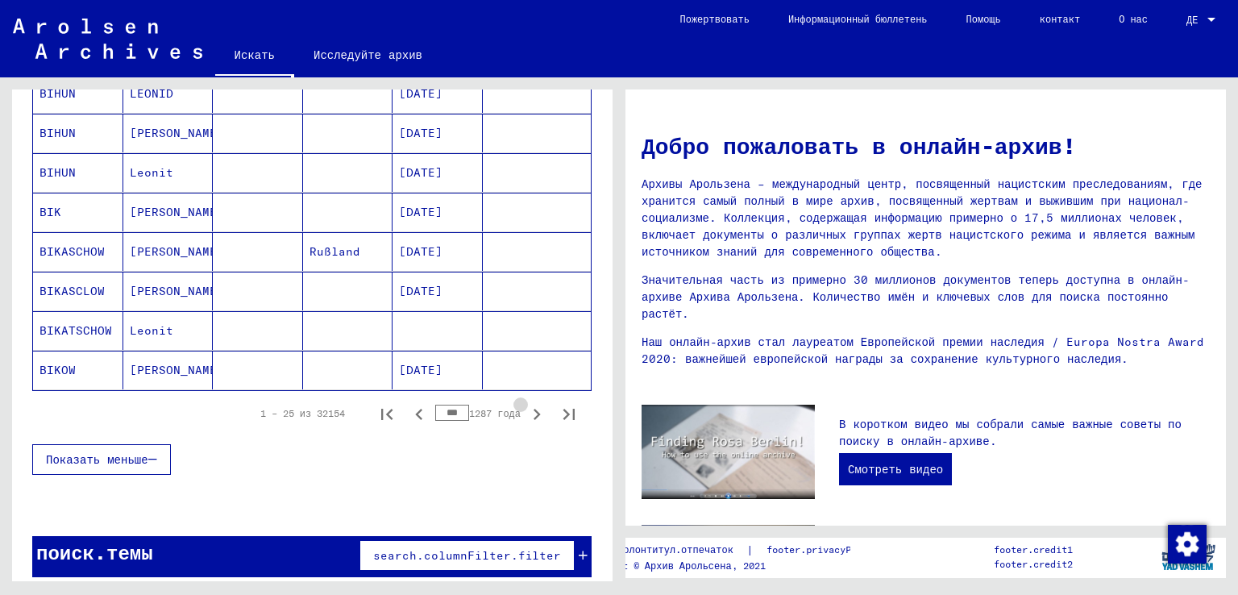
click at [529, 407] on icon "Следующая страница" at bounding box center [536, 414] width 23 height 23
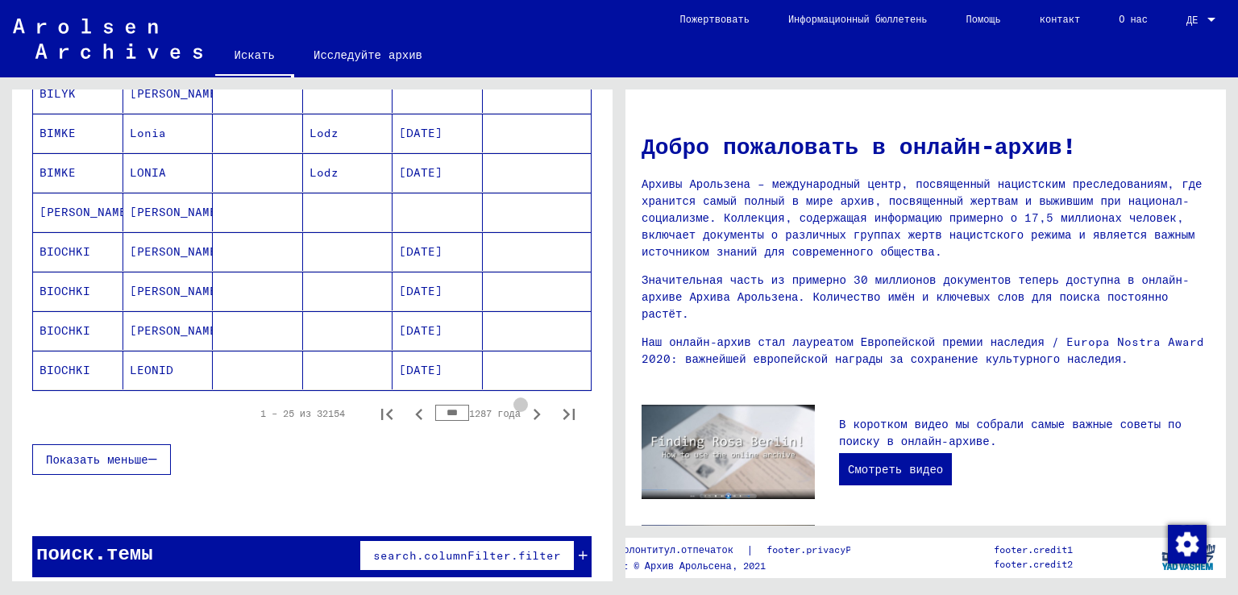
click at [529, 407] on icon "Следующая страница" at bounding box center [536, 414] width 23 height 23
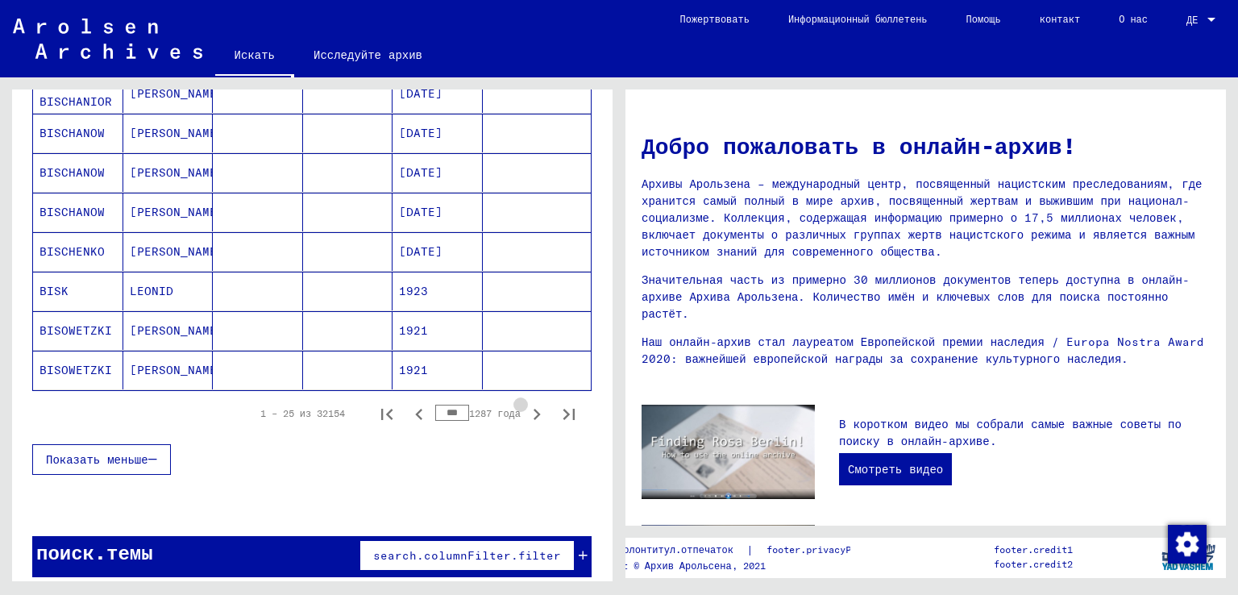
click at [529, 407] on icon "Следующая страница" at bounding box center [536, 414] width 23 height 23
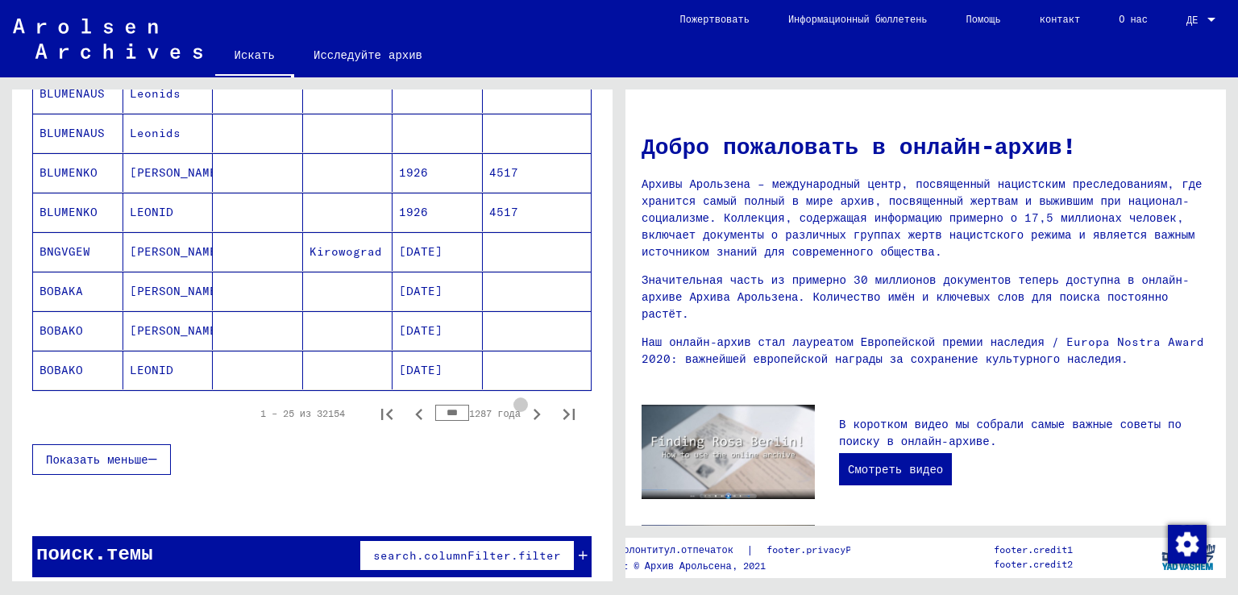
click at [529, 407] on icon "Следующая страница" at bounding box center [536, 414] width 23 height 23
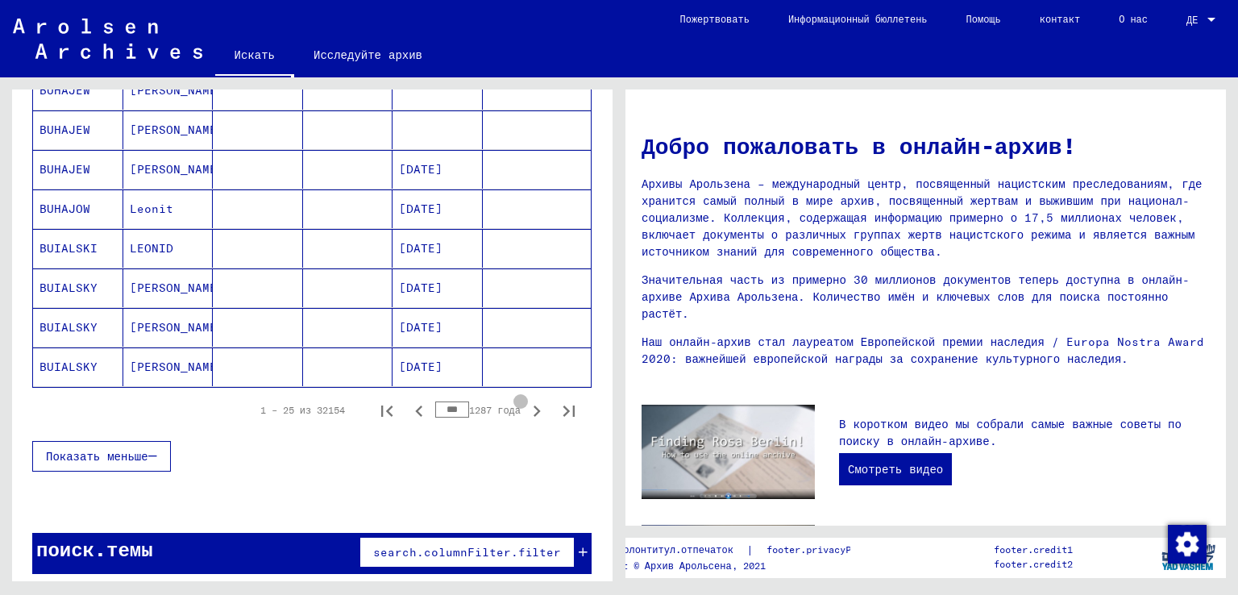
click at [529, 407] on icon "Следующая страница" at bounding box center [536, 411] width 23 height 23
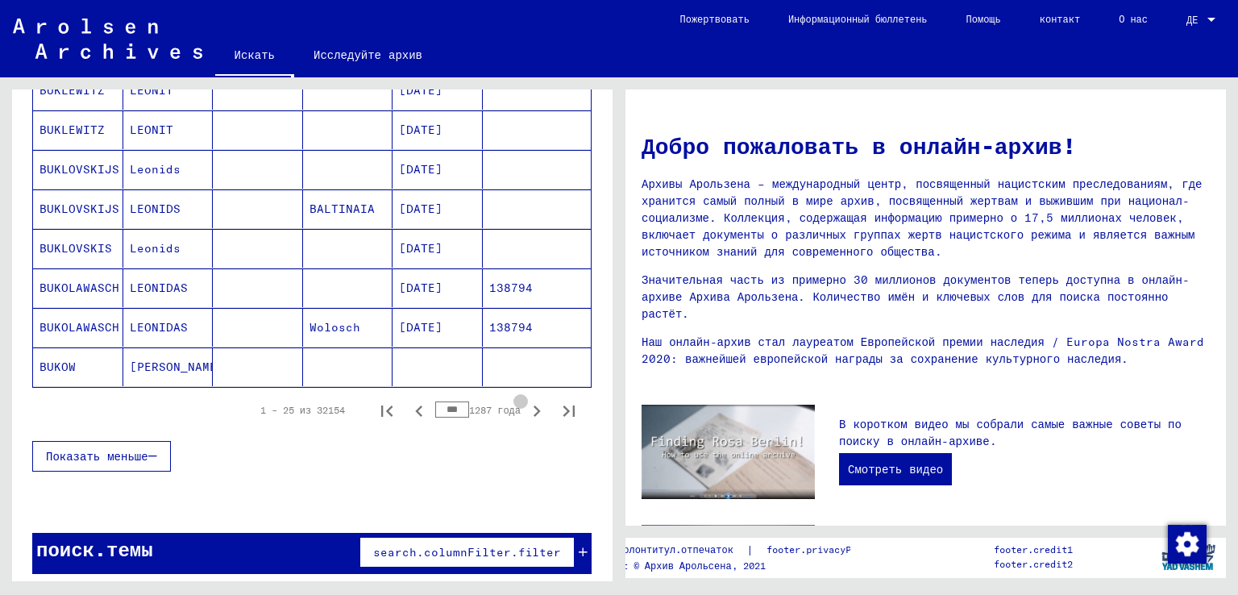
click at [529, 407] on icon "Следующая страница" at bounding box center [536, 411] width 23 height 23
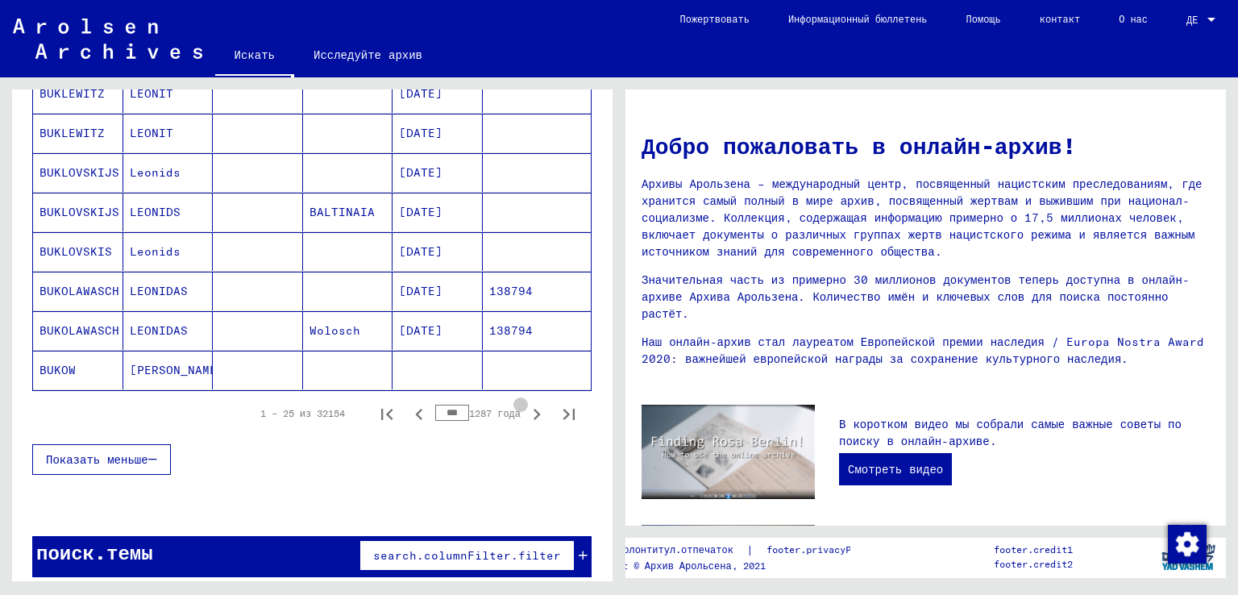
click at [529, 407] on icon "Следующая страница" at bounding box center [536, 414] width 23 height 23
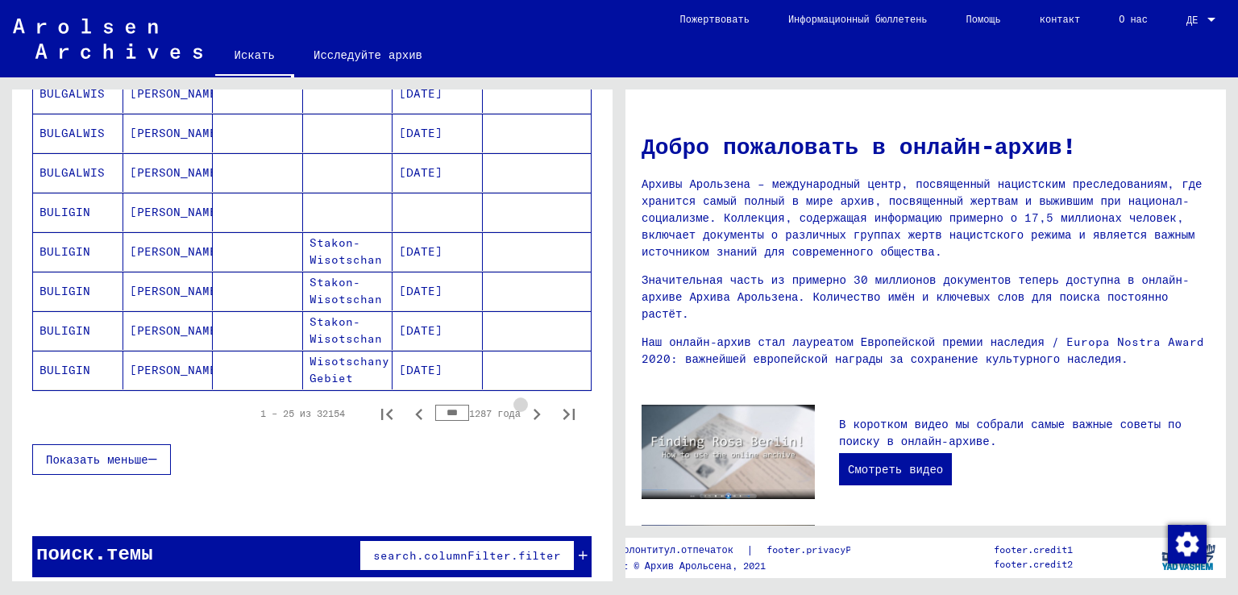
click at [529, 407] on icon "Следующая страница" at bounding box center [536, 414] width 23 height 23
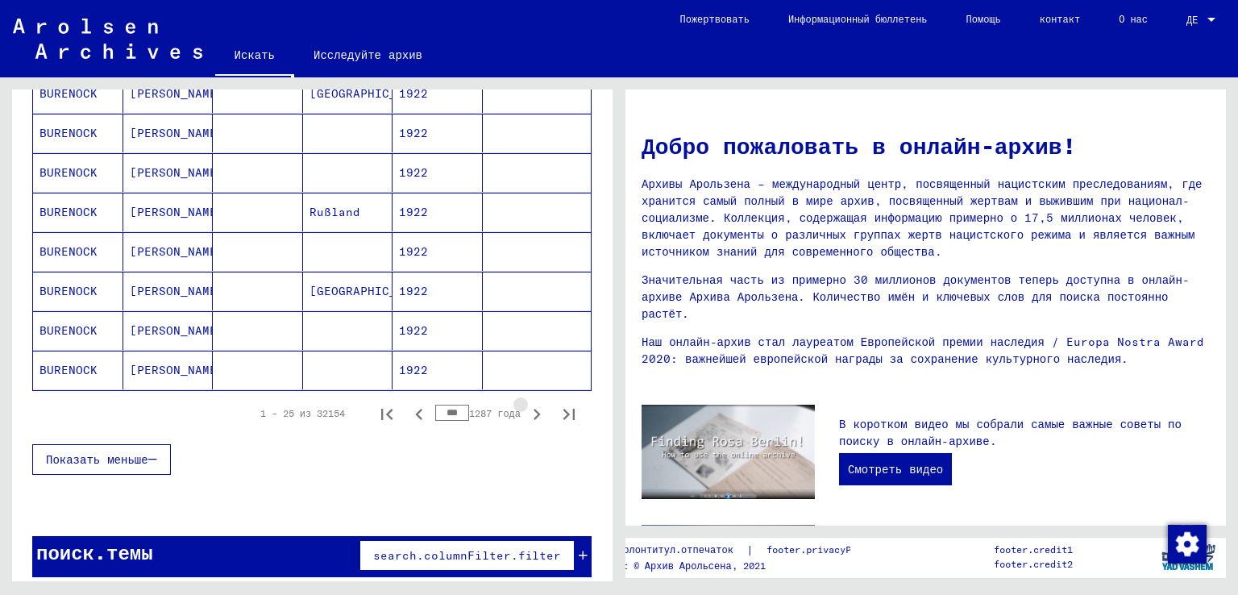
click at [529, 407] on icon "Следующая страница" at bounding box center [536, 414] width 23 height 23
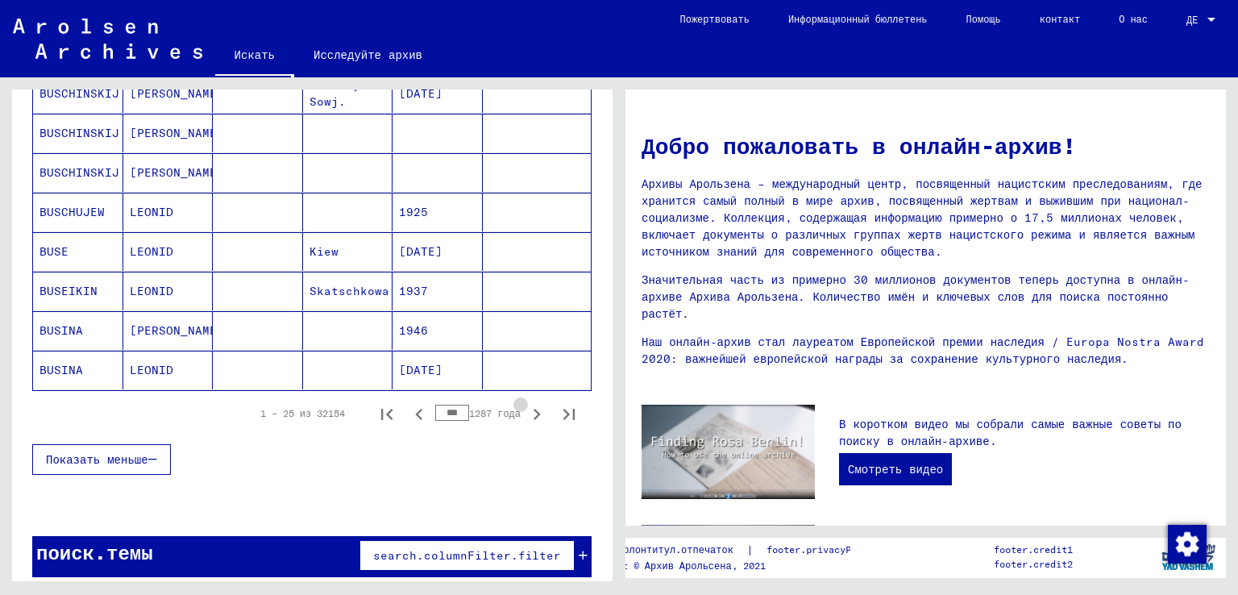
click at [529, 407] on icon "Следующая страница" at bounding box center [536, 414] width 23 height 23
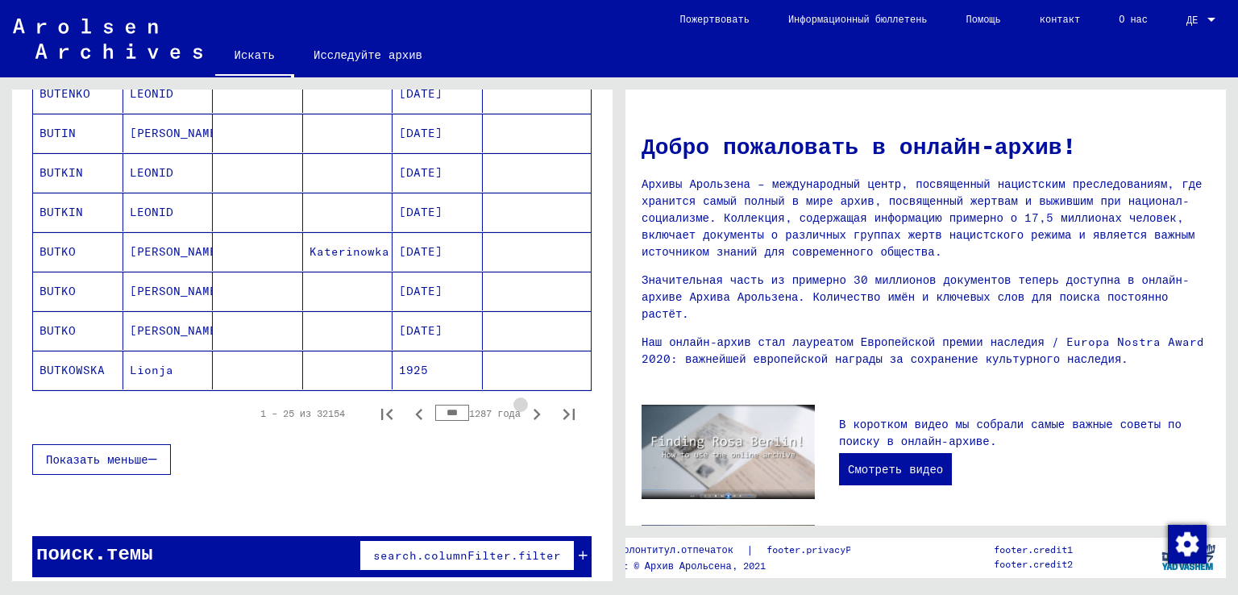
click at [529, 407] on icon "Следующая страница" at bounding box center [536, 414] width 23 height 23
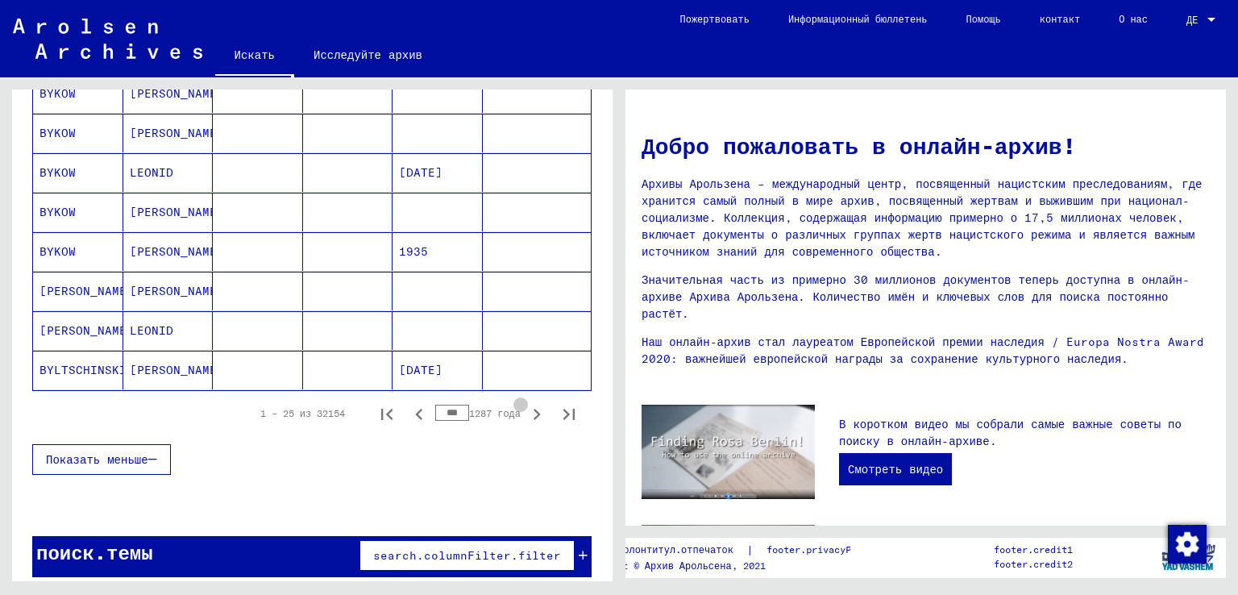
click at [529, 407] on icon "Следующая страница" at bounding box center [536, 414] width 23 height 23
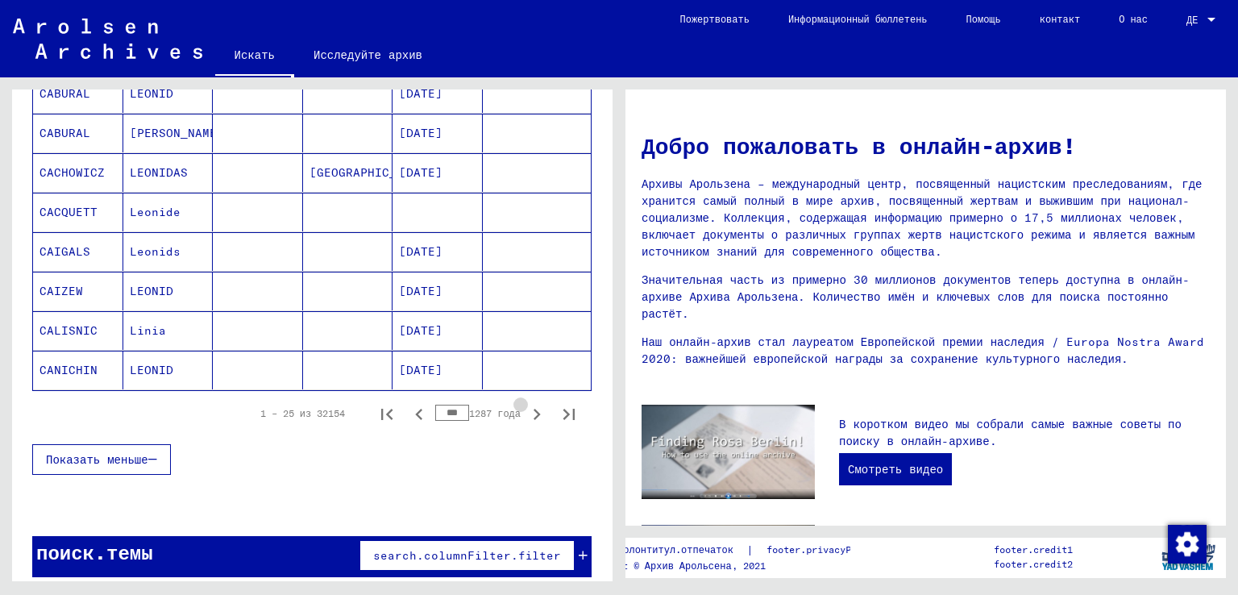
click at [529, 407] on icon "Следующая страница" at bounding box center [536, 414] width 23 height 23
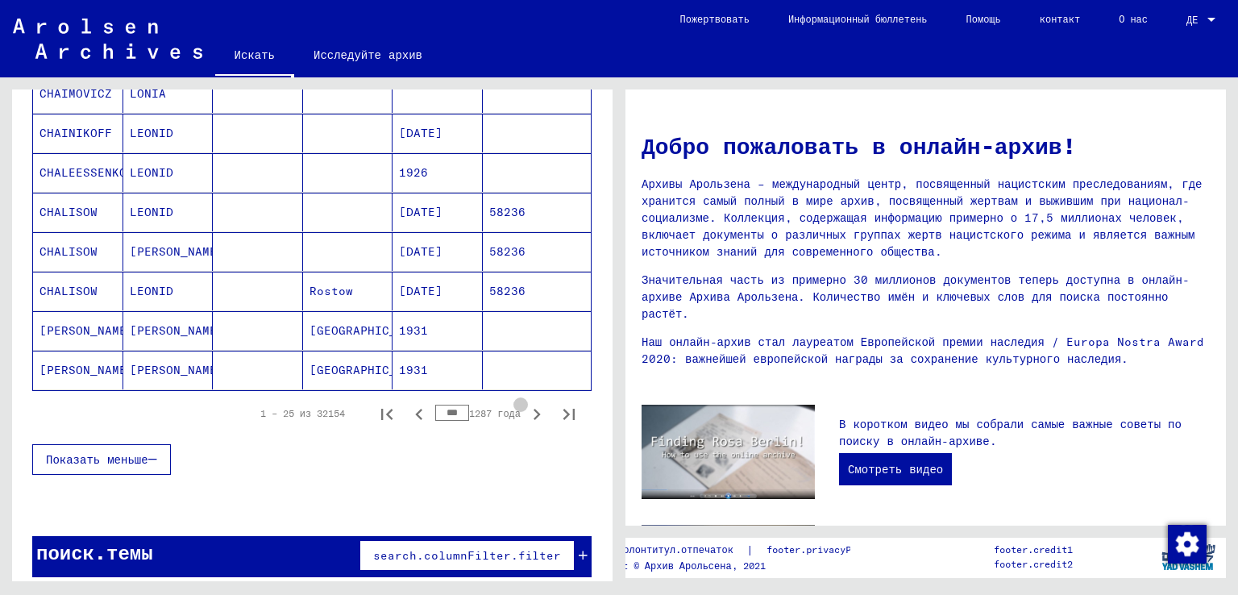
click at [529, 407] on icon "Следующая страница" at bounding box center [536, 414] width 23 height 23
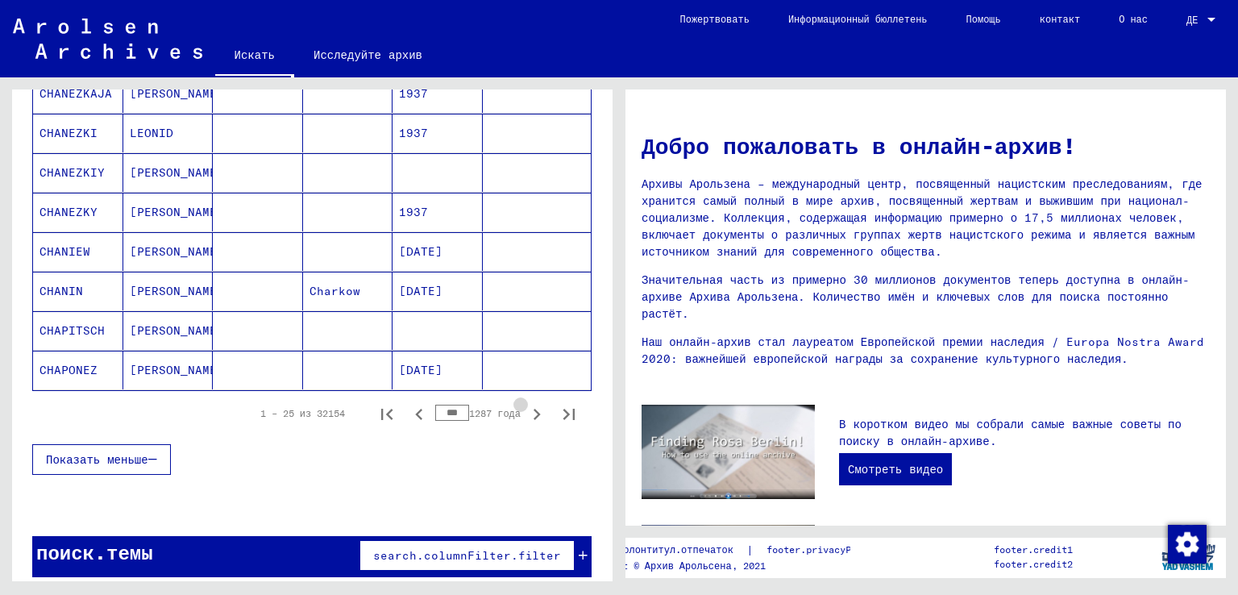
click at [529, 407] on icon "Следующая страница" at bounding box center [536, 414] width 23 height 23
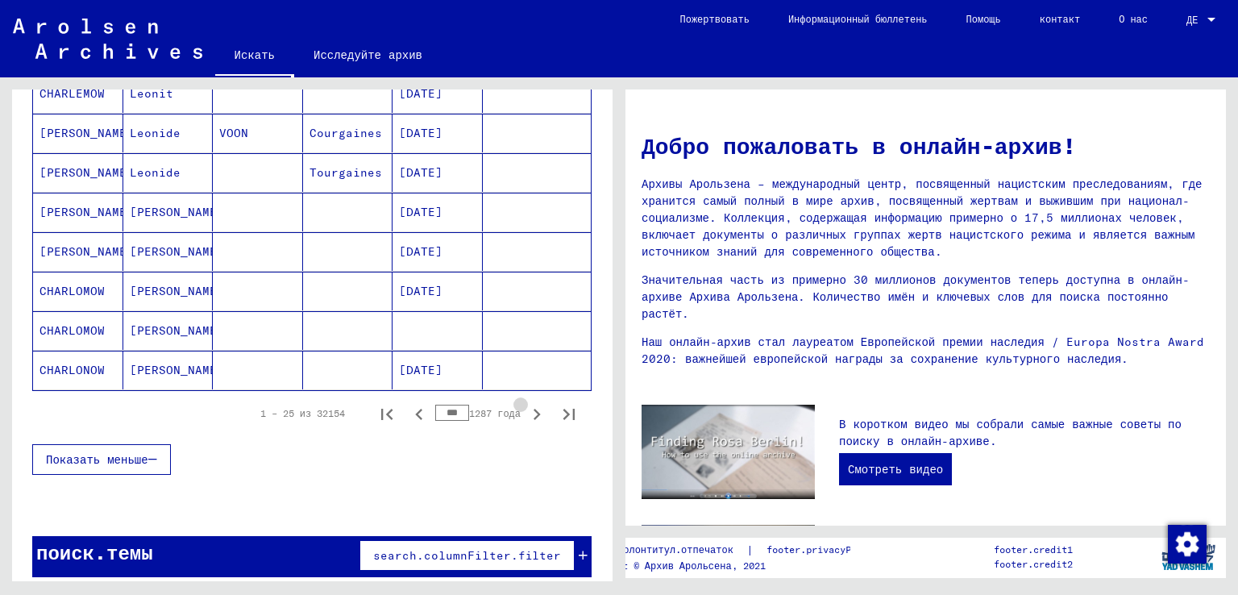
click at [529, 407] on icon "Следующая страница" at bounding box center [536, 414] width 23 height 23
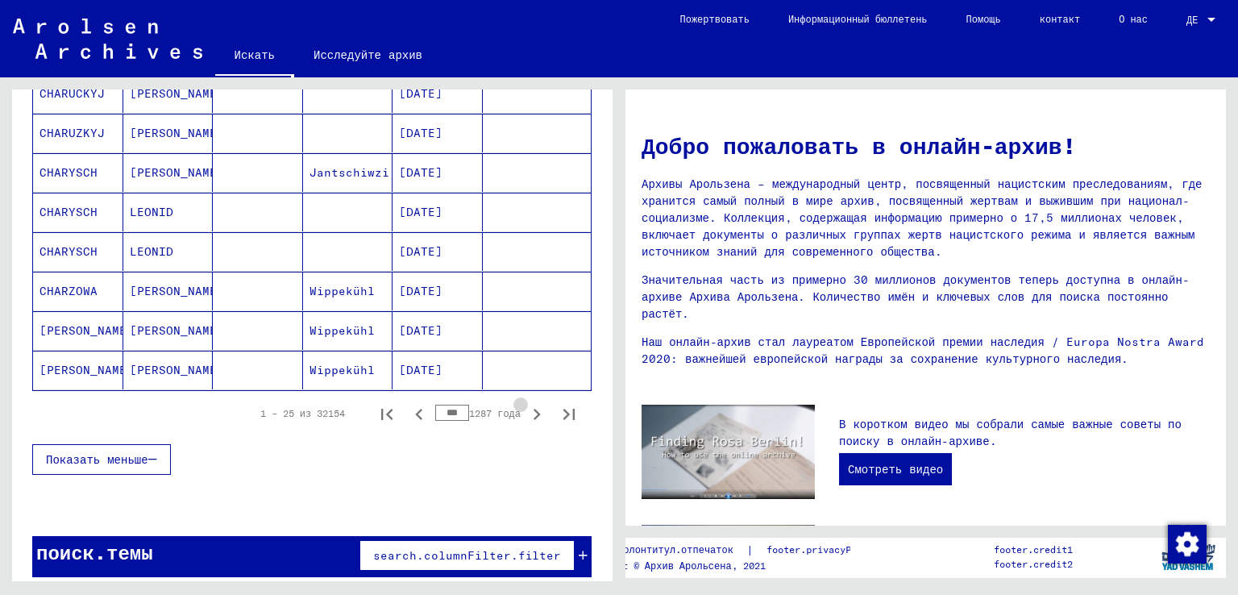
click at [529, 407] on icon "Следующая страница" at bounding box center [536, 414] width 23 height 23
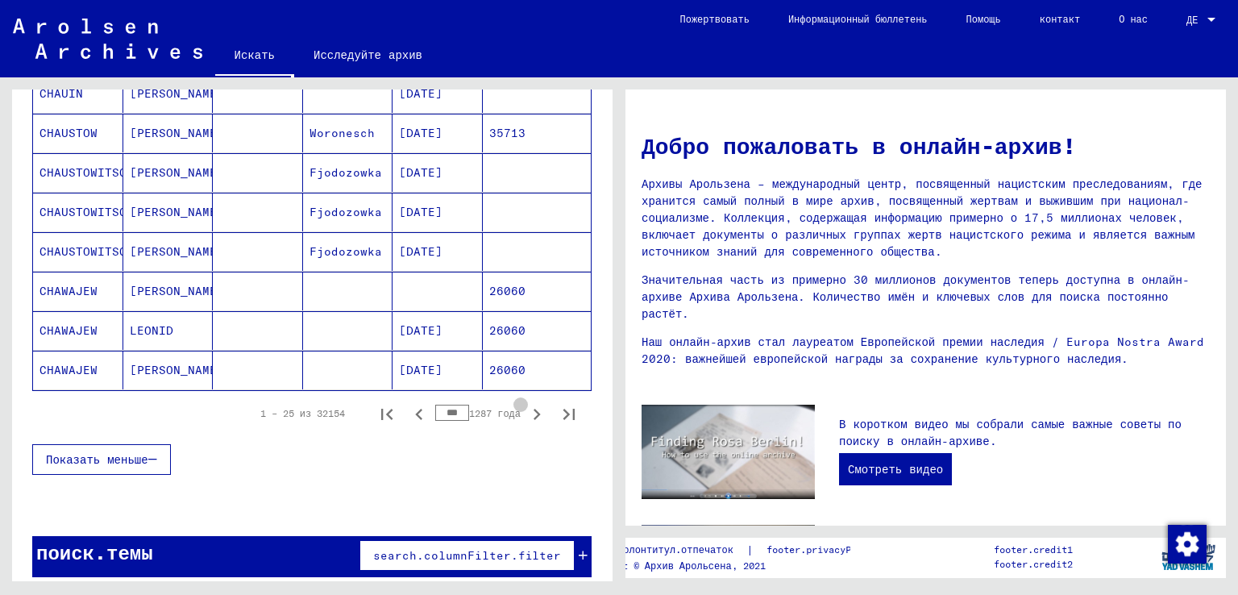
click at [529, 407] on icon "Следующая страница" at bounding box center [536, 414] width 23 height 23
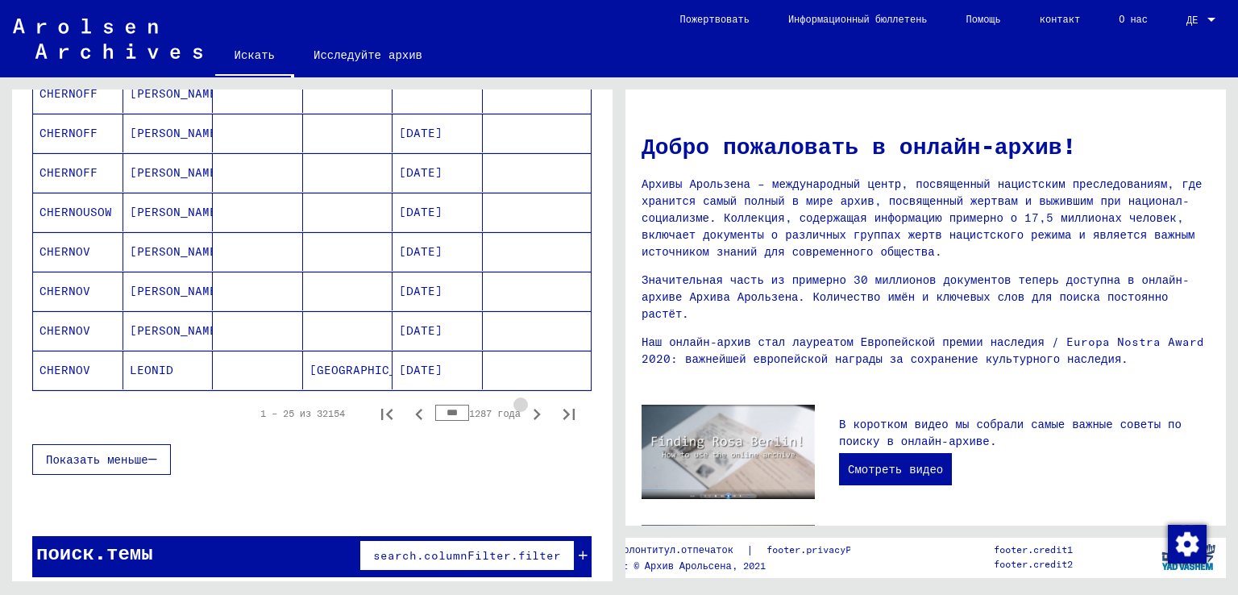
click at [529, 407] on icon "Следующая страница" at bounding box center [536, 414] width 23 height 23
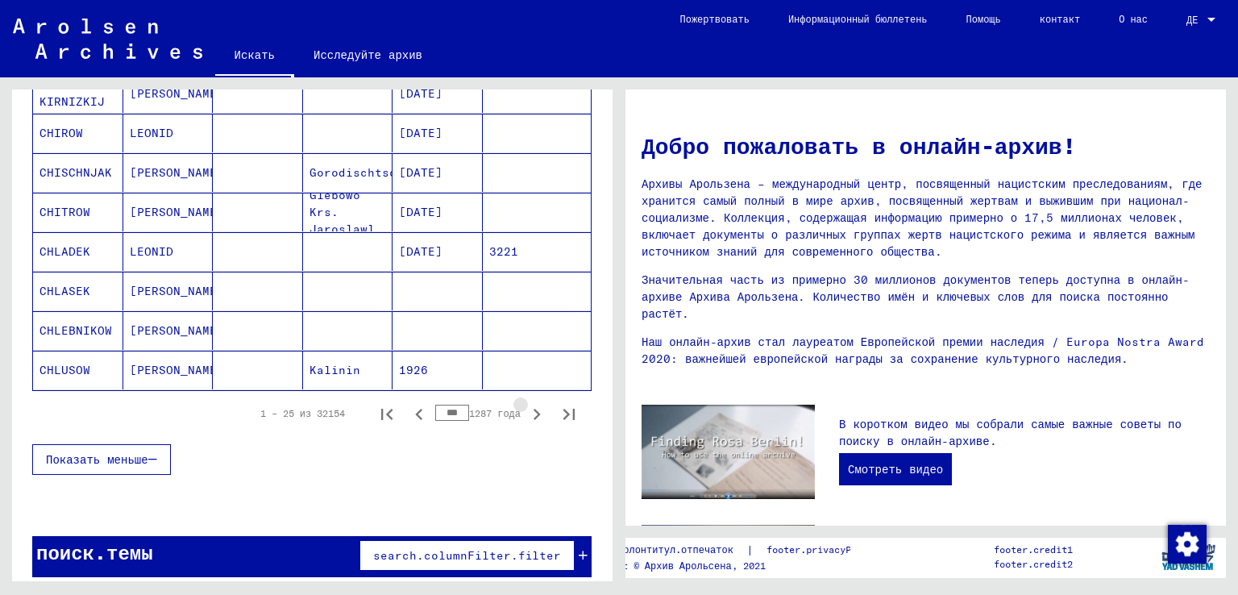
click at [529, 407] on icon "Следующая страница" at bounding box center [536, 414] width 23 height 23
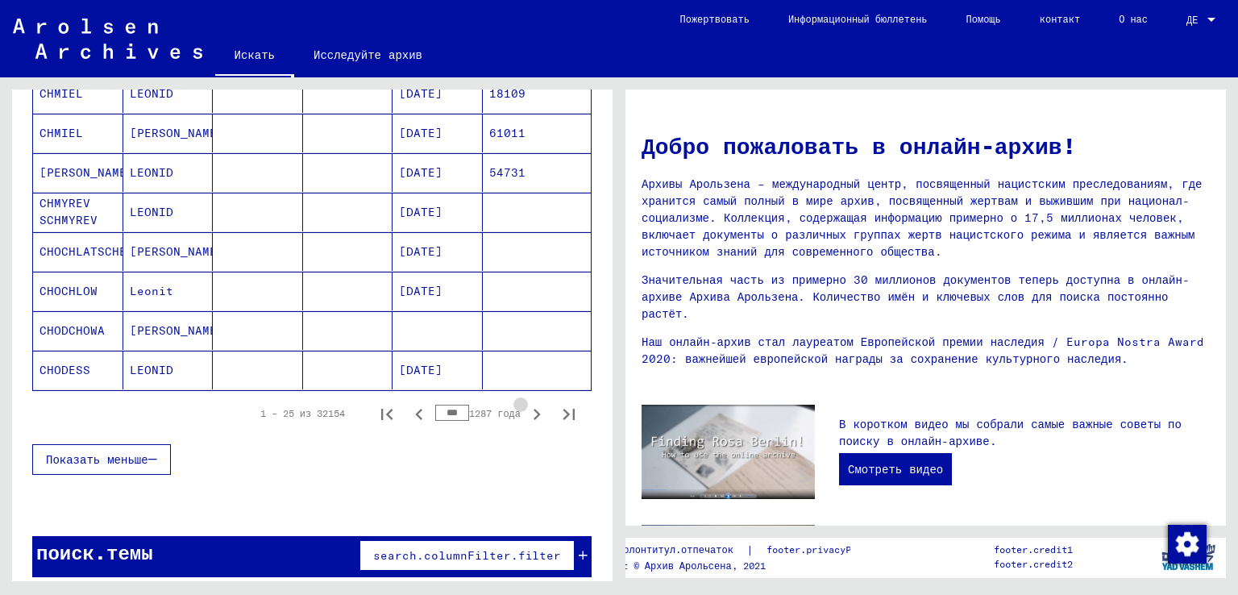
click at [529, 407] on icon "Следующая страница" at bounding box center [536, 414] width 23 height 23
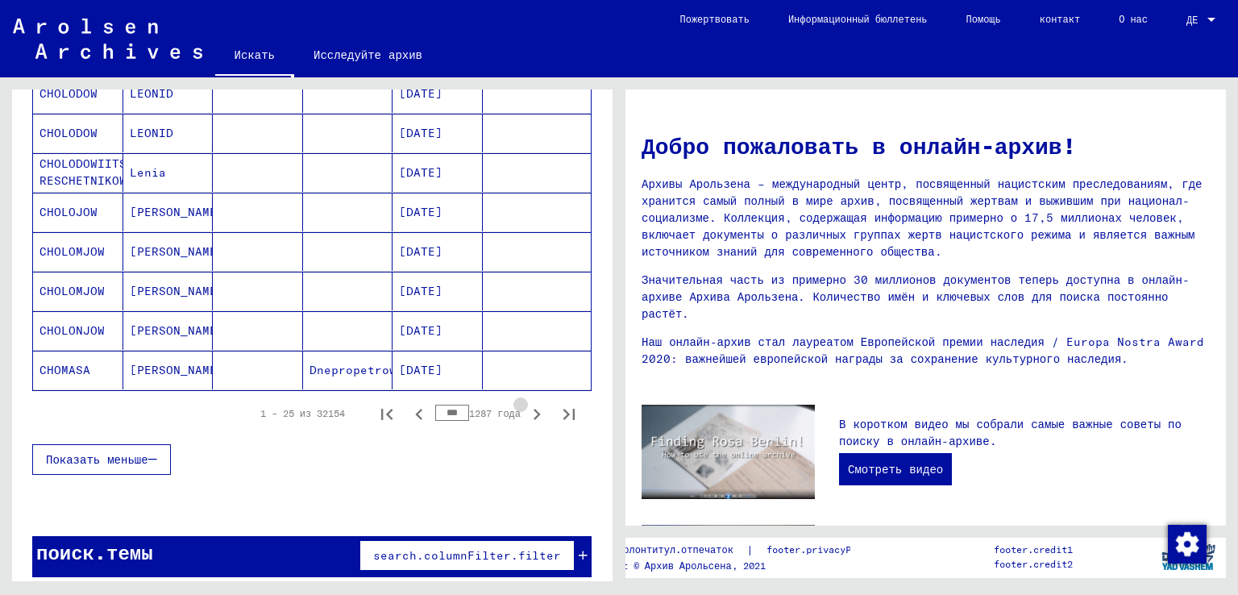
click at [529, 407] on icon "Следующая страница" at bounding box center [536, 414] width 23 height 23
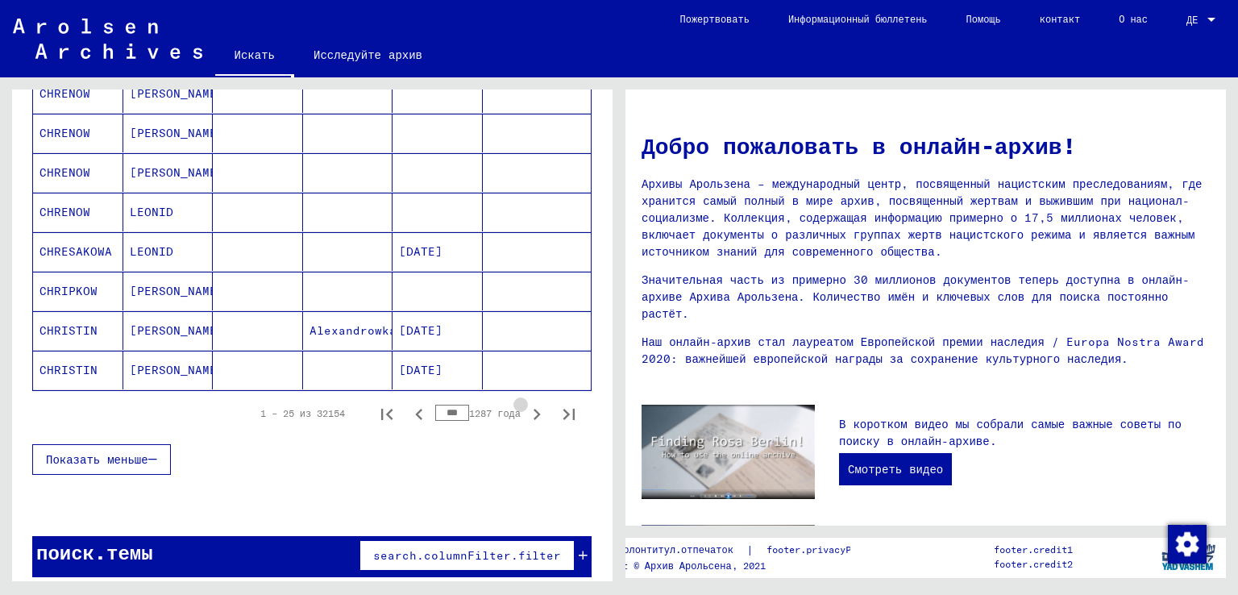
click at [529, 407] on icon "Следующая страница" at bounding box center [536, 414] width 23 height 23
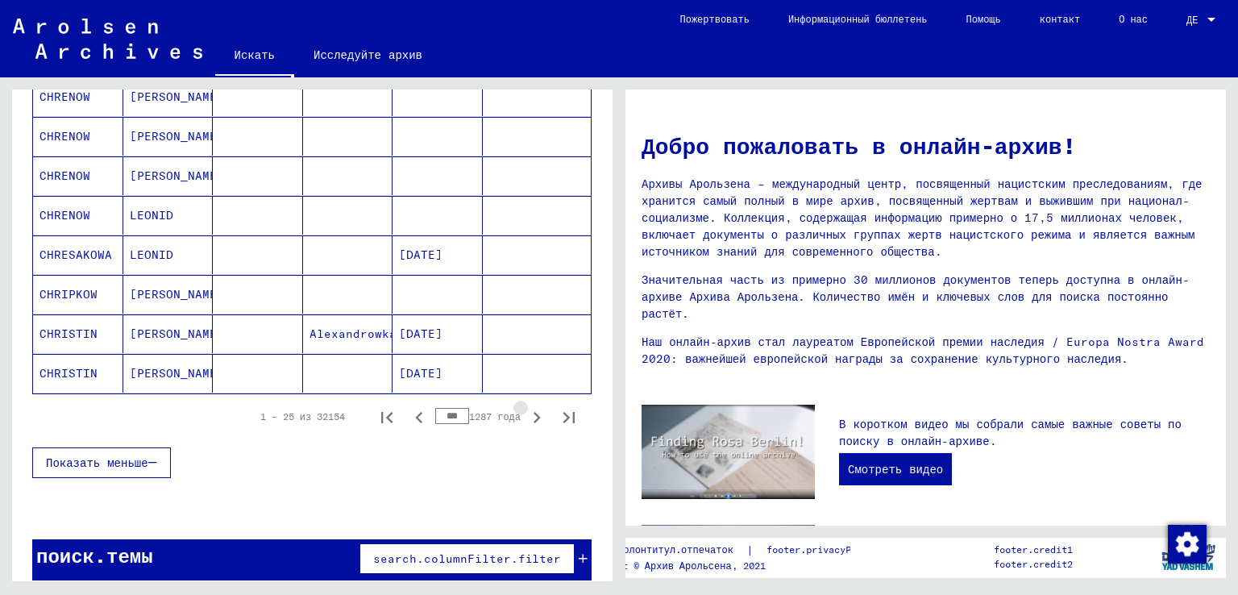
click at [529, 407] on icon "Следующая страница" at bounding box center [536, 417] width 23 height 23
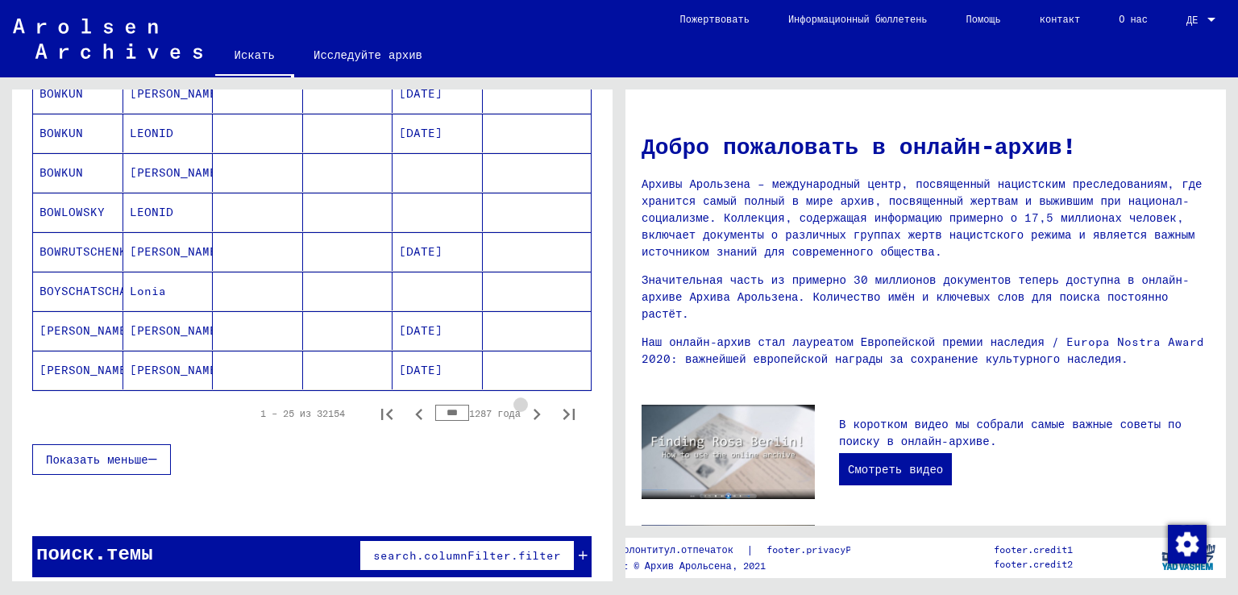
click at [529, 407] on icon "Следующая страница" at bounding box center [536, 414] width 23 height 23
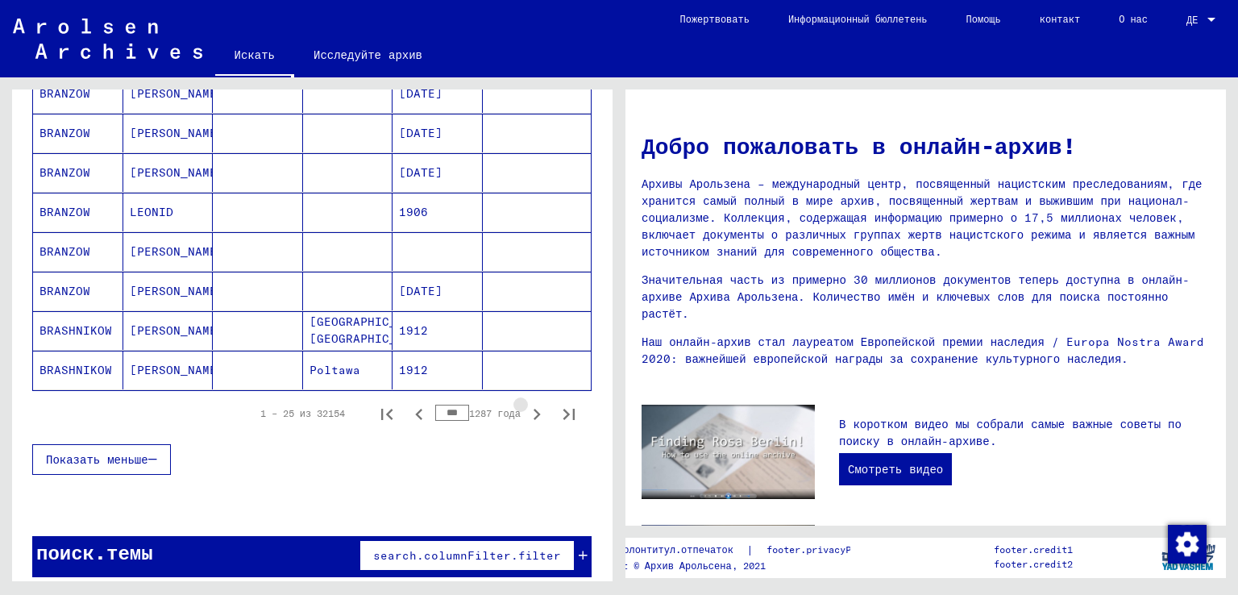
click at [529, 407] on icon "Следующая страница" at bounding box center [536, 414] width 23 height 23
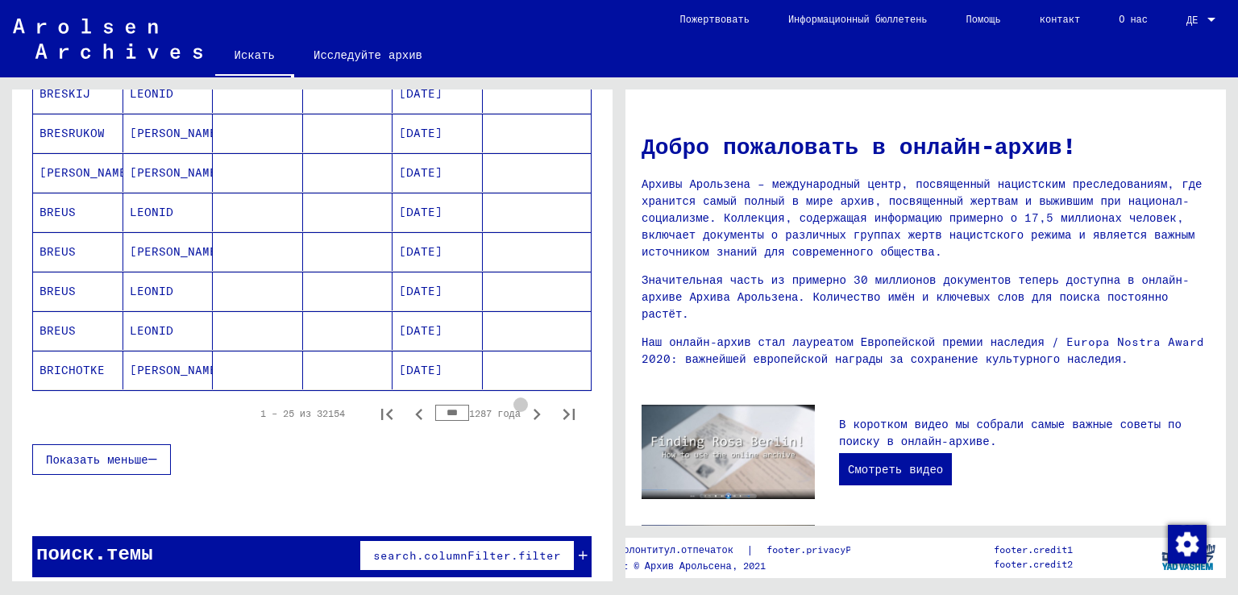
click at [529, 407] on icon "Следующая страница" at bounding box center [536, 414] width 23 height 23
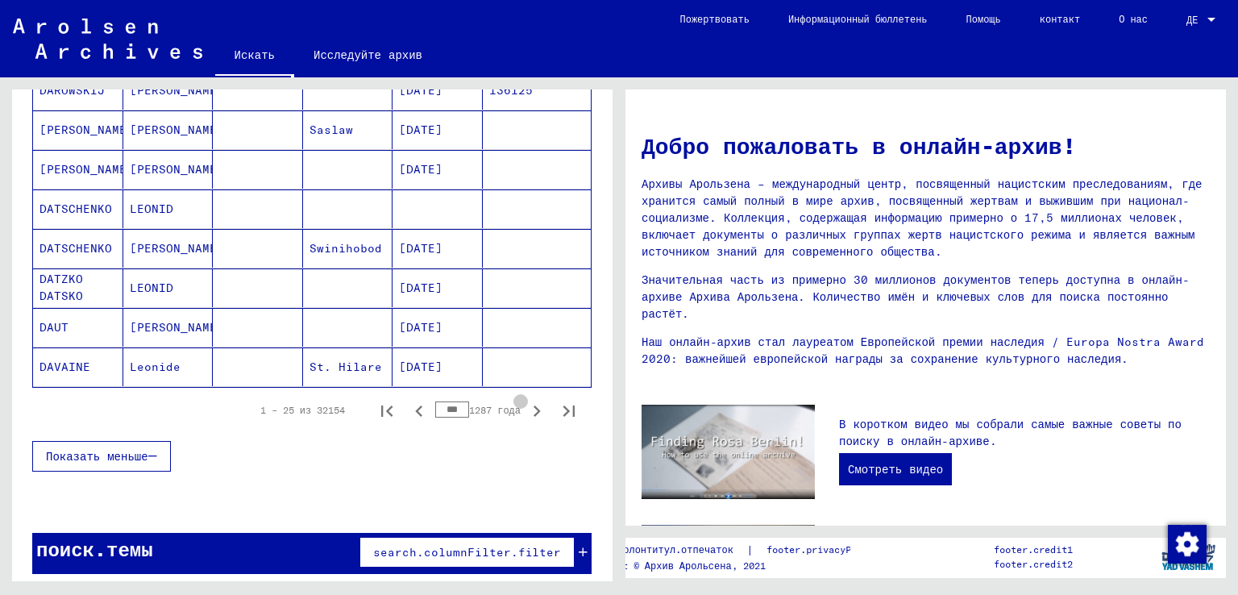
click at [529, 407] on icon "Следующая страница" at bounding box center [536, 411] width 23 height 23
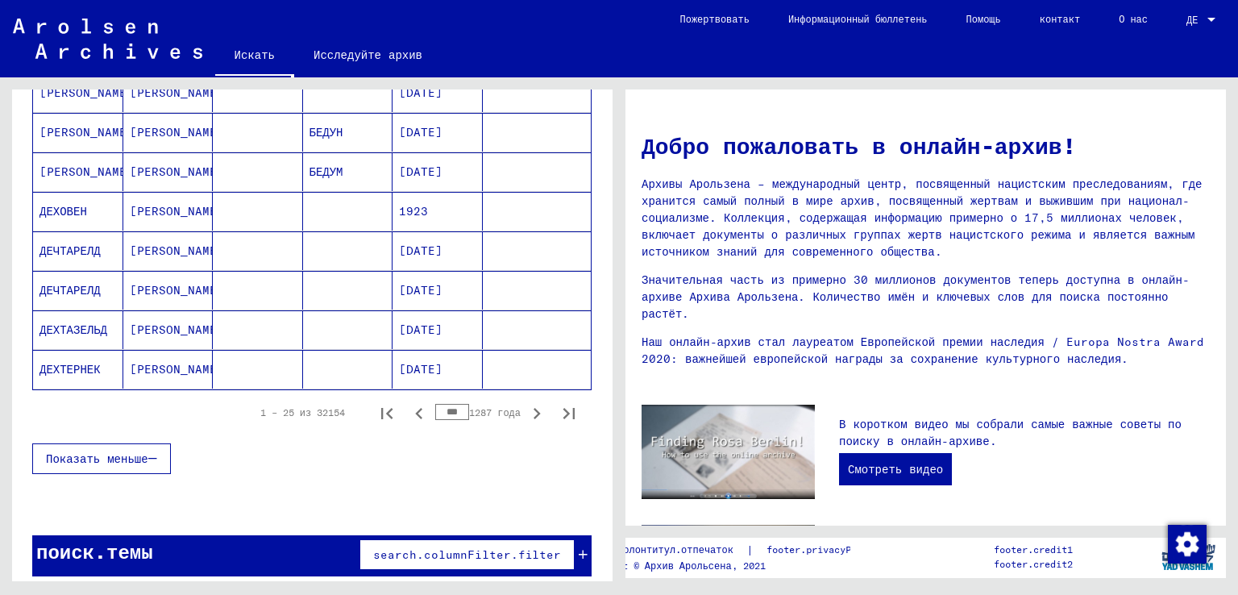
scroll to position [973, 0]
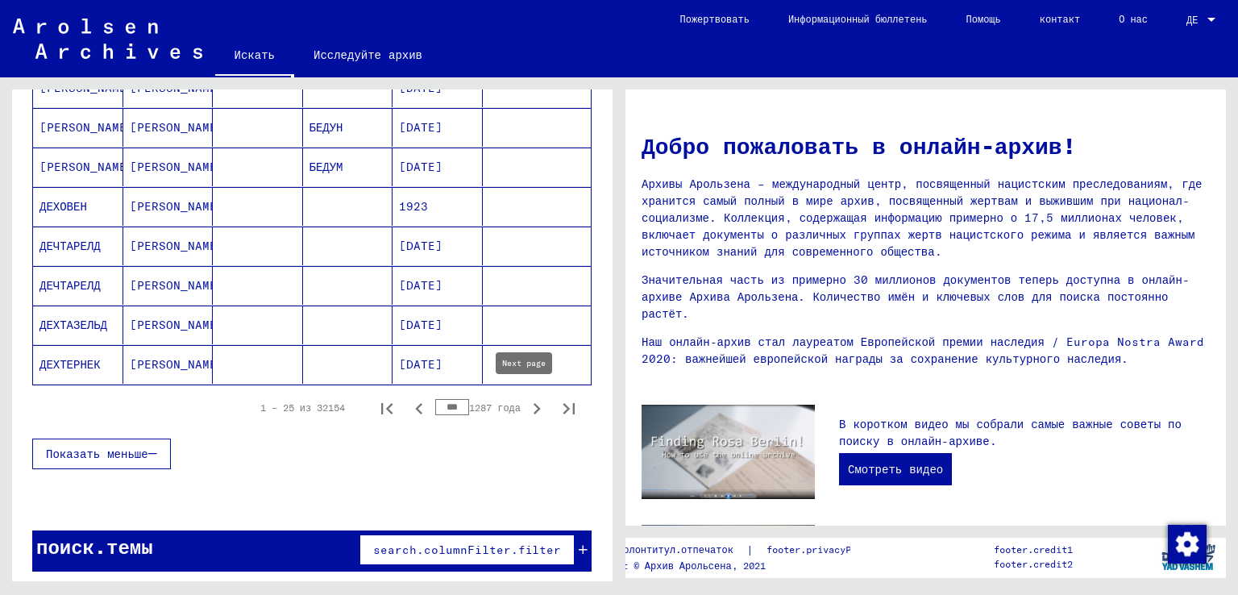
click at [528, 408] on icon "Следующая страница" at bounding box center [536, 408] width 23 height 23
type input "***"
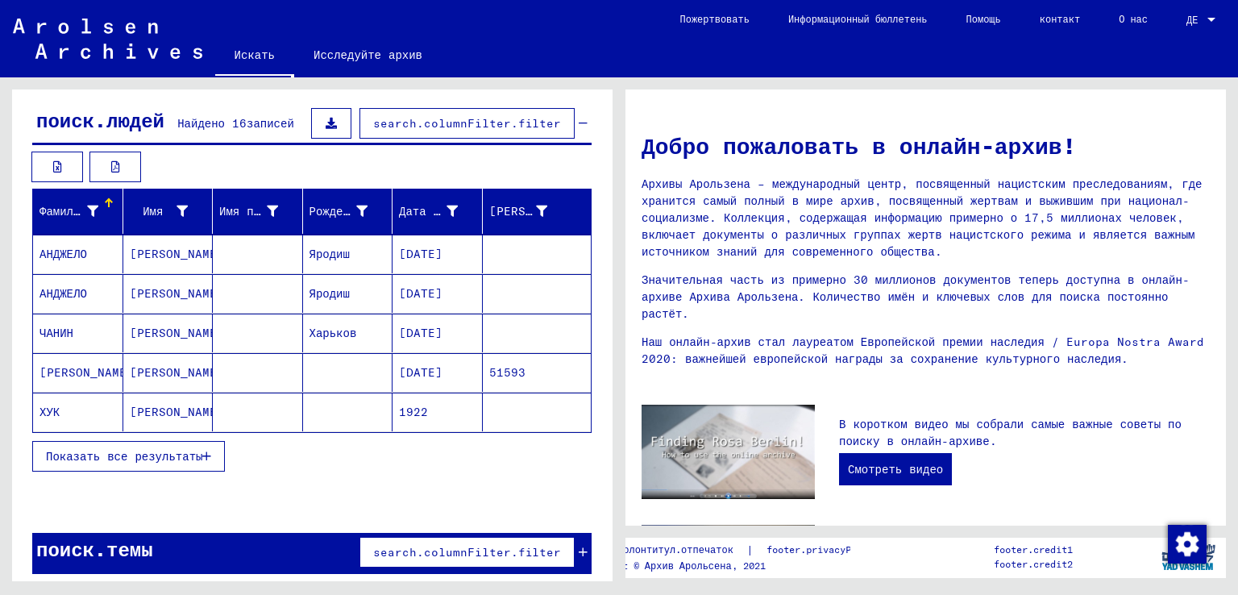
scroll to position [141, 0]
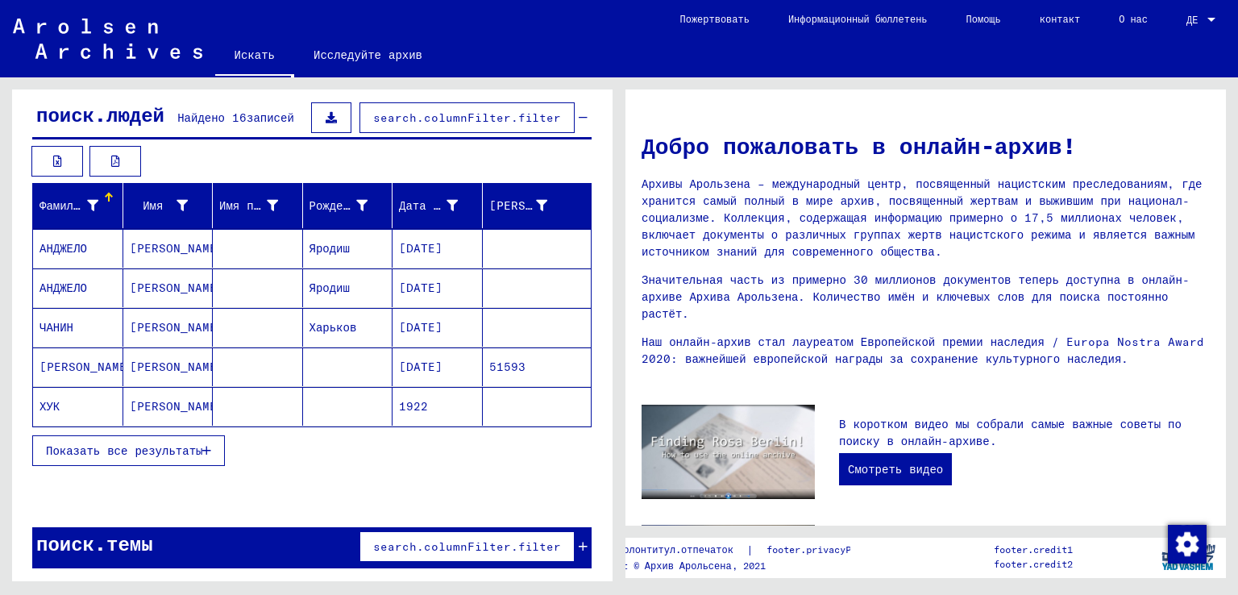
click at [125, 443] on font "Показать все результаты" at bounding box center [124, 450] width 156 height 15
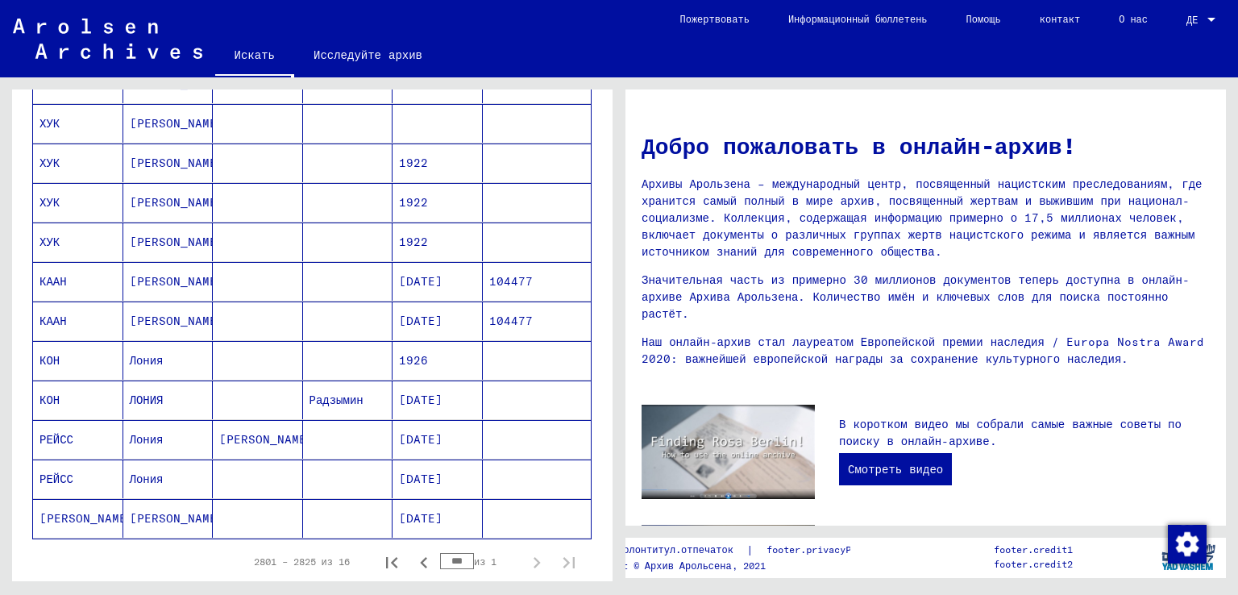
scroll to position [619, 0]
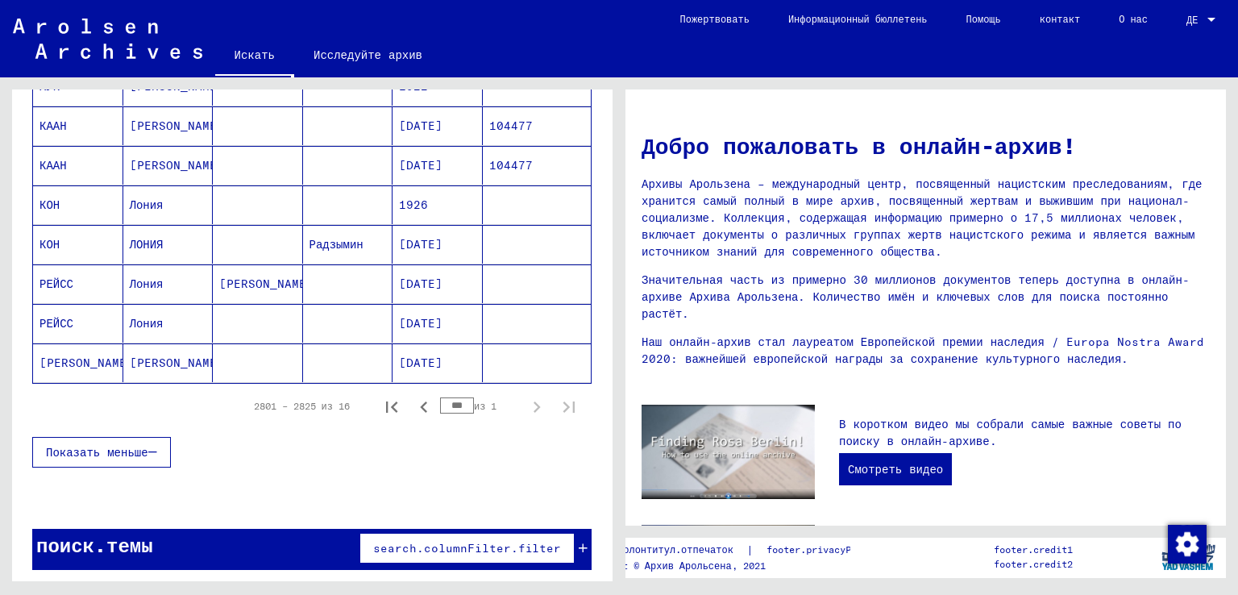
click at [503, 407] on div "2801 – 2825 из 16 *** из 1" at bounding box center [409, 406] width 350 height 32
click at [416, 398] on icon "Предыдущая страница" at bounding box center [424, 407] width 23 height 23
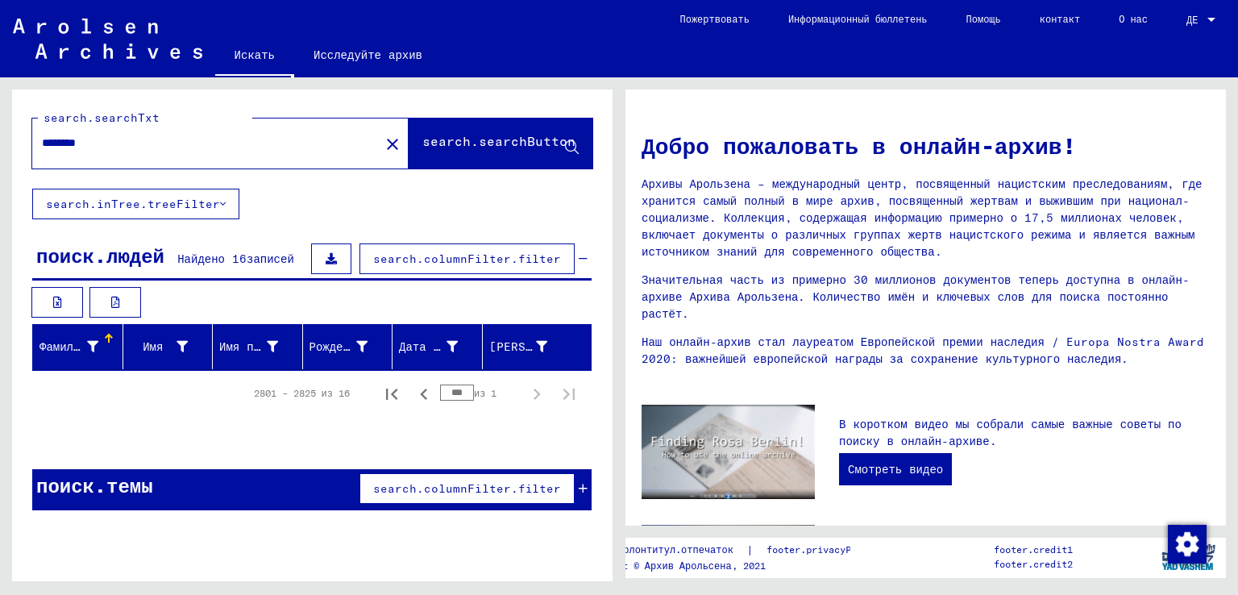
click at [414, 398] on icon "Предыдущая страница" at bounding box center [424, 394] width 23 height 23
click at [429, 392] on icon "Предыдущая страница" at bounding box center [424, 394] width 23 height 23
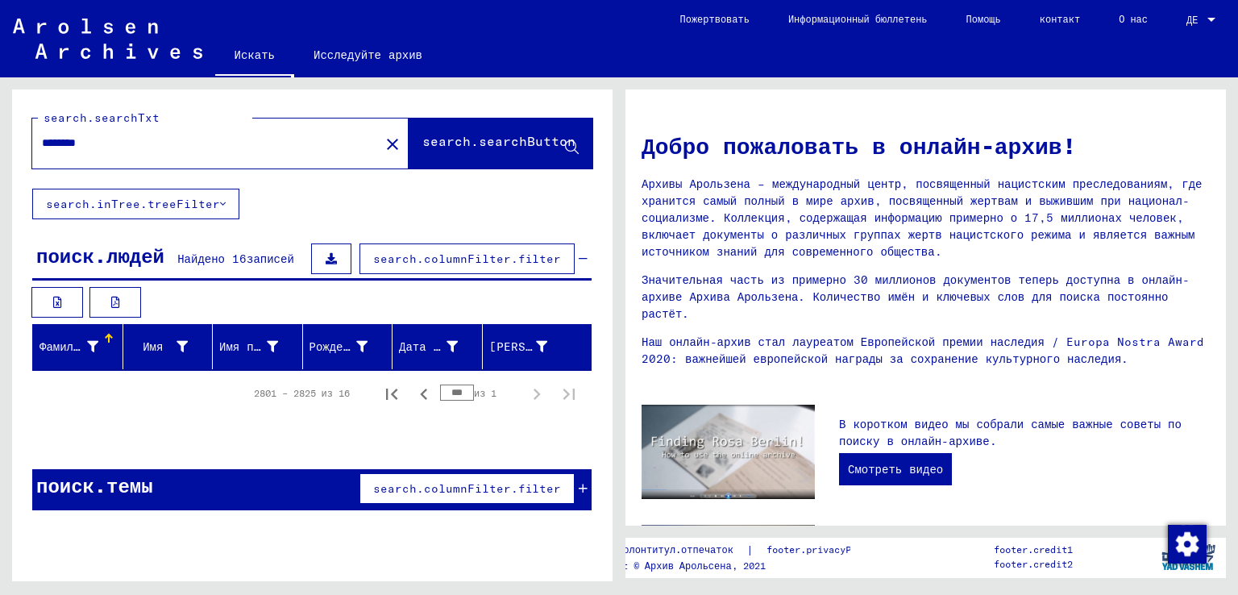
type input "***"
click at [110, 148] on input "********" at bounding box center [201, 143] width 318 height 17
click at [87, 149] on input "********" at bounding box center [201, 143] width 318 height 17
type input "********"
click at [120, 334] on div "Фамилия" at bounding box center [80, 347] width 83 height 26
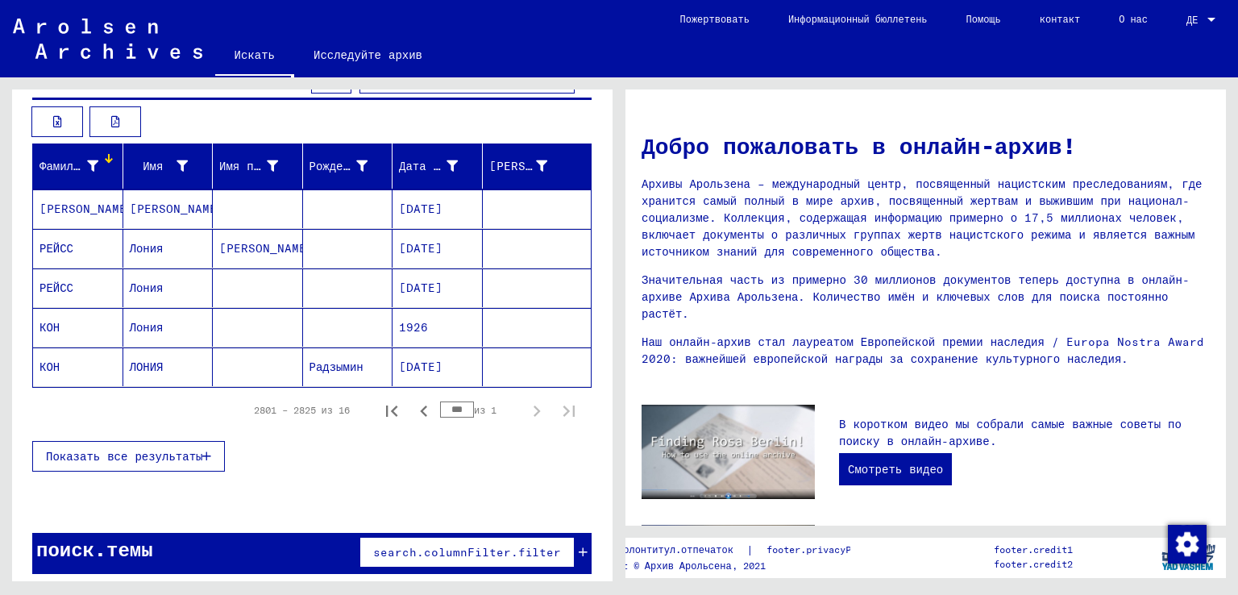
scroll to position [186, 0]
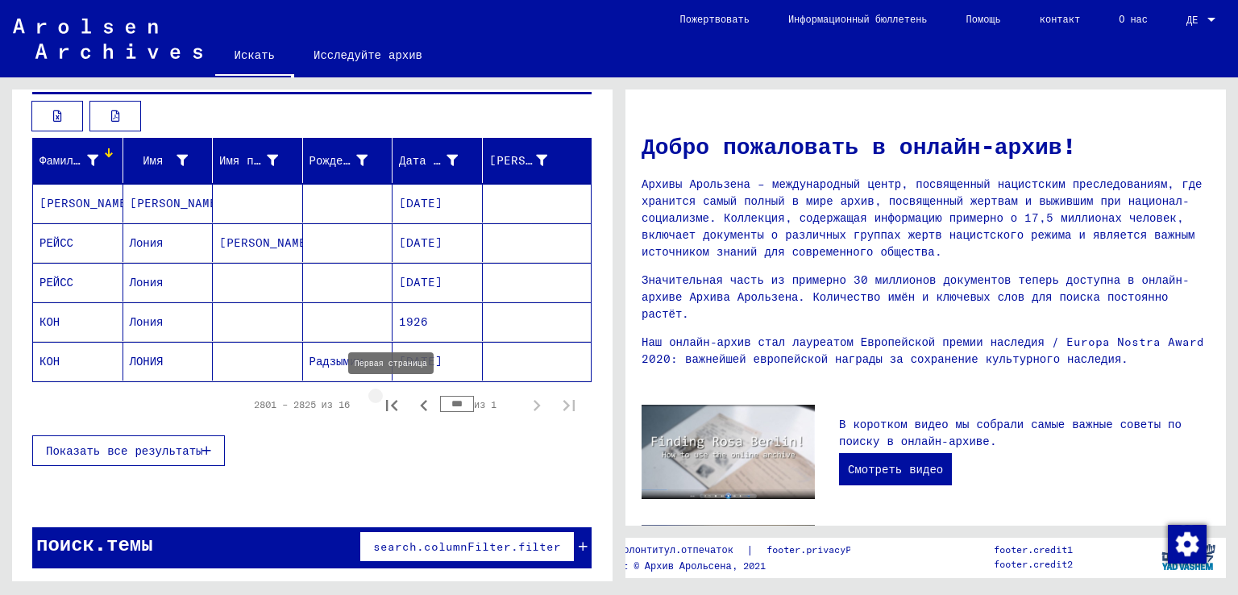
click at [382, 403] on icon "Первая страница" at bounding box center [391, 405] width 23 height 23
type input "*"
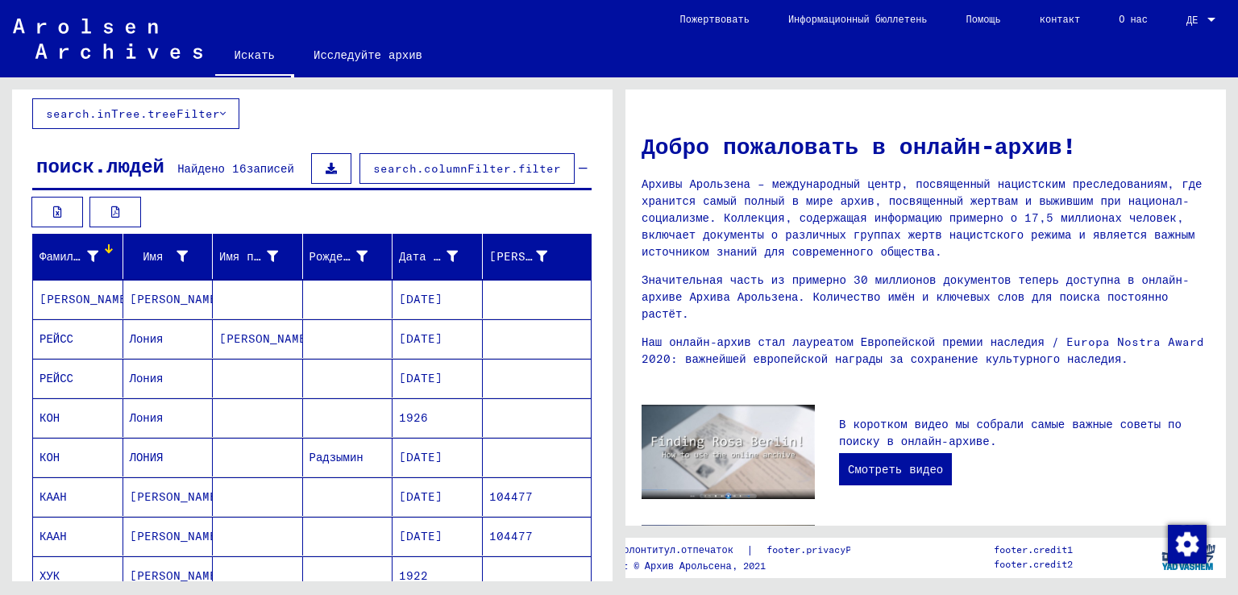
scroll to position [0, 0]
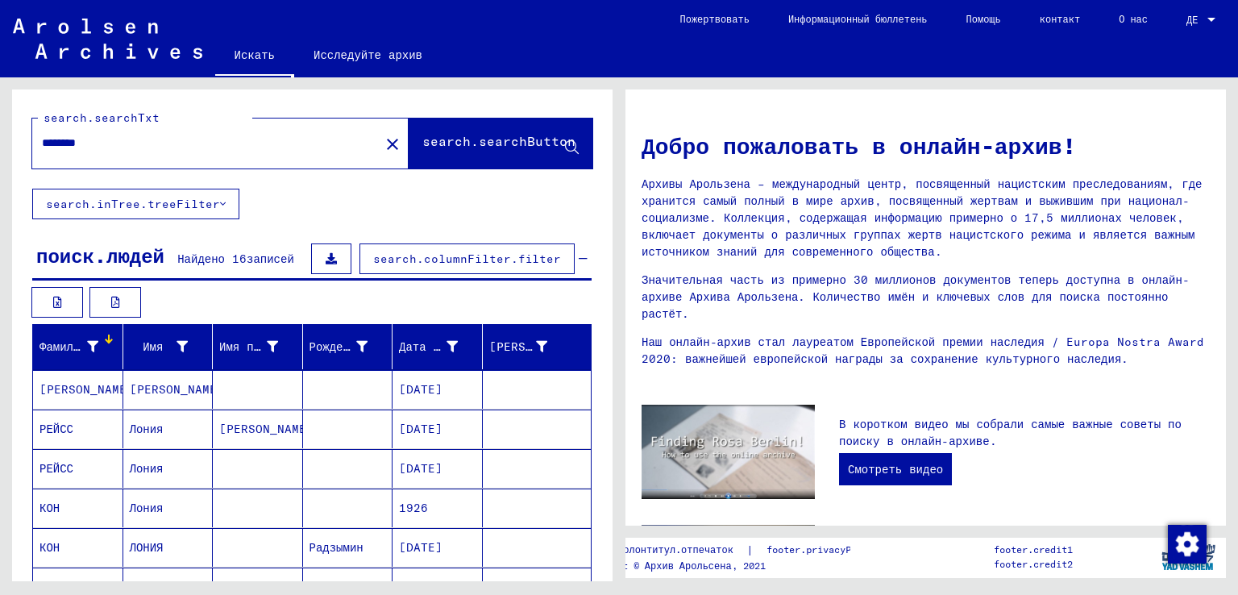
click at [132, 145] on input "********" at bounding box center [201, 143] width 318 height 17
click at [520, 150] on font "search.searchButton" at bounding box center [498, 143] width 153 height 16
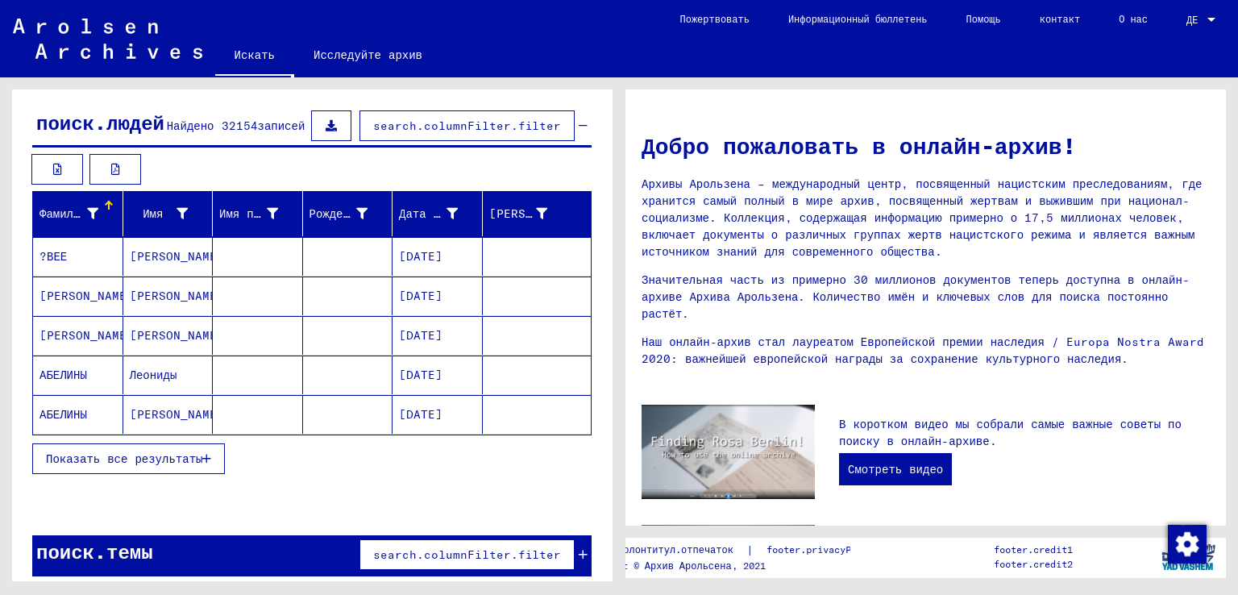
scroll to position [141, 0]
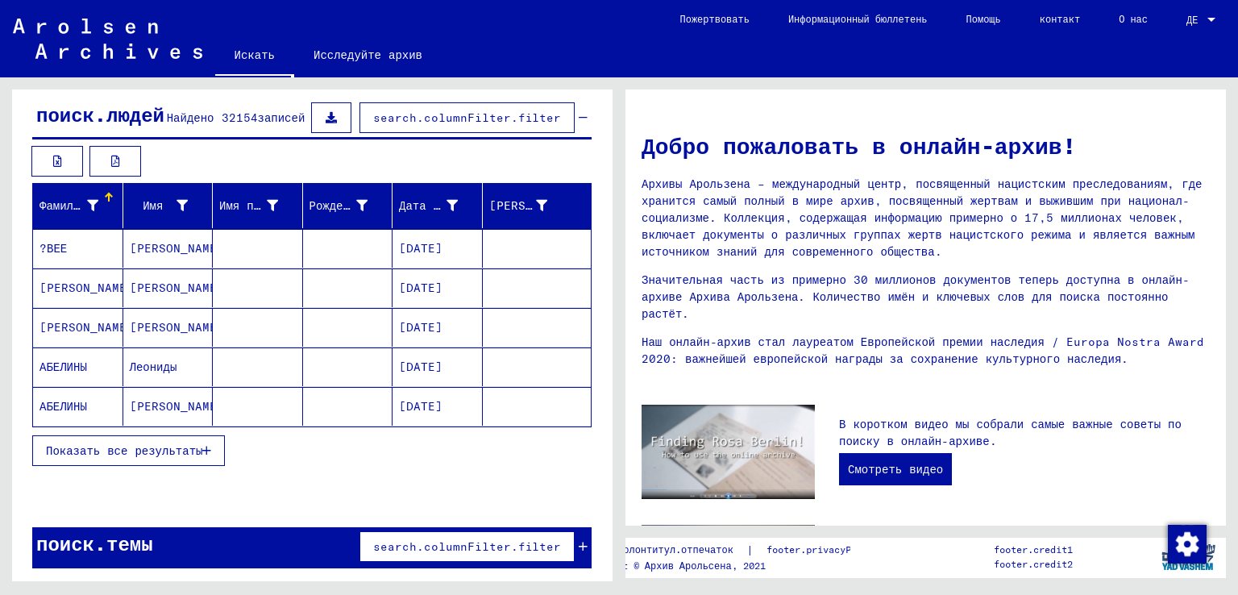
click at [185, 443] on font "Показать все результаты" at bounding box center [124, 450] width 156 height 15
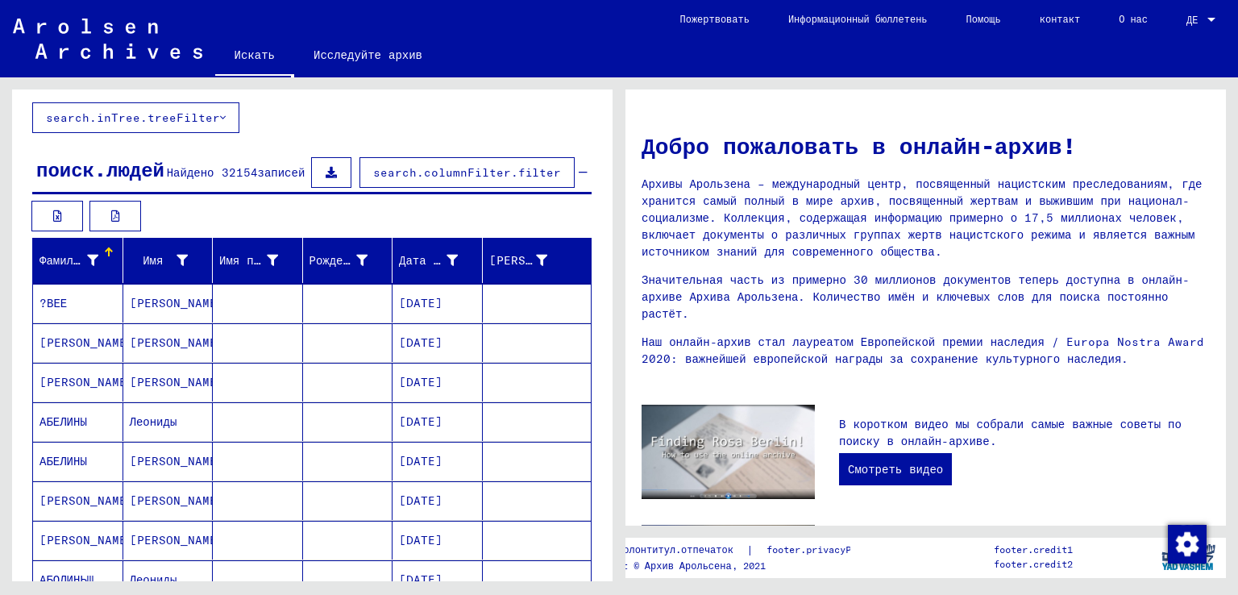
scroll to position [0, 0]
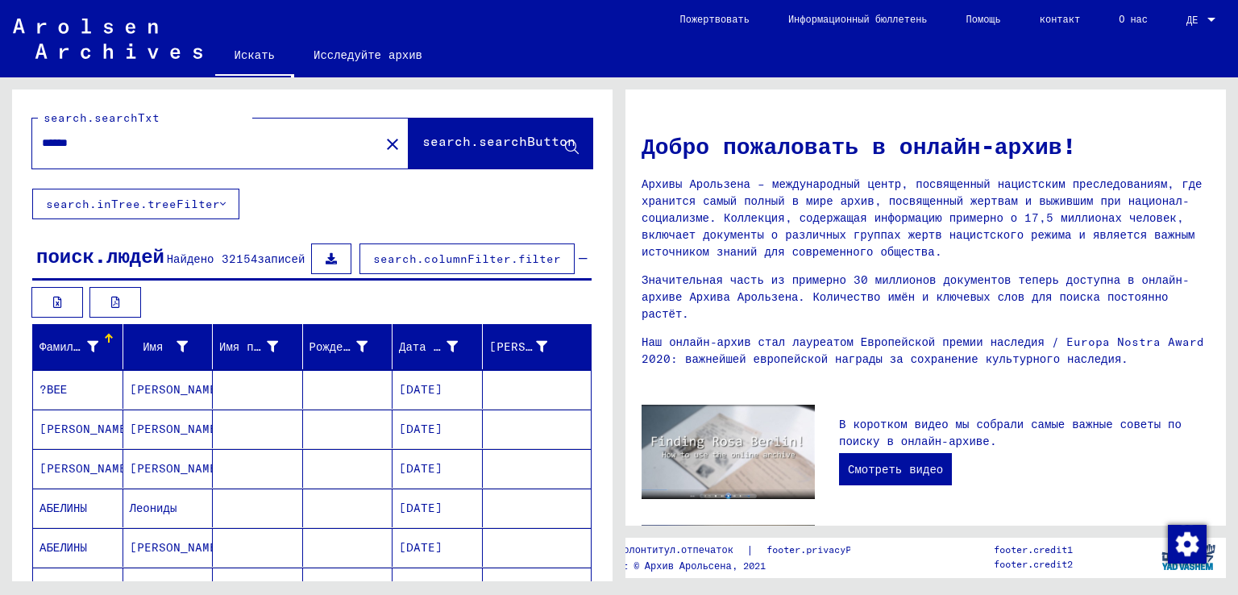
click at [114, 141] on input "******" at bounding box center [201, 143] width 318 height 17
type input "*"
type input "**********"
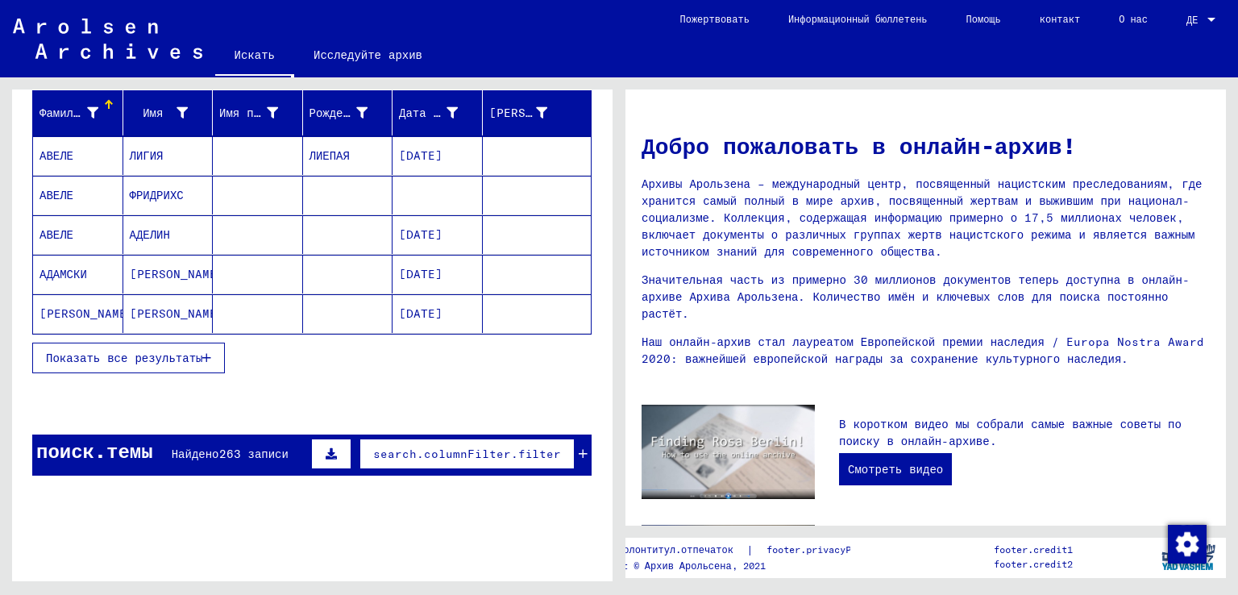
scroll to position [242, 0]
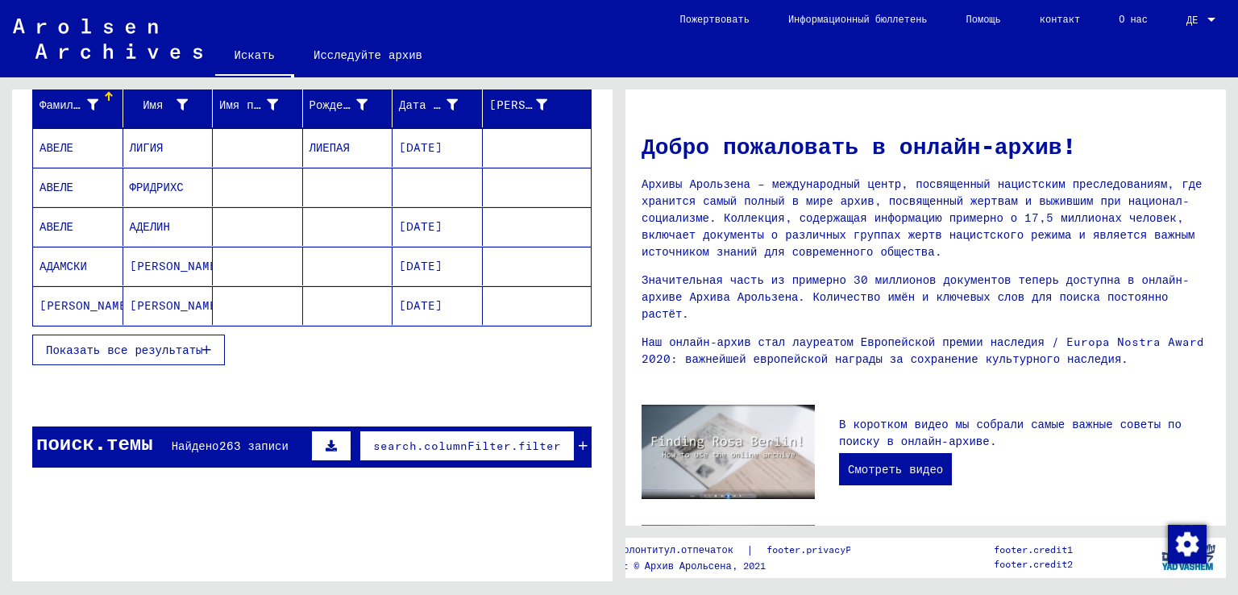
click at [147, 343] on font "Показать все результаты" at bounding box center [124, 349] width 156 height 15
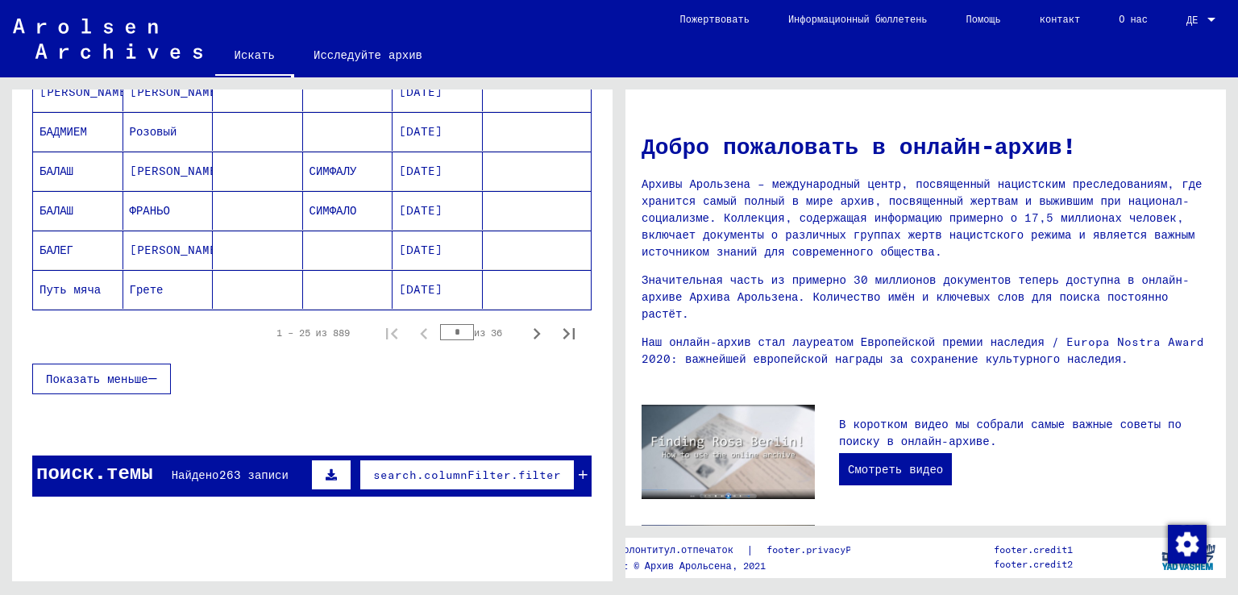
scroll to position [1047, 0]
click at [525, 326] on icon "Следующая страница" at bounding box center [536, 333] width 23 height 23
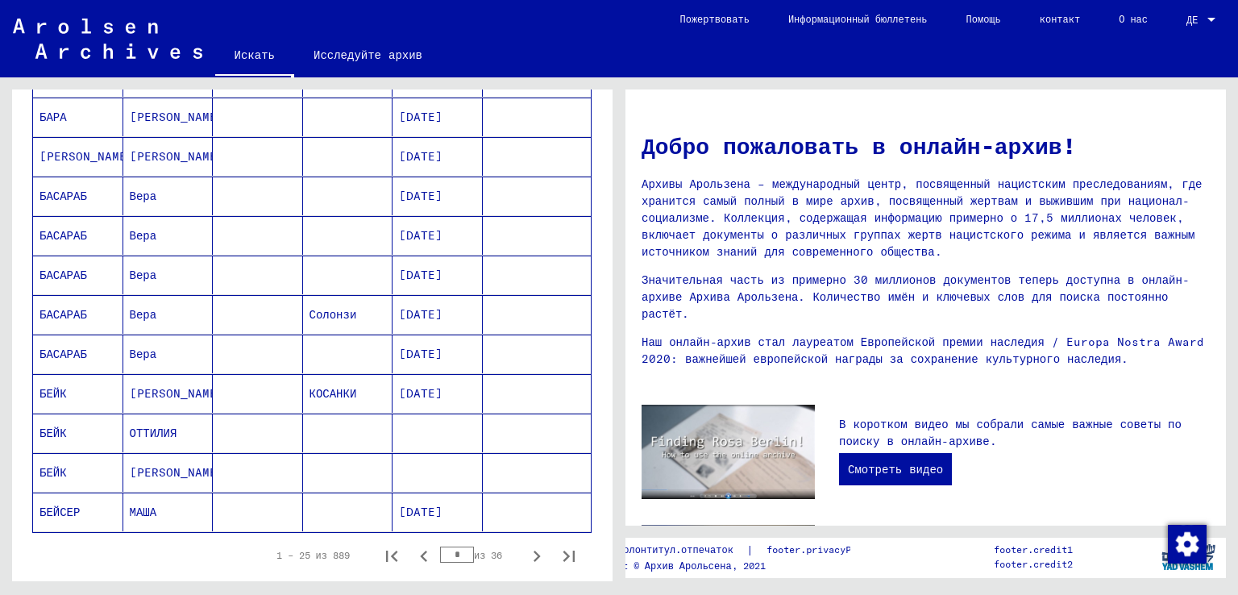
scroll to position [967, 0]
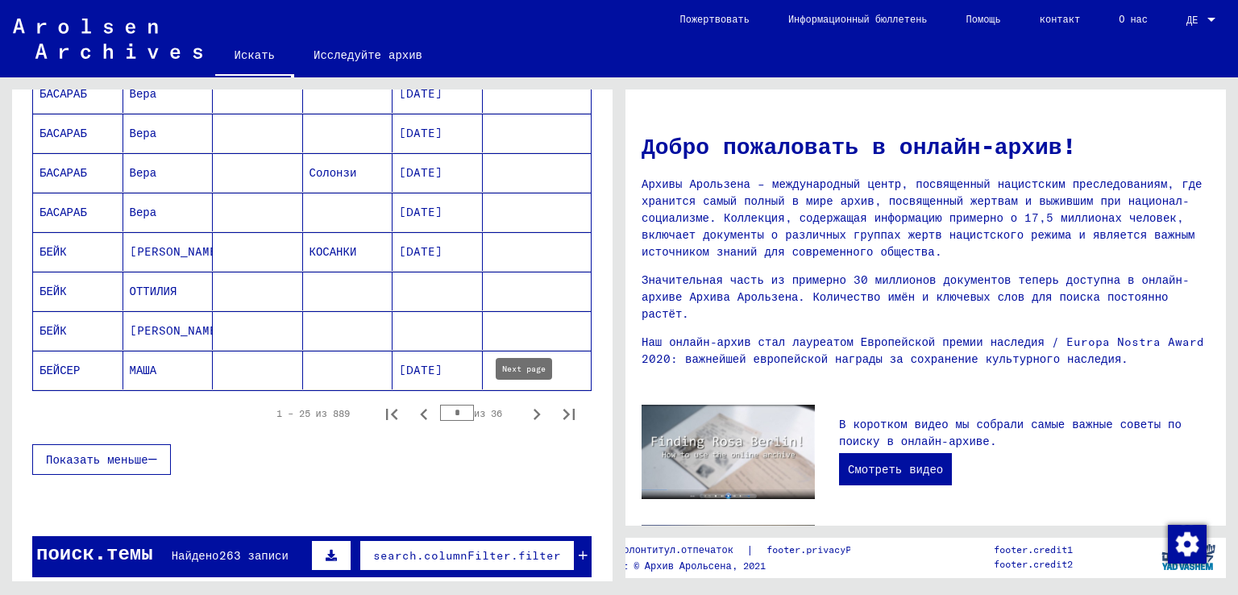
click at [525, 413] on icon "Следующая страница" at bounding box center [536, 414] width 23 height 23
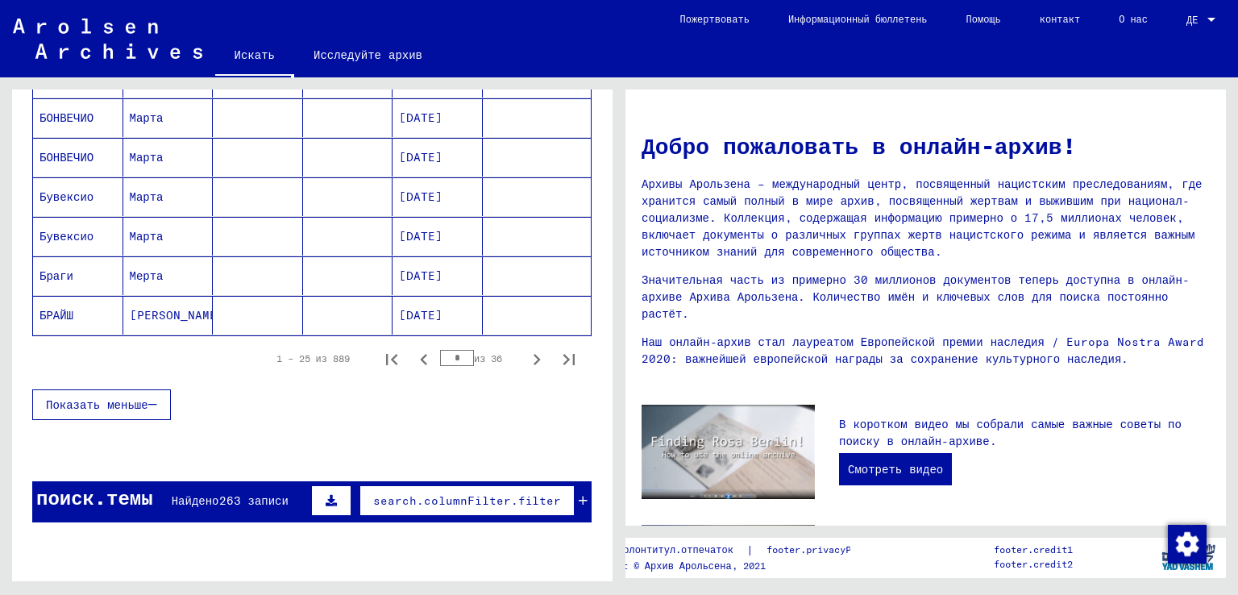
scroll to position [1047, 0]
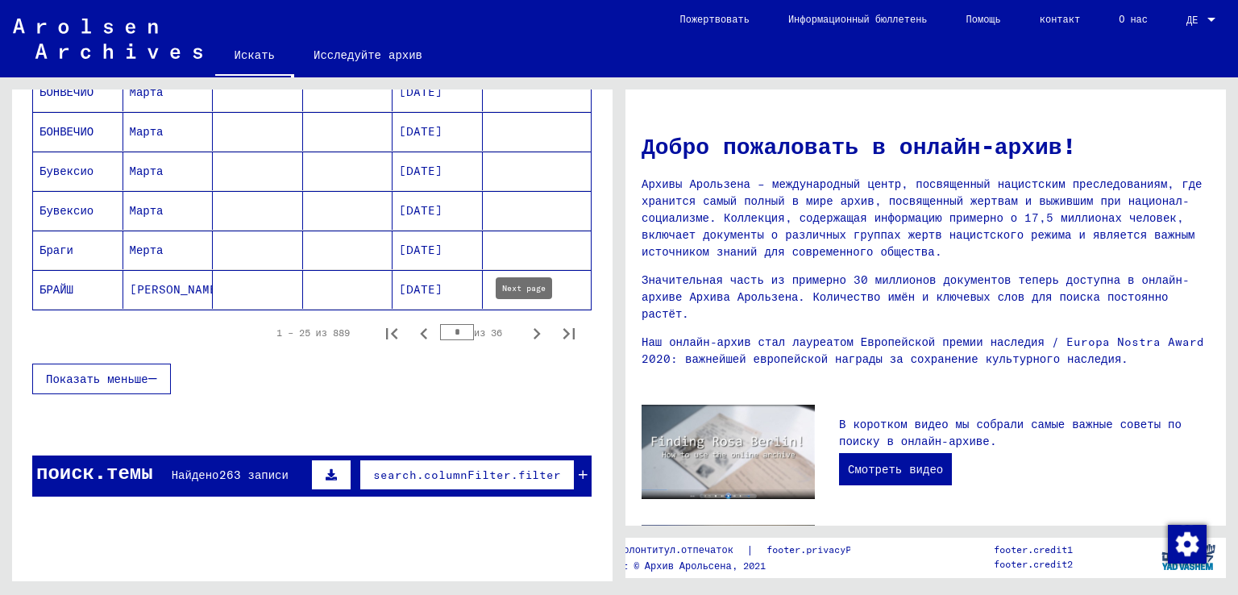
click at [525, 330] on icon "Следующая страница" at bounding box center [536, 333] width 23 height 23
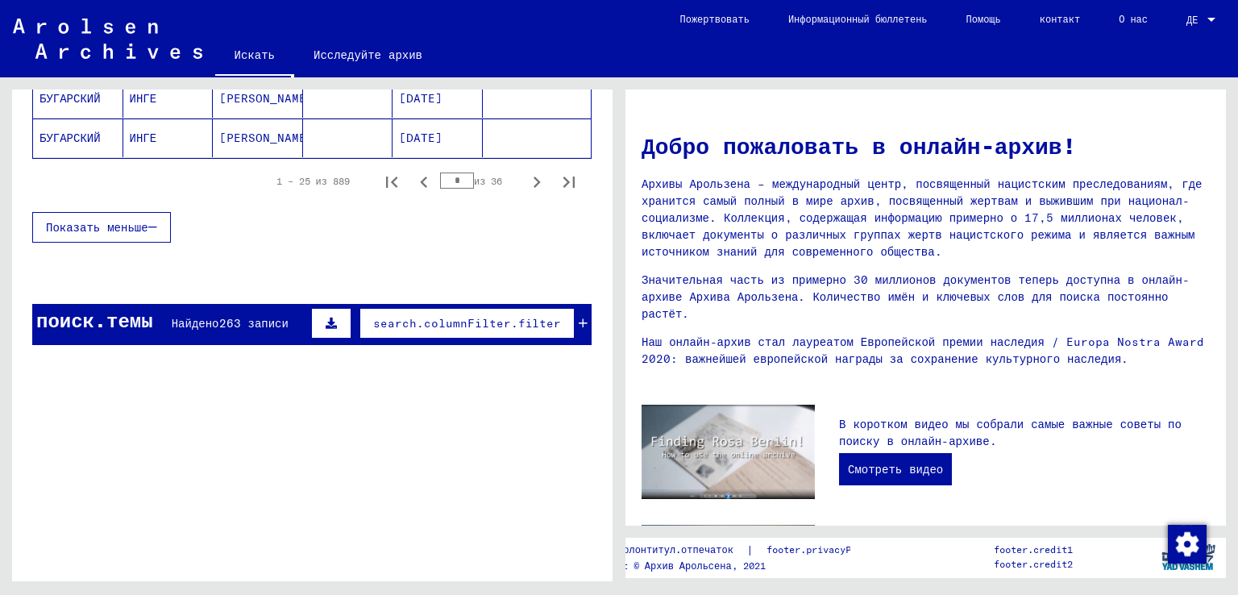
scroll to position [1128, 0]
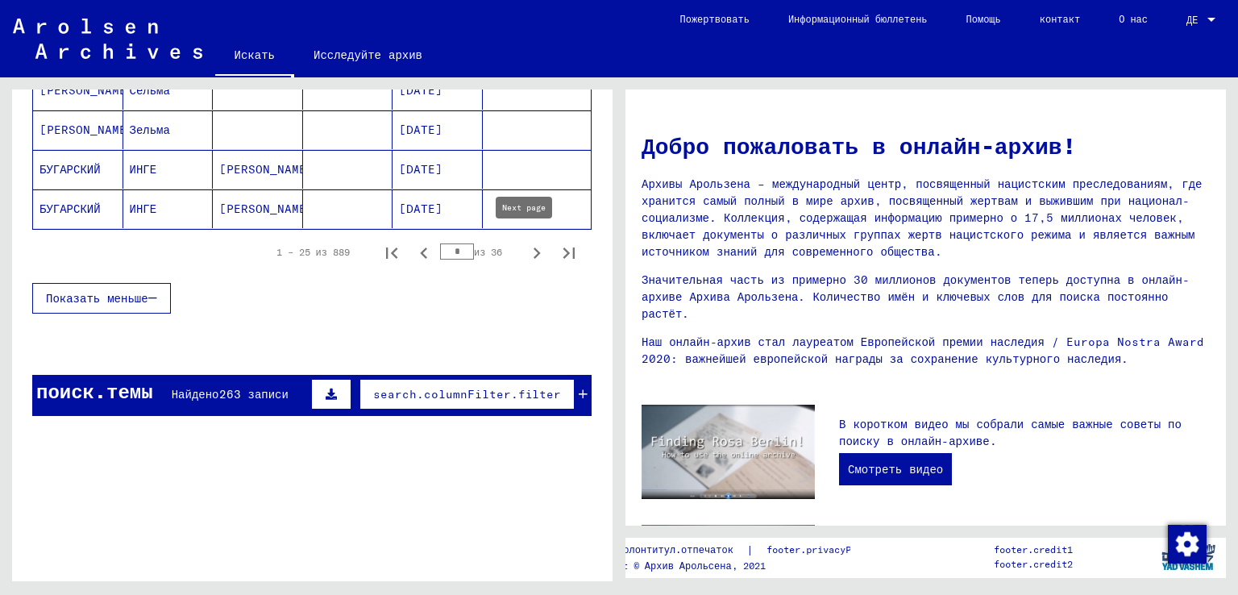
click at [525, 247] on icon "Следующая страница" at bounding box center [536, 253] width 23 height 23
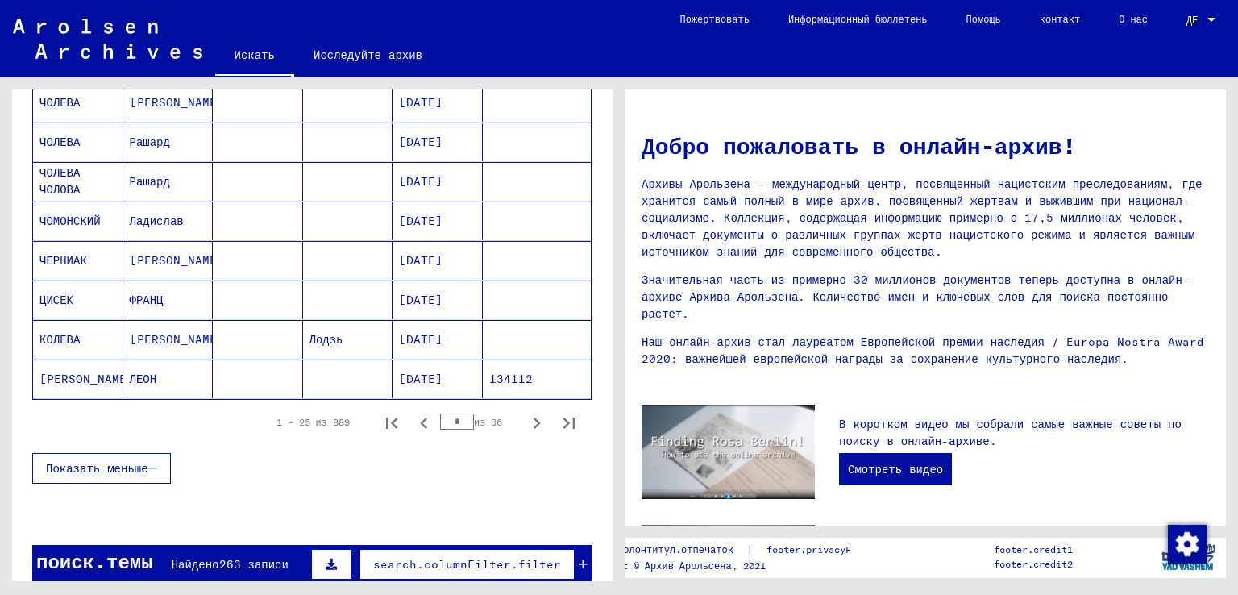
scroll to position [967, 0]
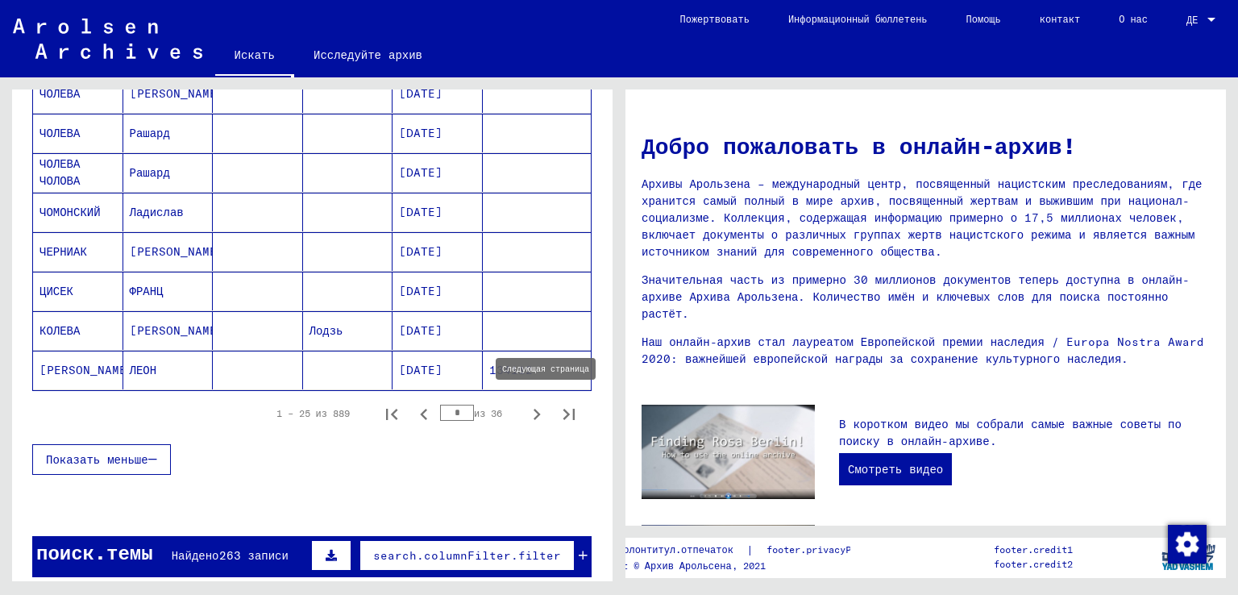
click at [525, 409] on icon "Следующая страница" at bounding box center [536, 414] width 23 height 23
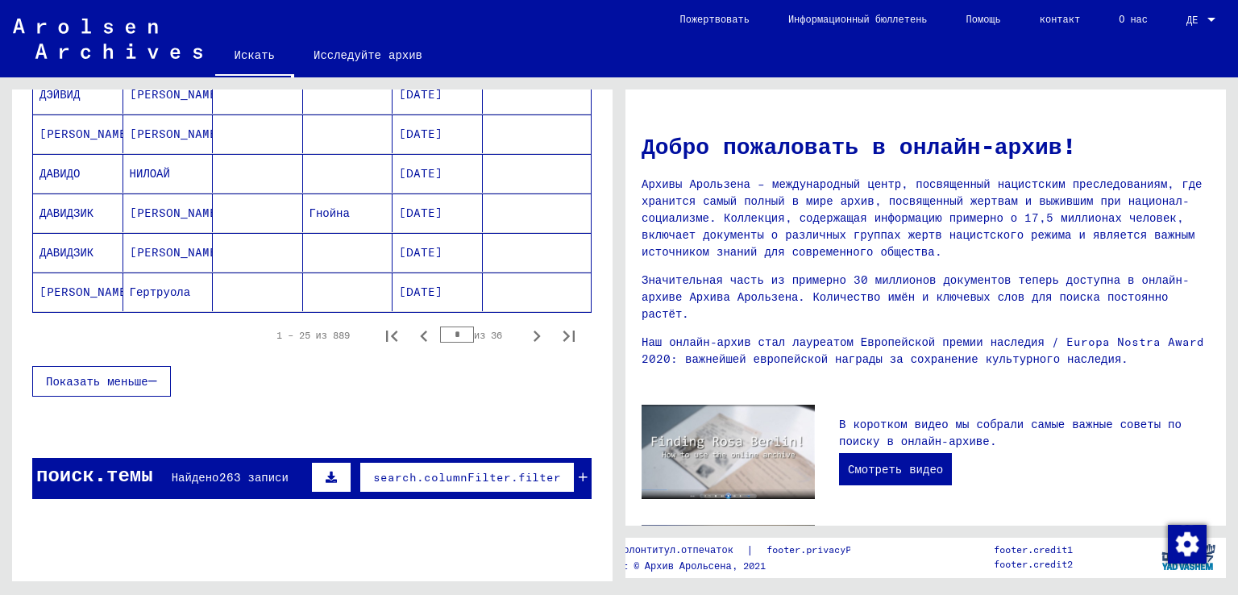
scroll to position [1047, 0]
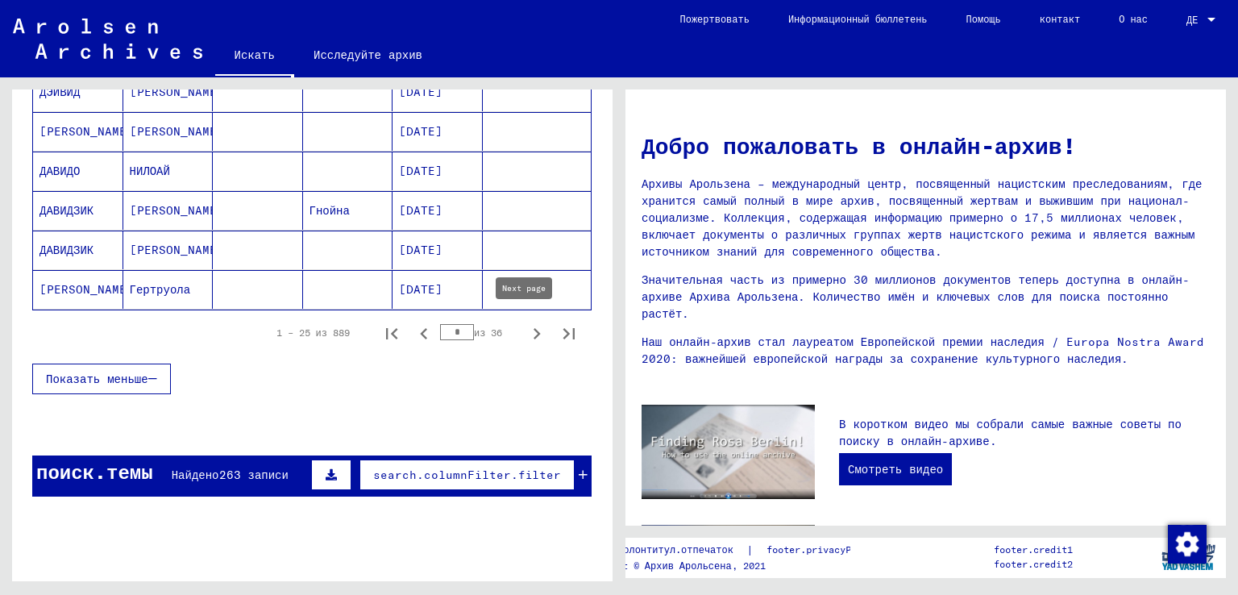
click at [533, 330] on icon "Следующая страница" at bounding box center [536, 333] width 7 height 11
click at [525, 334] on icon "Следующая страница" at bounding box center [536, 333] width 23 height 23
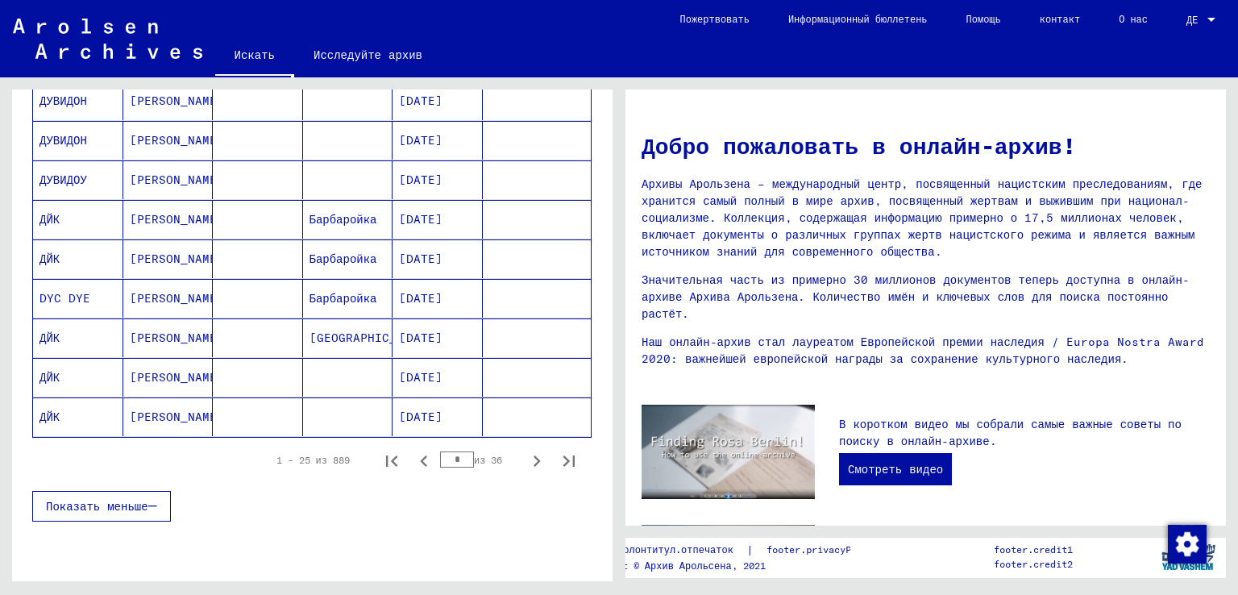
scroll to position [967, 0]
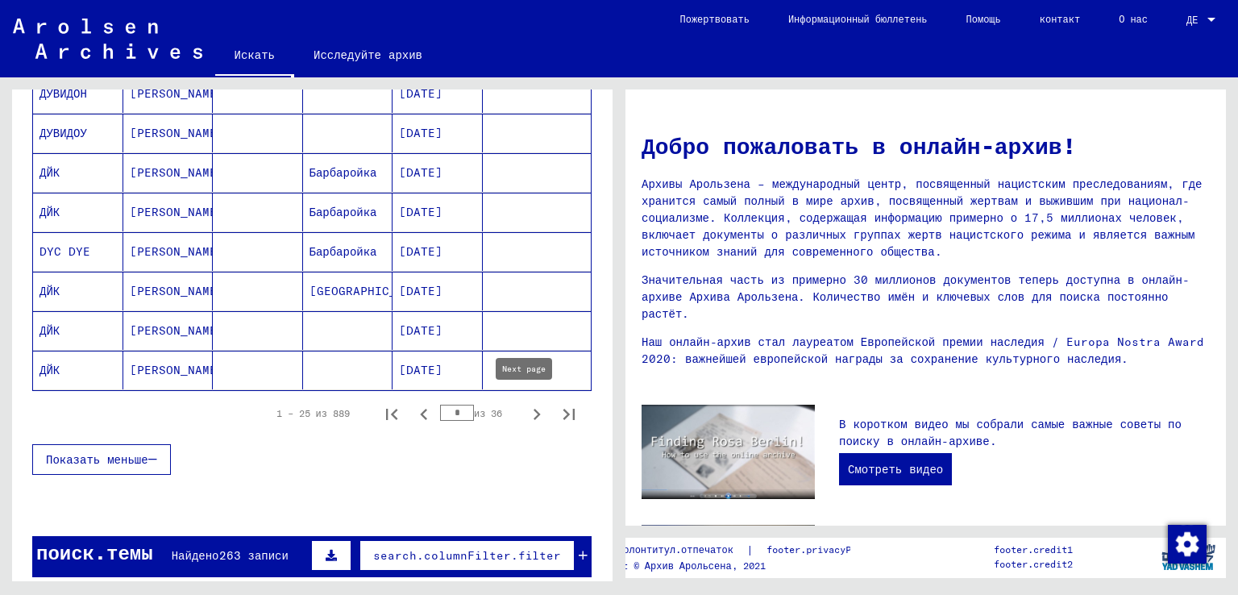
click at [525, 405] on icon "Следующая страница" at bounding box center [536, 414] width 23 height 23
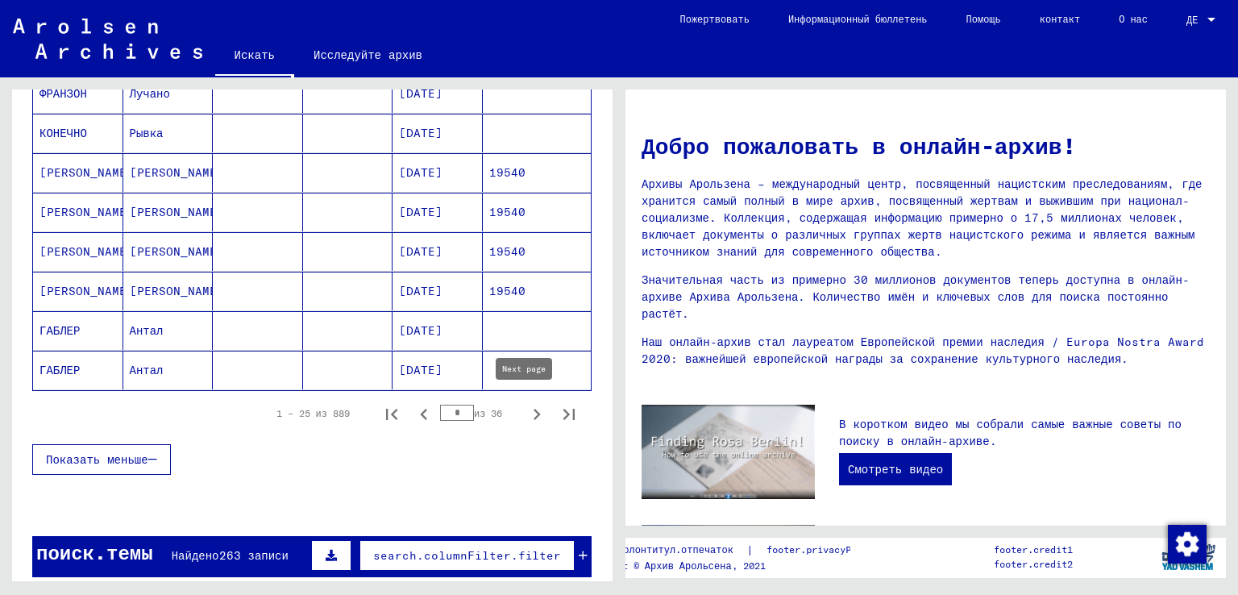
click at [525, 403] on icon "Следующая страница" at bounding box center [536, 414] width 23 height 23
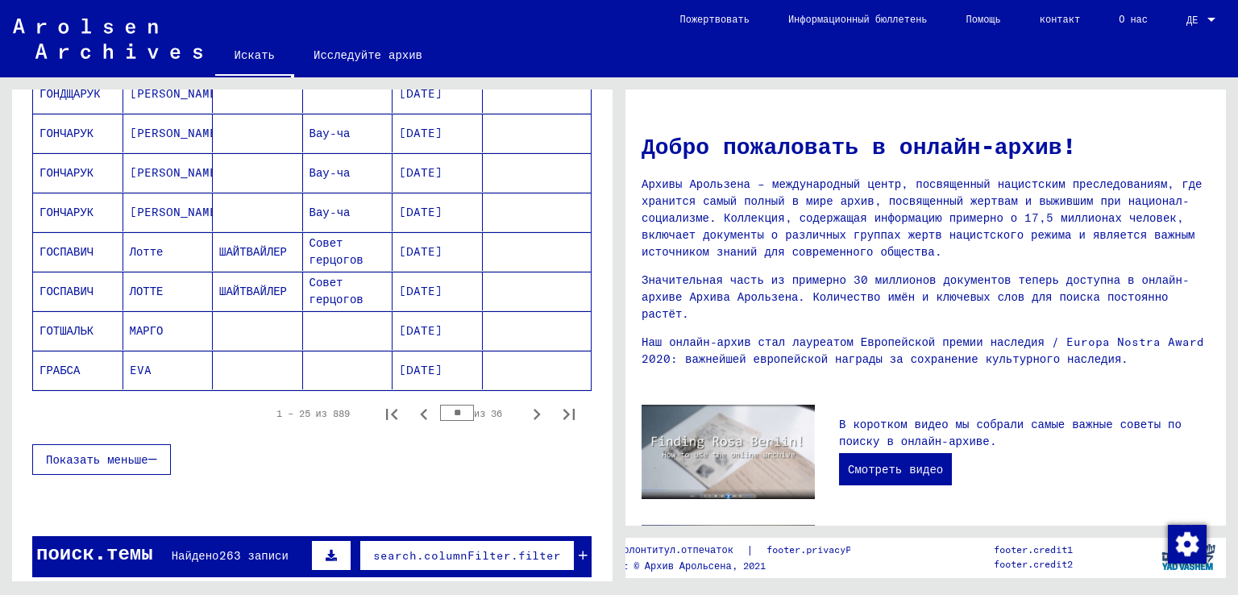
click at [525, 403] on icon "Следующая страница" at bounding box center [536, 414] width 23 height 23
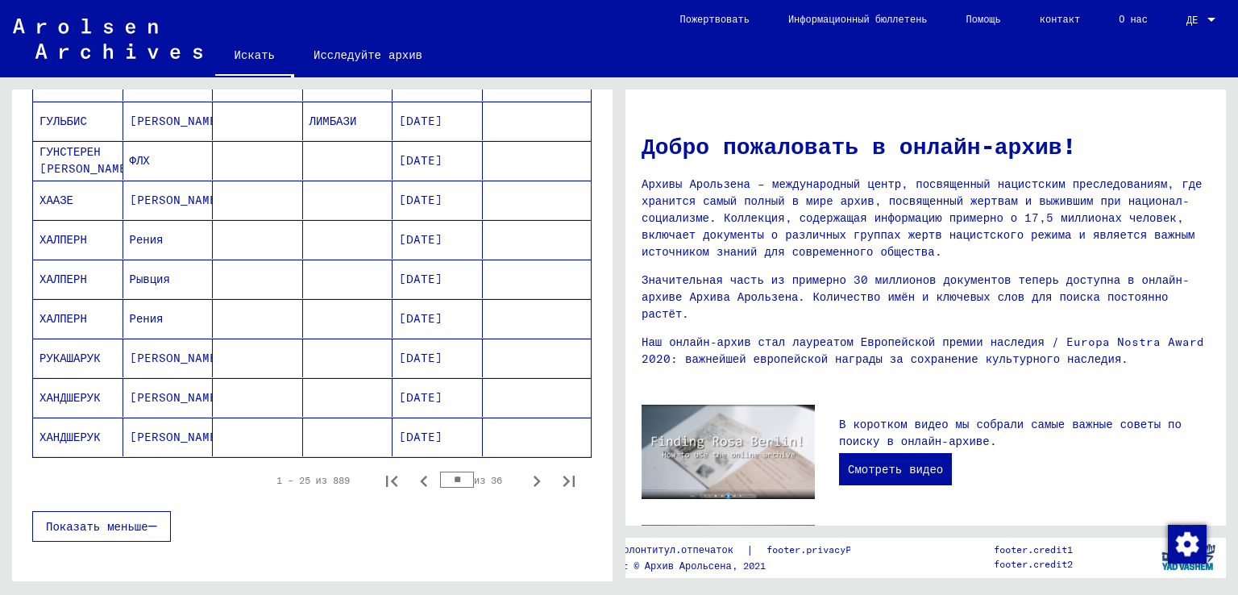
scroll to position [1047, 0]
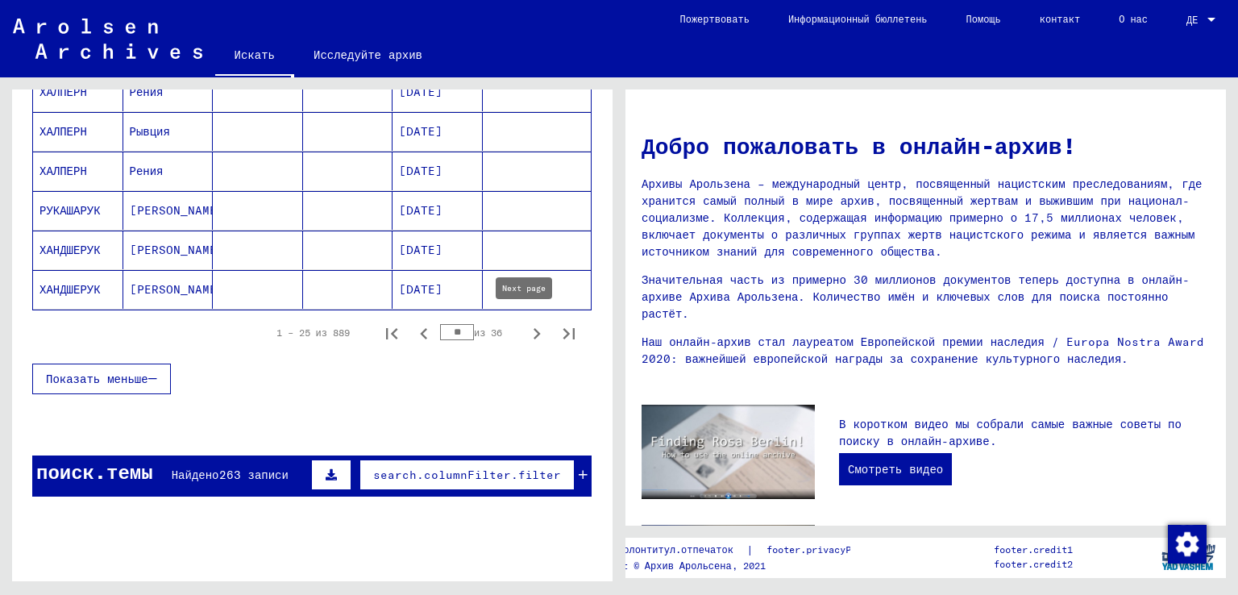
click at [525, 326] on icon "Следующая страница" at bounding box center [536, 333] width 23 height 23
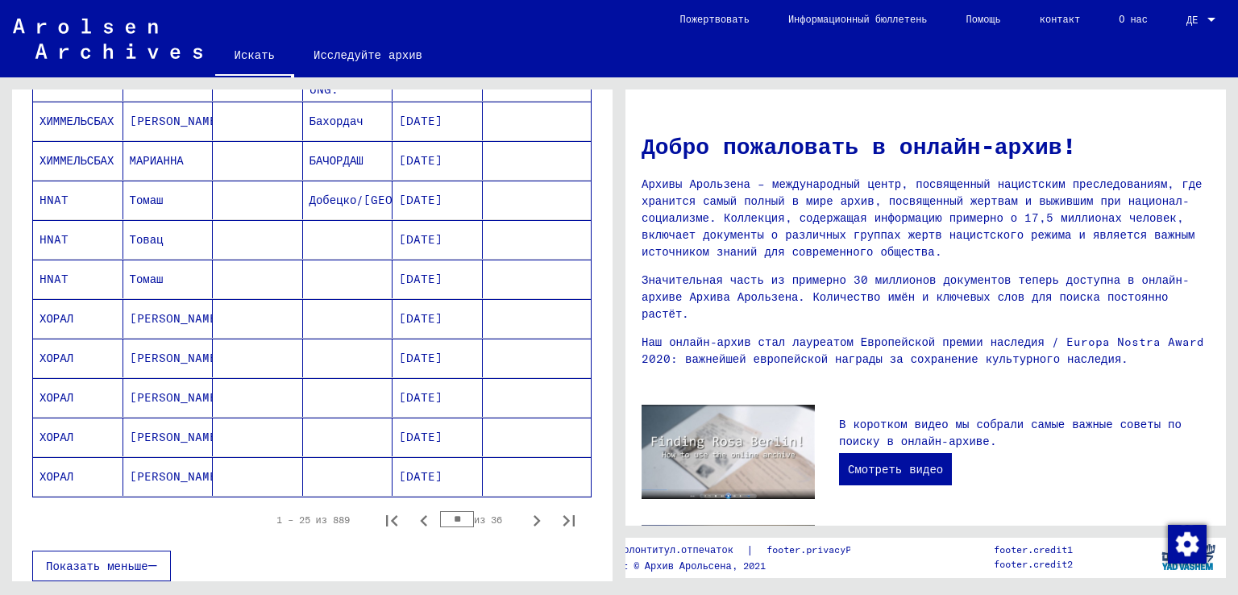
scroll to position [1128, 0]
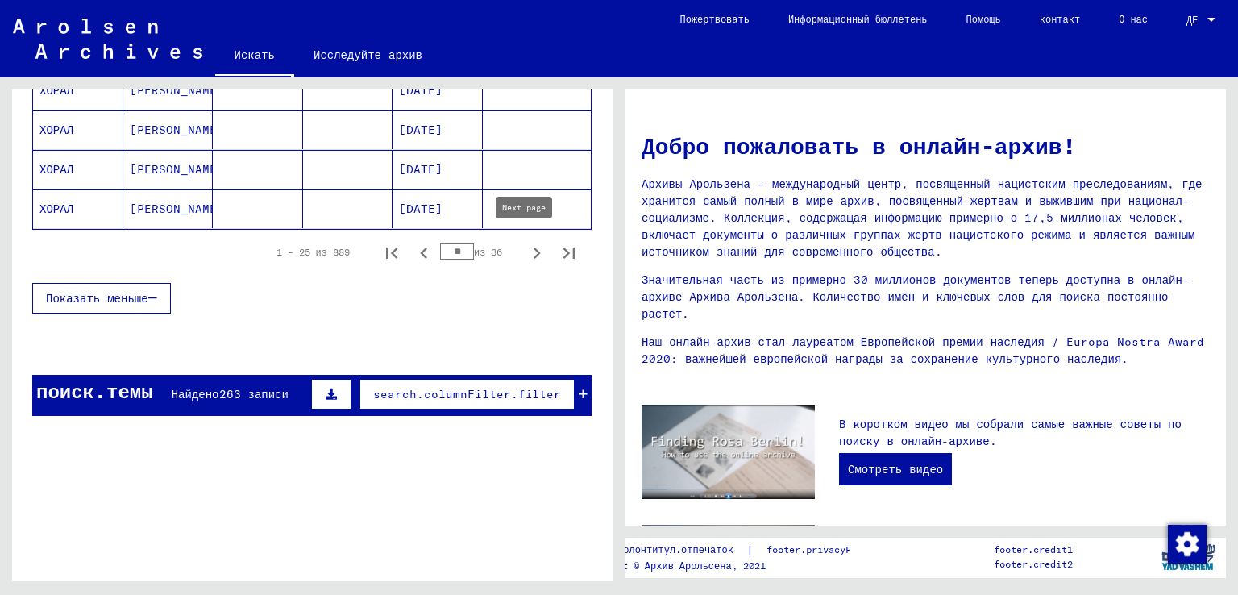
click at [525, 244] on icon "Следующая страница" at bounding box center [536, 253] width 23 height 23
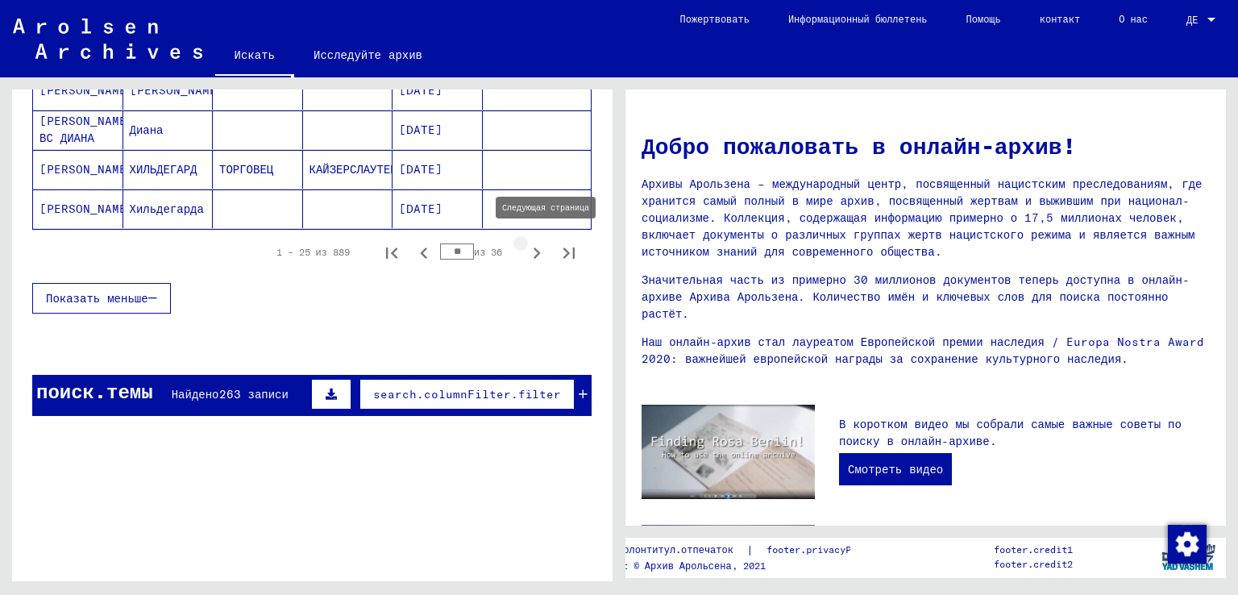
click at [525, 247] on icon "Следующая страница" at bounding box center [536, 253] width 23 height 23
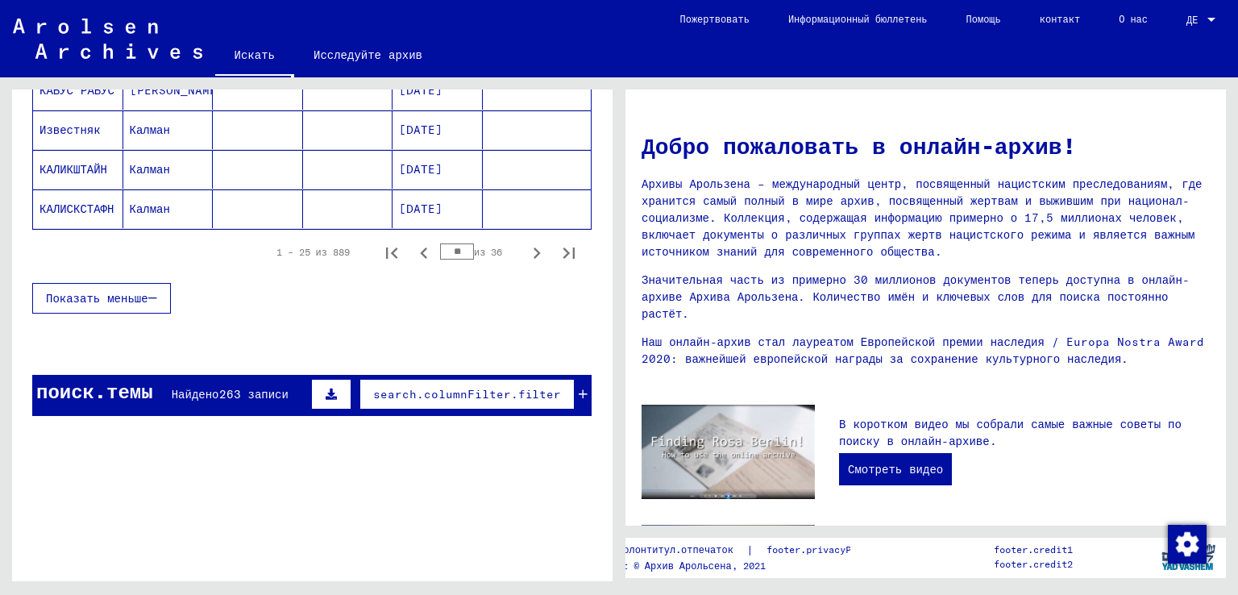
click at [525, 247] on icon "Следующая страница" at bounding box center [536, 253] width 23 height 23
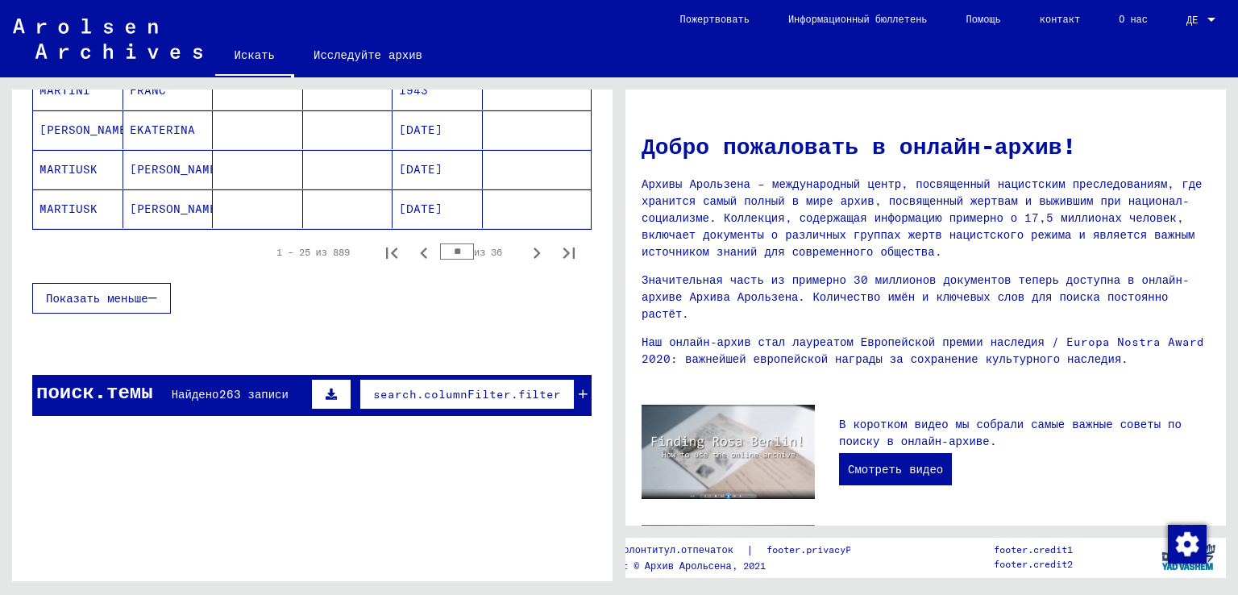
click at [525, 247] on icon "Следующая страница" at bounding box center [536, 253] width 23 height 23
type input "**"
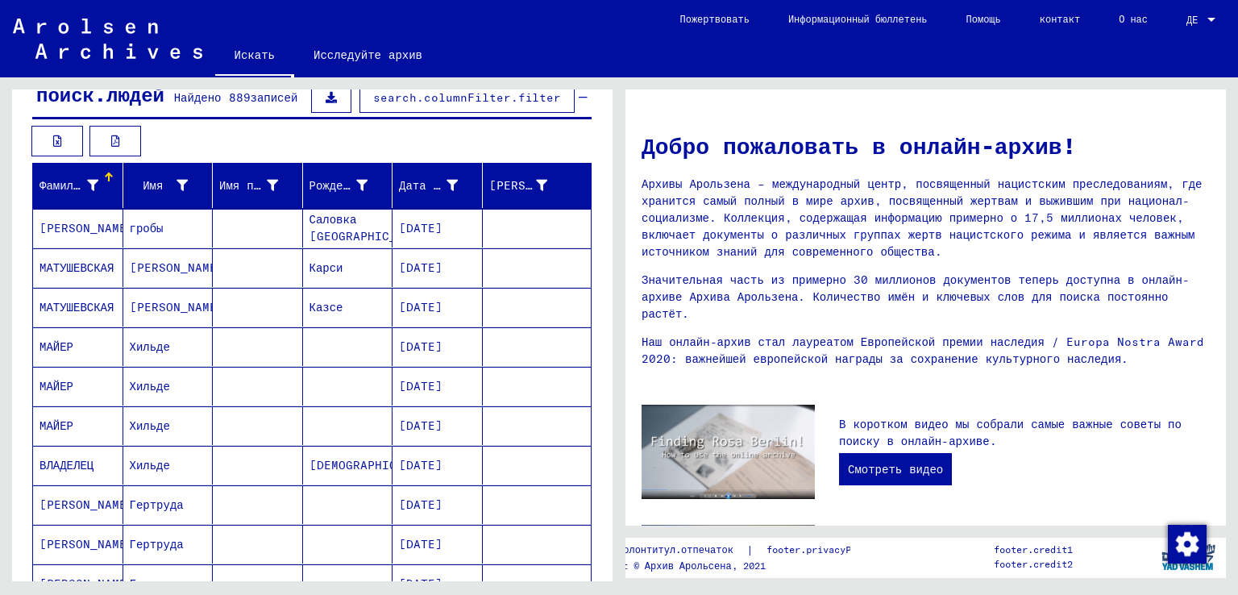
scroll to position [0, 0]
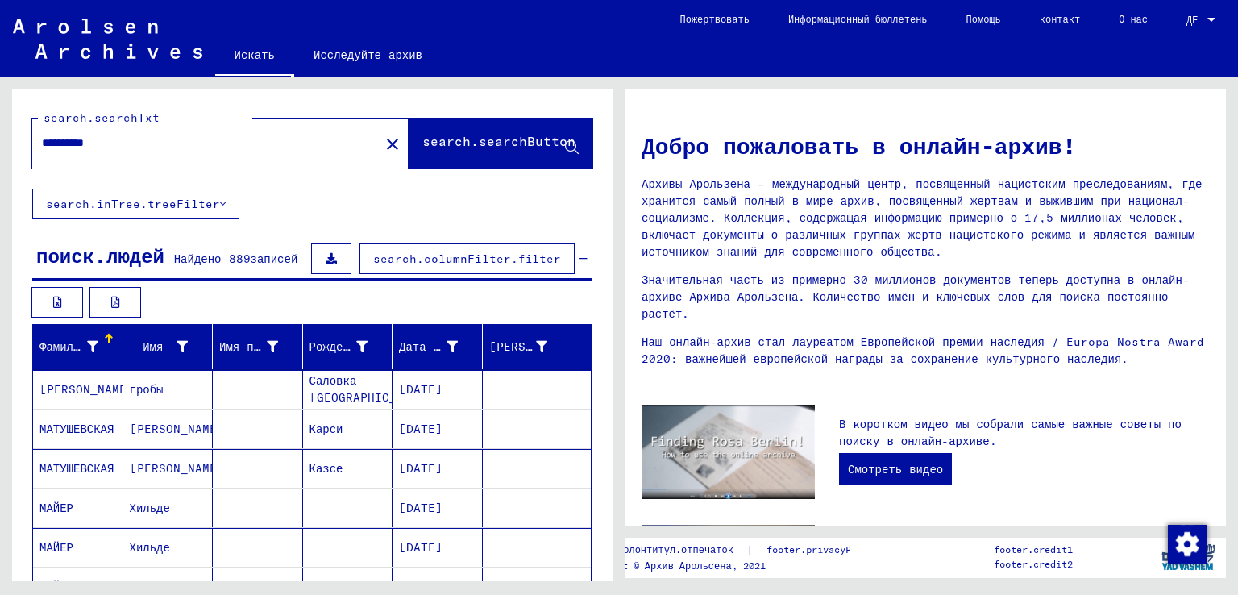
click at [147, 136] on input "**********" at bounding box center [201, 143] width 318 height 17
type input "**********"
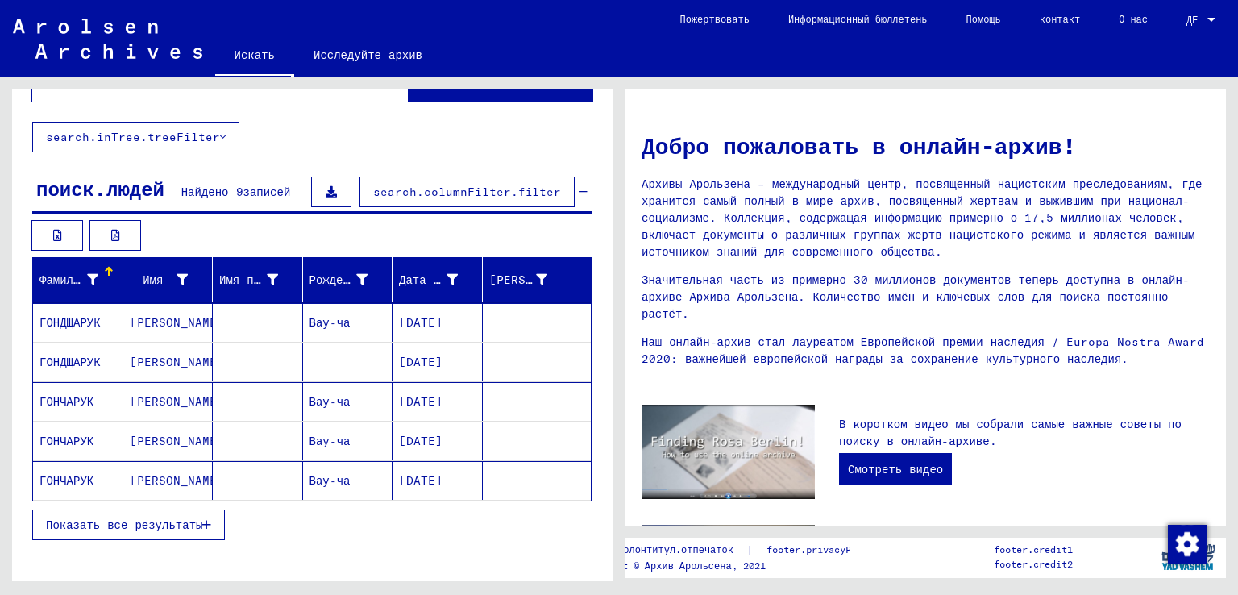
scroll to position [126, 0]
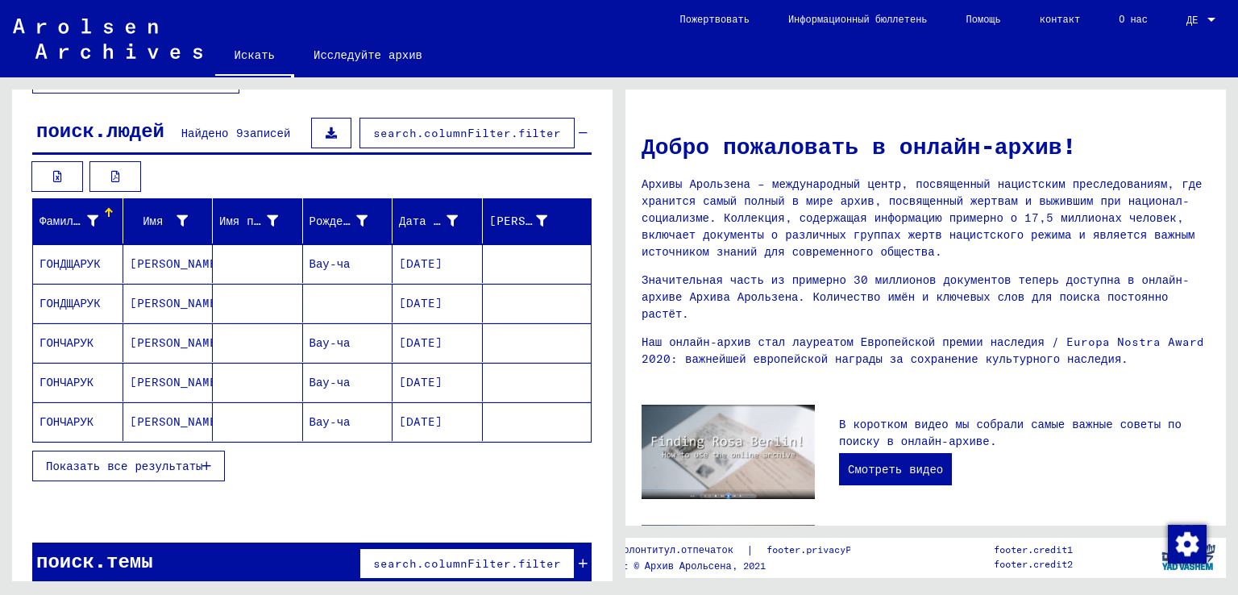
click at [169, 459] on font "Показать все результаты" at bounding box center [124, 465] width 156 height 15
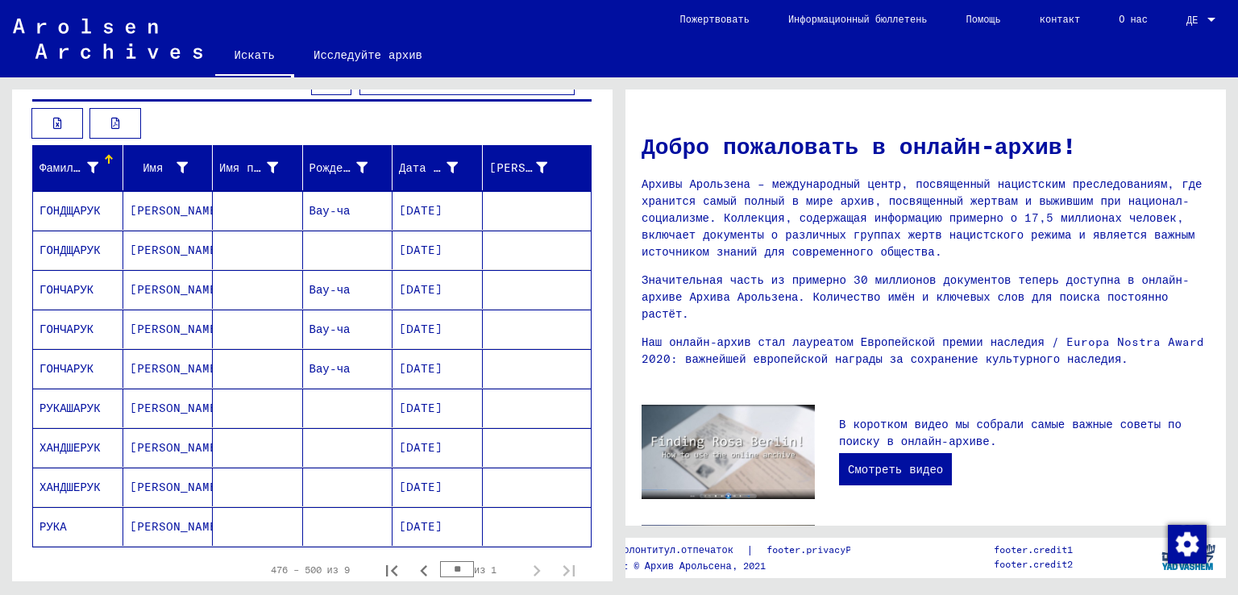
scroll to position [206, 0]
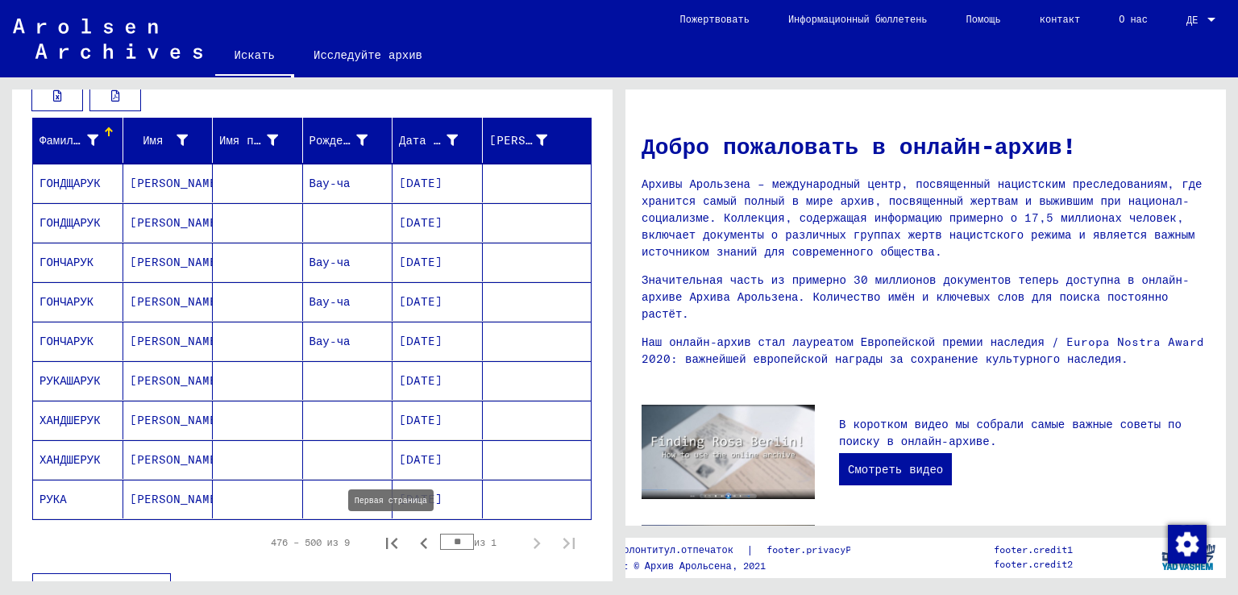
click at [380, 535] on icon "Первая страница" at bounding box center [391, 543] width 23 height 23
type input "*"
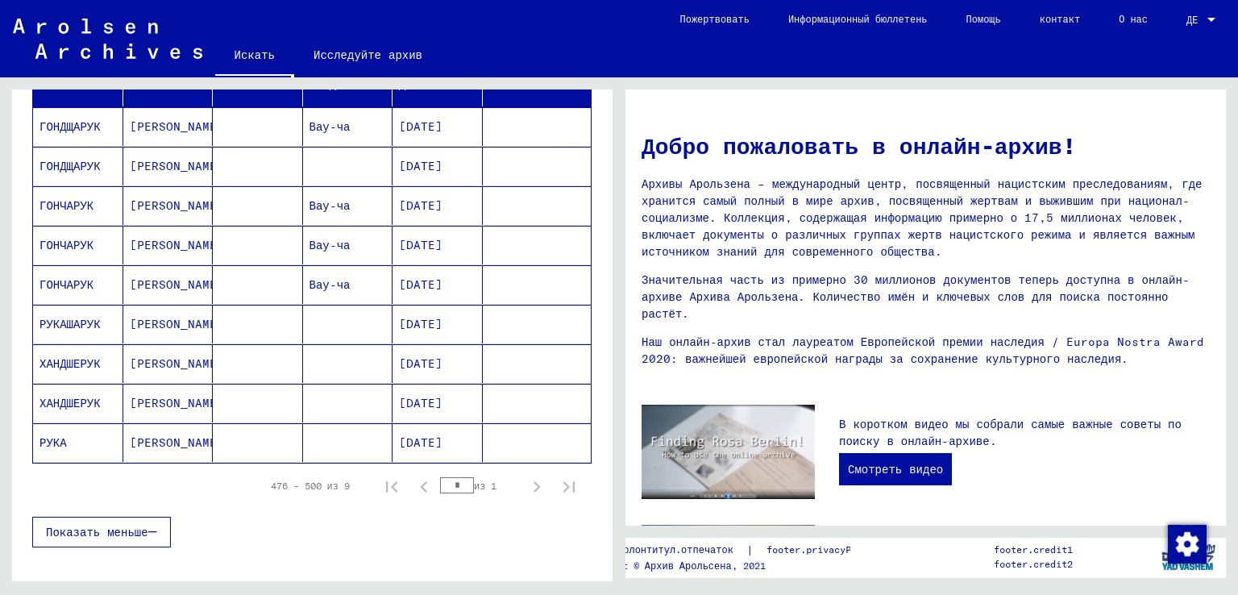
scroll to position [0, 0]
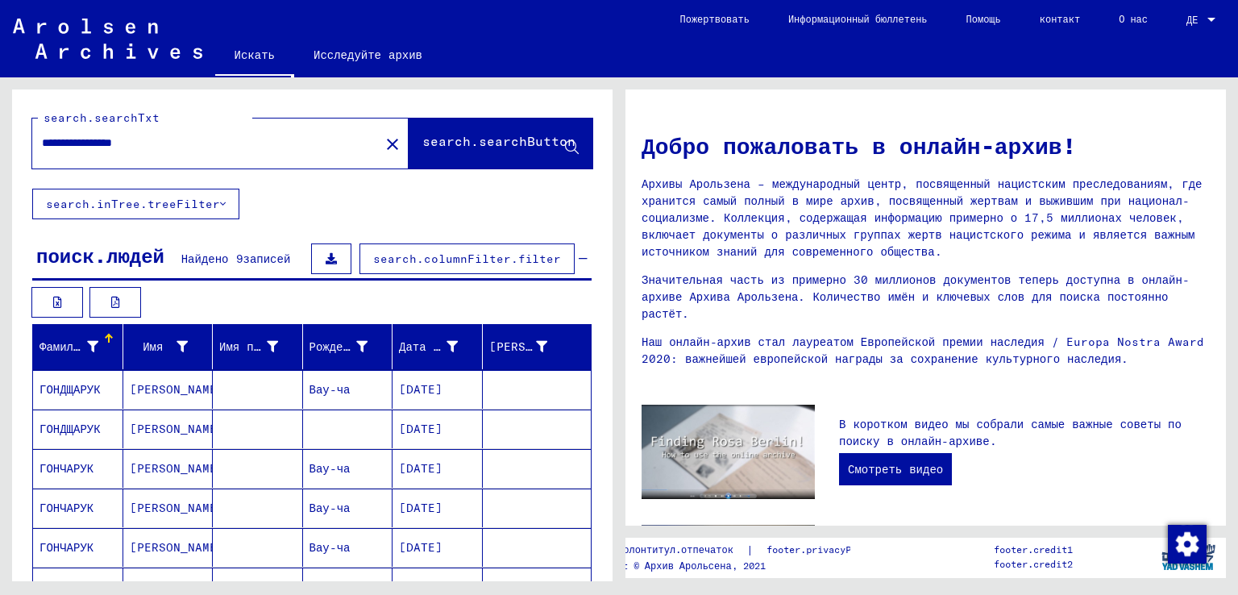
click at [71, 143] on input "**********" at bounding box center [201, 143] width 318 height 17
click at [47, 146] on input "**********" at bounding box center [201, 143] width 318 height 17
click at [87, 140] on input "**********" at bounding box center [201, 143] width 318 height 17
type input "**********"
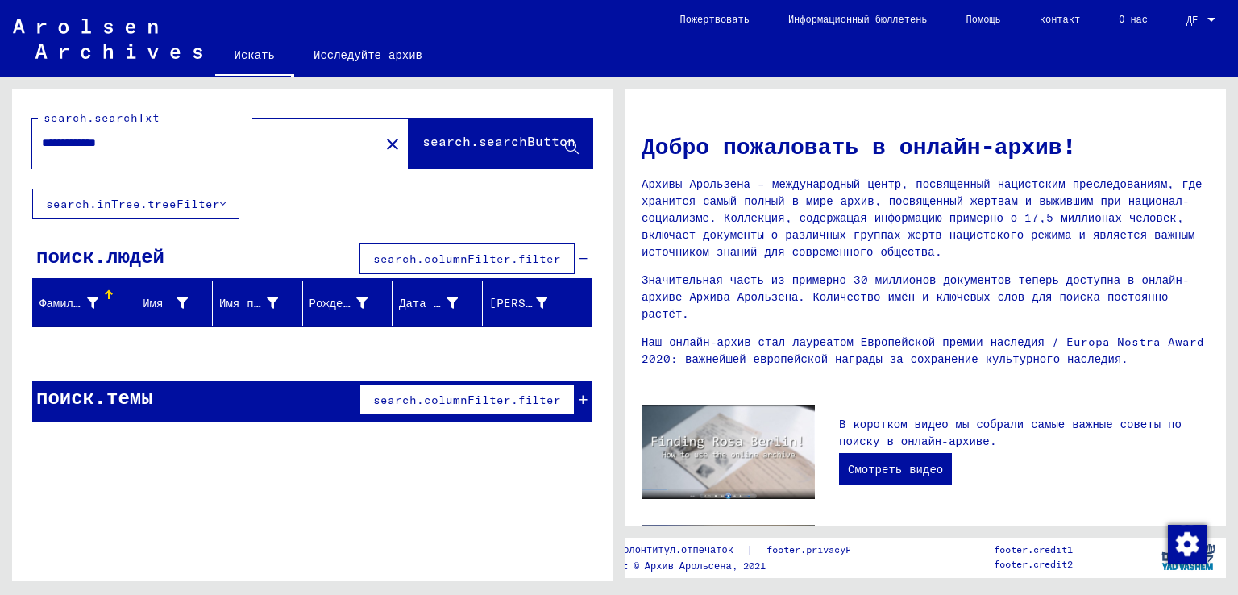
drag, startPoint x: 103, startPoint y: 139, endPoint x: 0, endPoint y: 137, distance: 103.1
click at [0, 137] on div "**********" at bounding box center [309, 329] width 619 height 504
type input "*********"
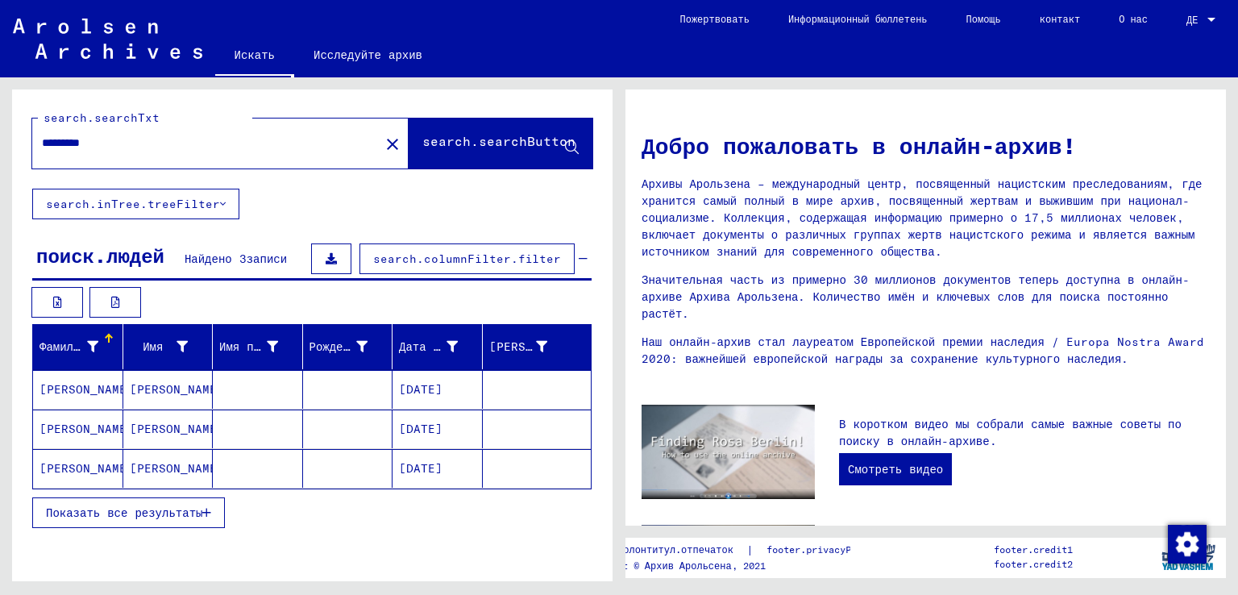
click at [150, 513] on font "Показать все результаты" at bounding box center [124, 512] width 156 height 15
